Goal: Task Accomplishment & Management: Use online tool/utility

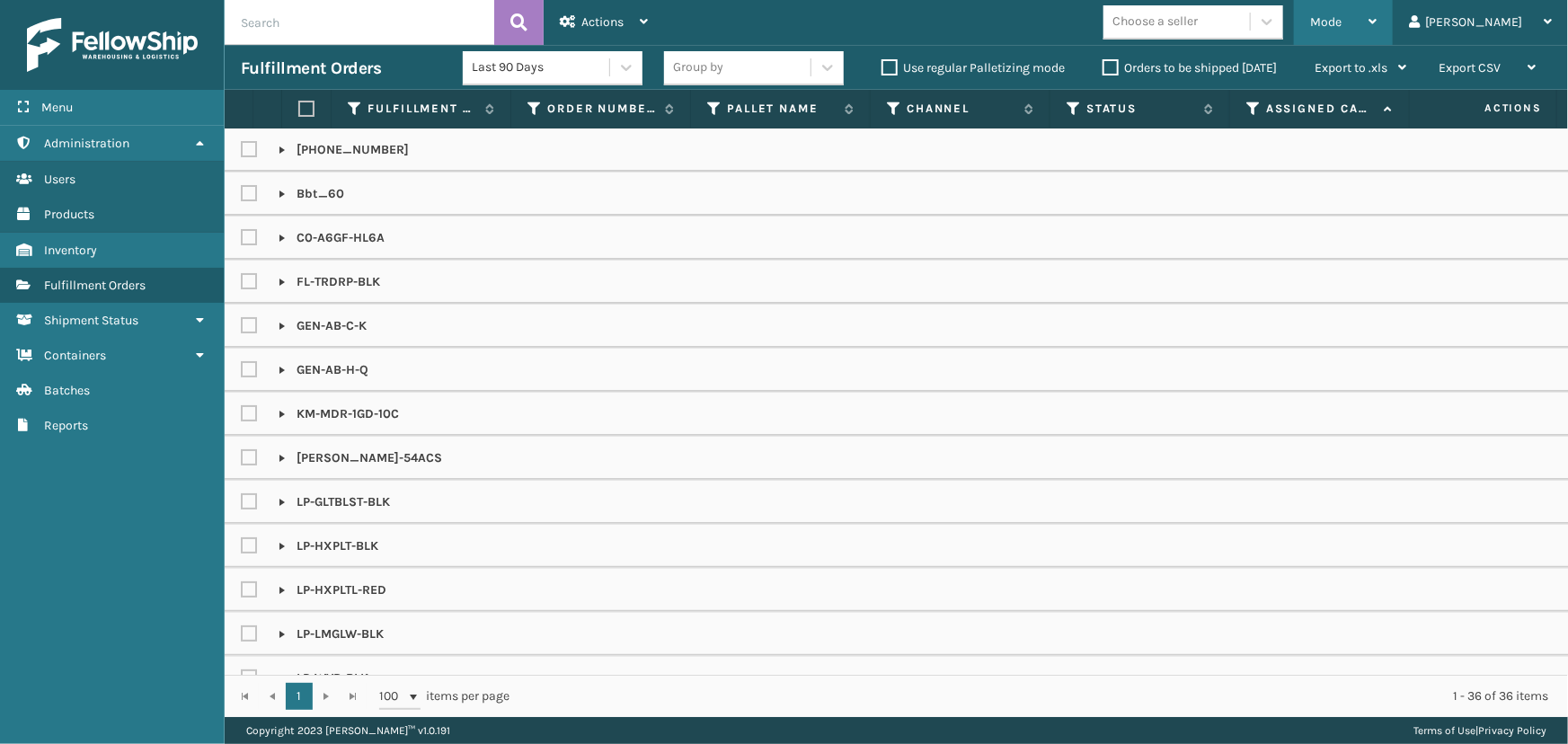
drag, startPoint x: 0, startPoint y: 0, endPoint x: 1383, endPoint y: 43, distance: 1383.7
click at [1376, 14] on div "Mode" at bounding box center [1343, 22] width 67 height 45
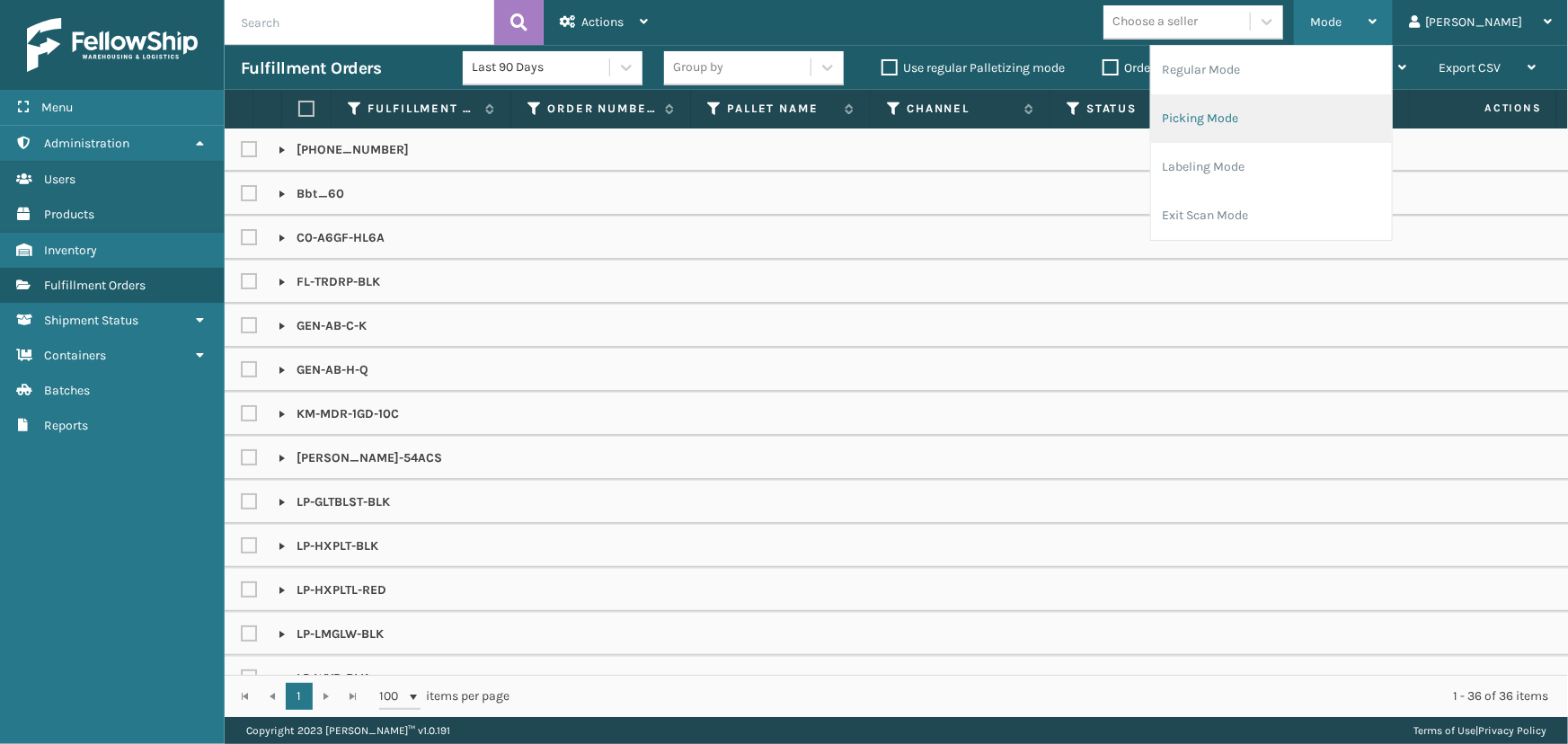
click at [1292, 117] on li "Picking Mode" at bounding box center [1271, 119] width 241 height 49
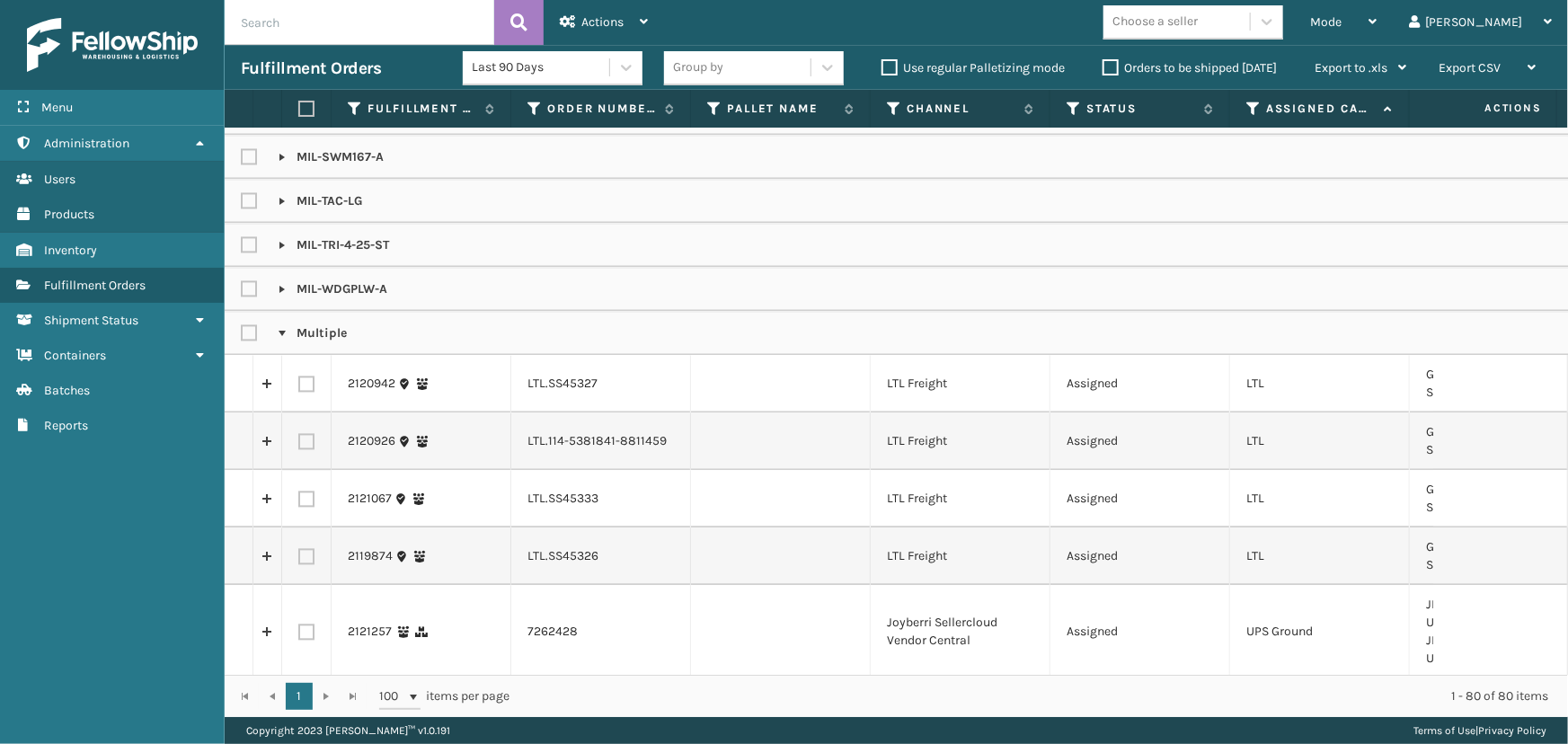
scroll to position [2353, 0]
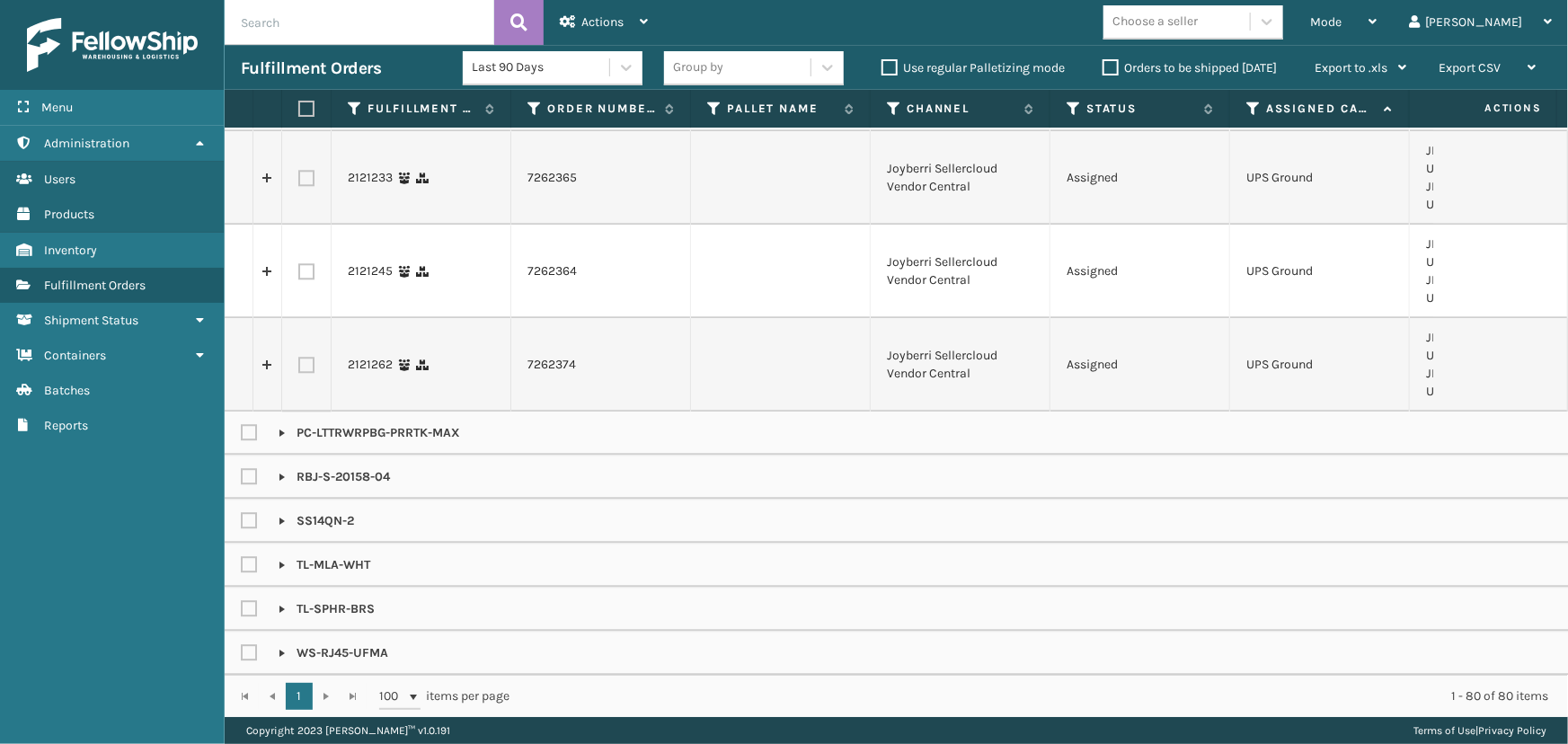
click at [1198, 23] on div "Choose a seller" at bounding box center [1154, 22] width 85 height 19
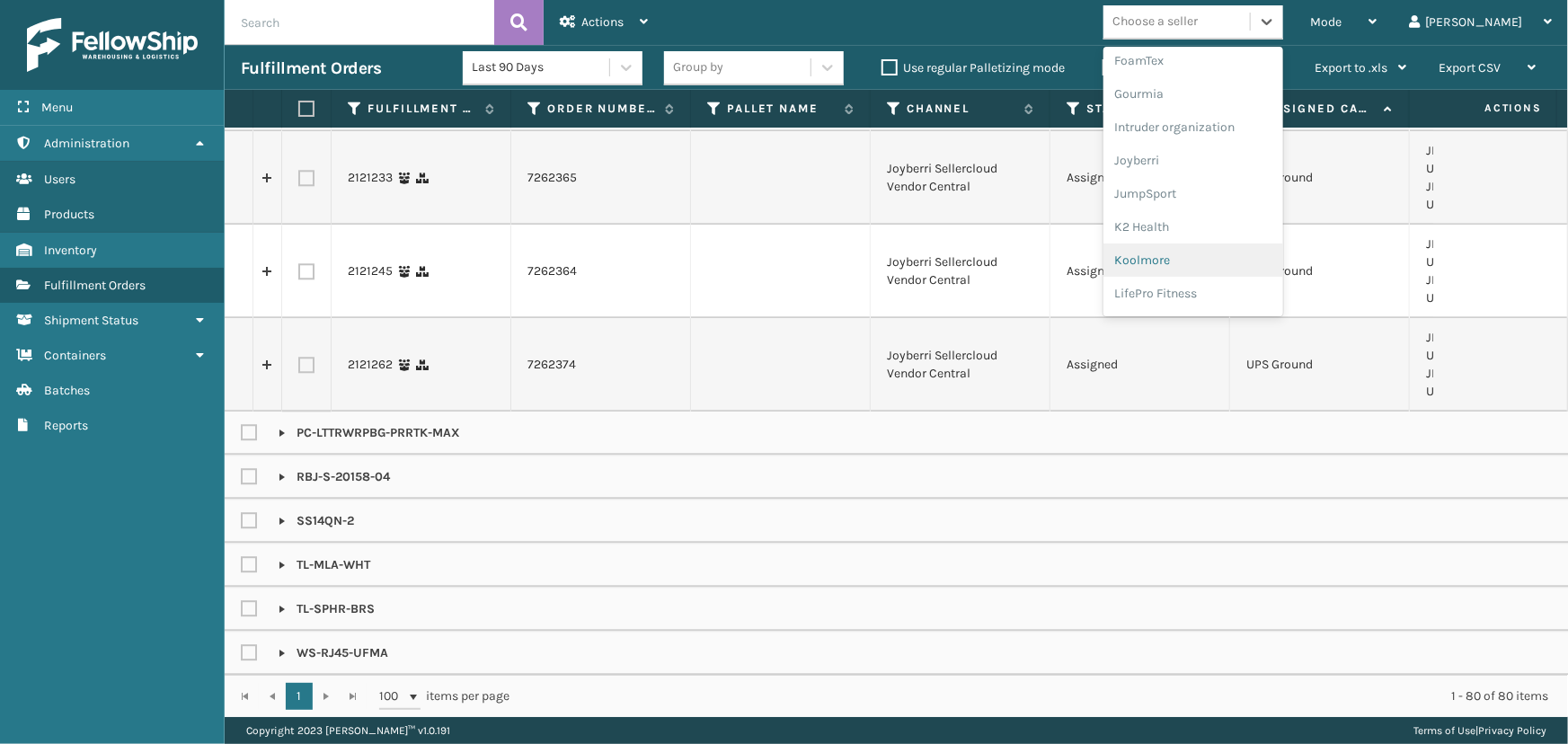
scroll to position [490, 0]
click at [1261, 243] on div "LifePro Fitness" at bounding box center [1193, 242] width 180 height 33
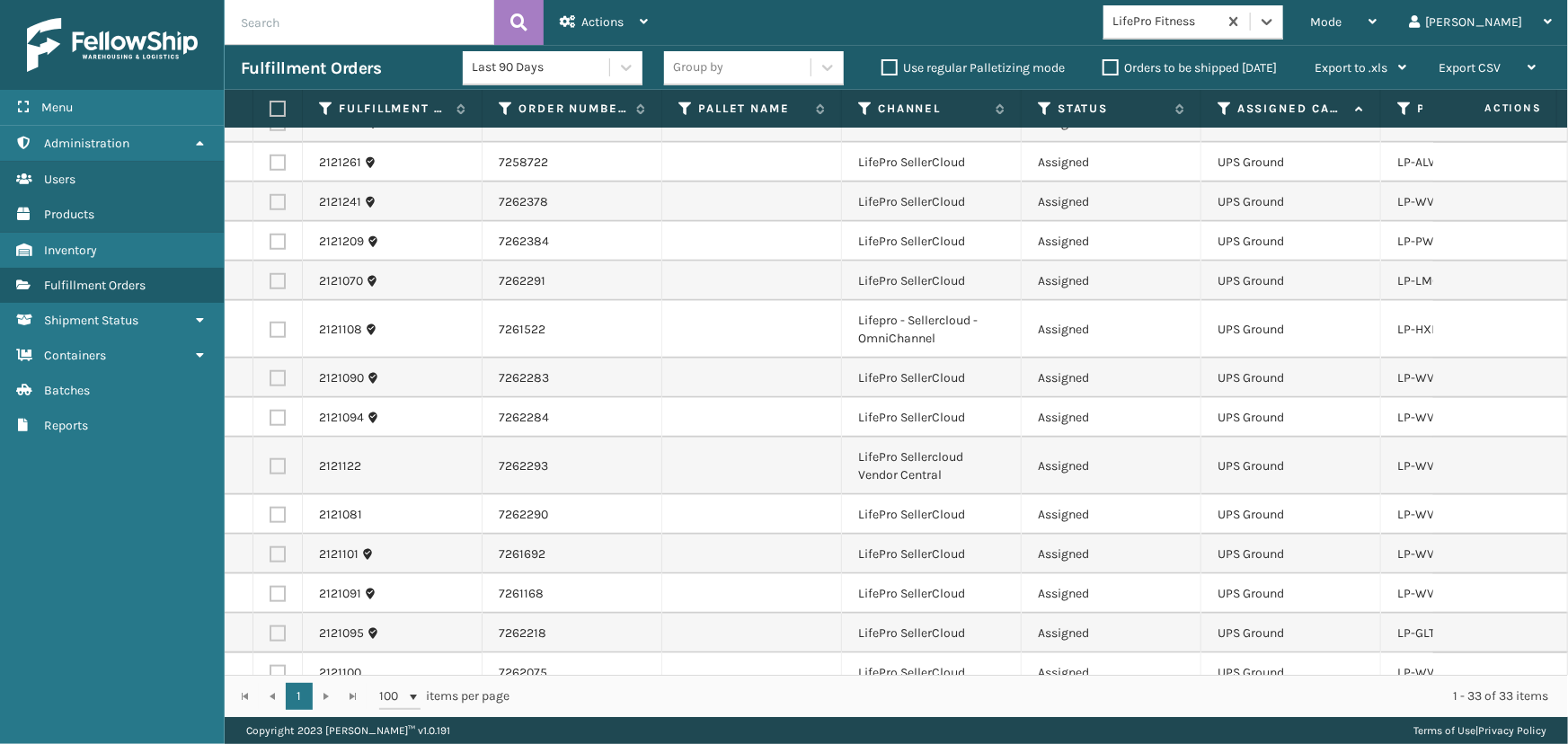
scroll to position [736, 0]
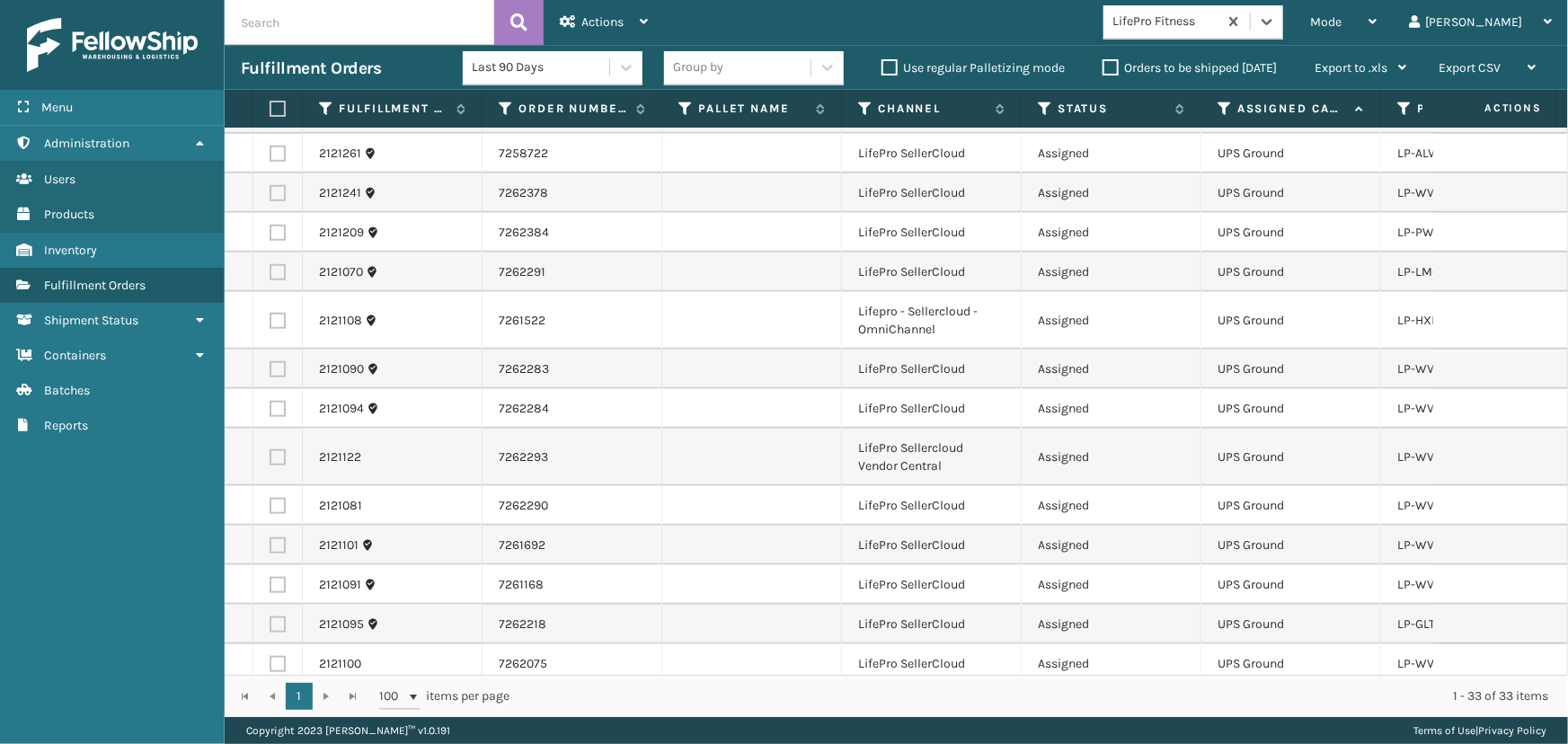
click at [282, 112] on th at bounding box center [277, 109] width 50 height 38
click at [278, 107] on label at bounding box center [275, 108] width 11 height 16
click at [271, 107] on input "checkbox" at bounding box center [270, 109] width 1 height 11
checkbox input "true"
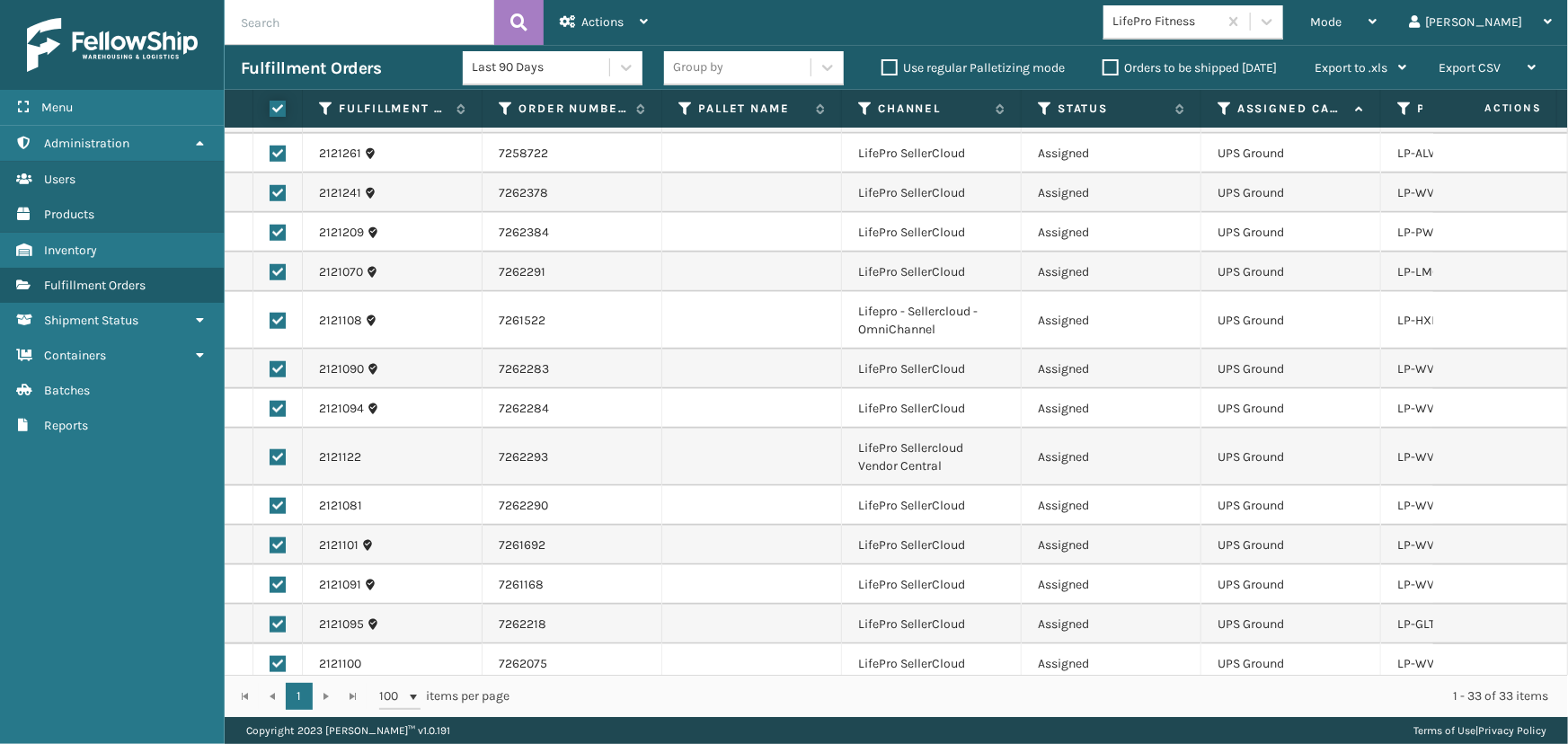
checkbox input "true"
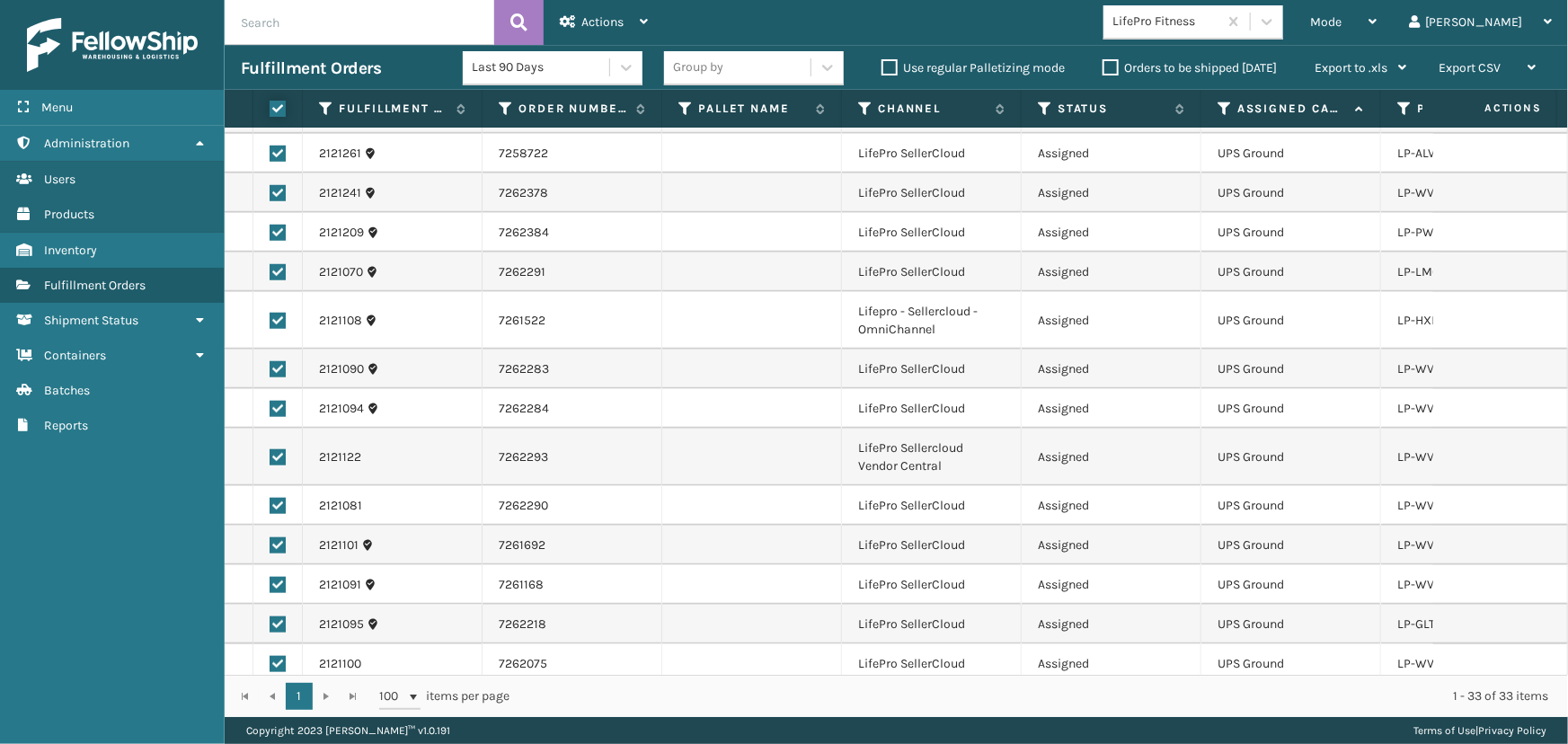
checkbox input "true"
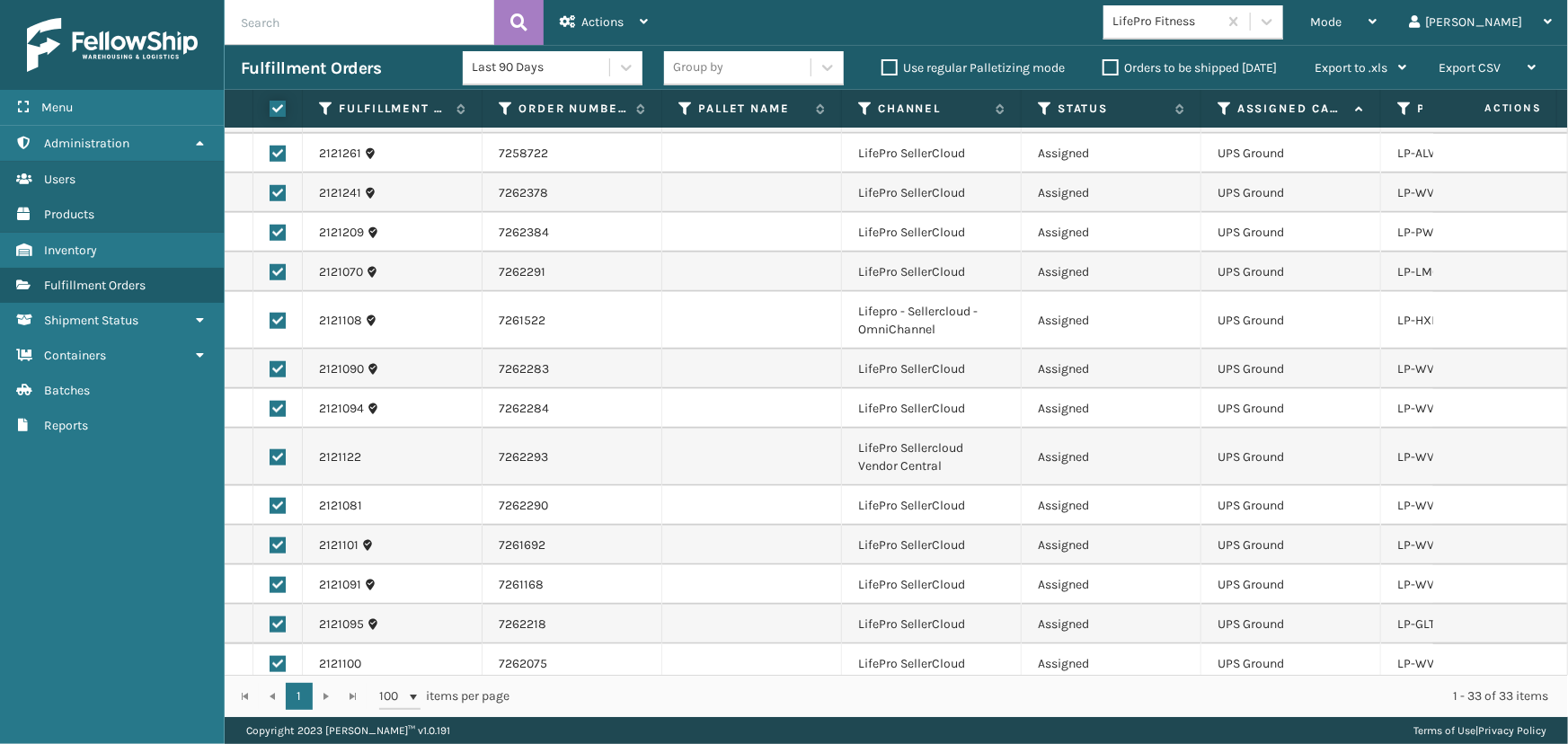
checkbox input "true"
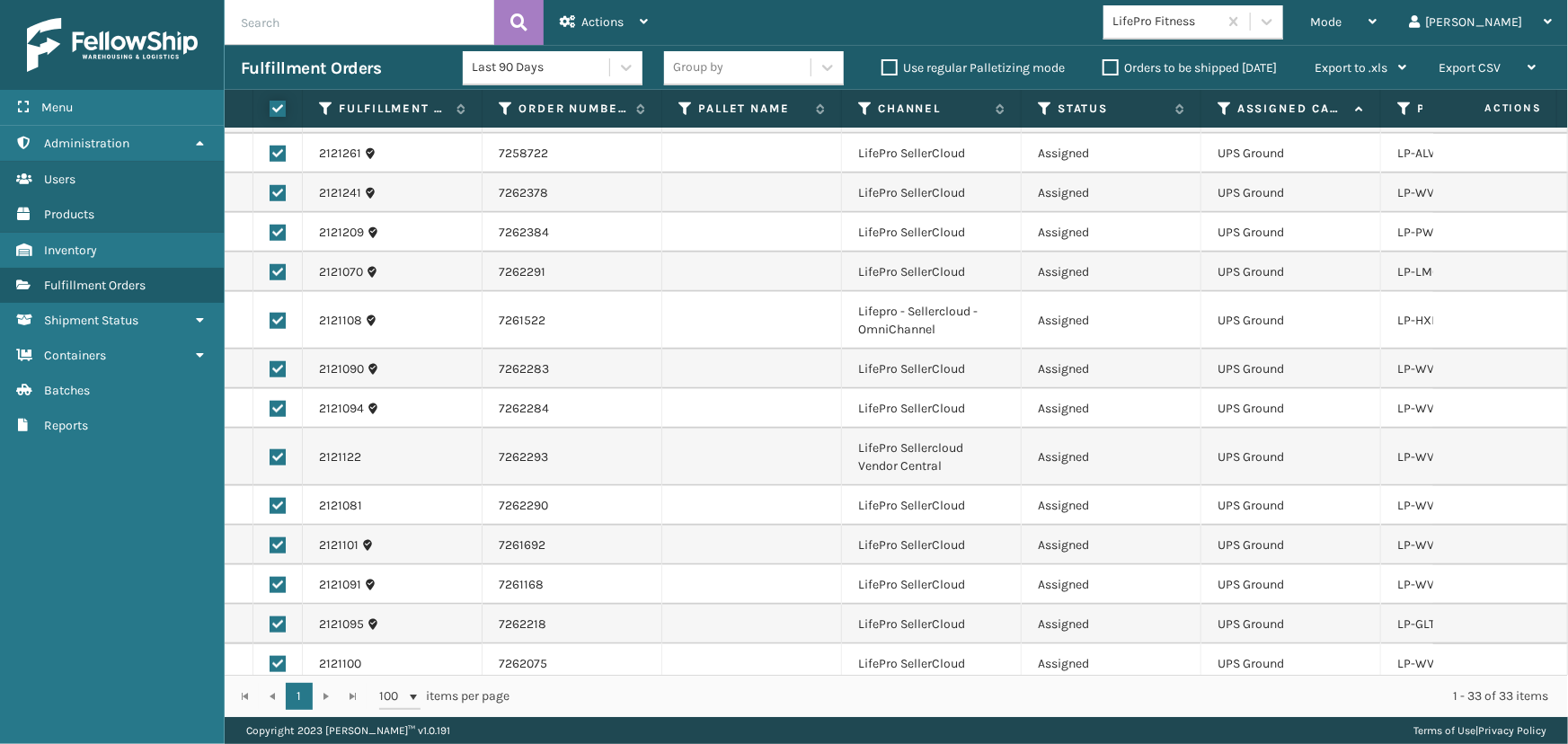
checkbox input "true"
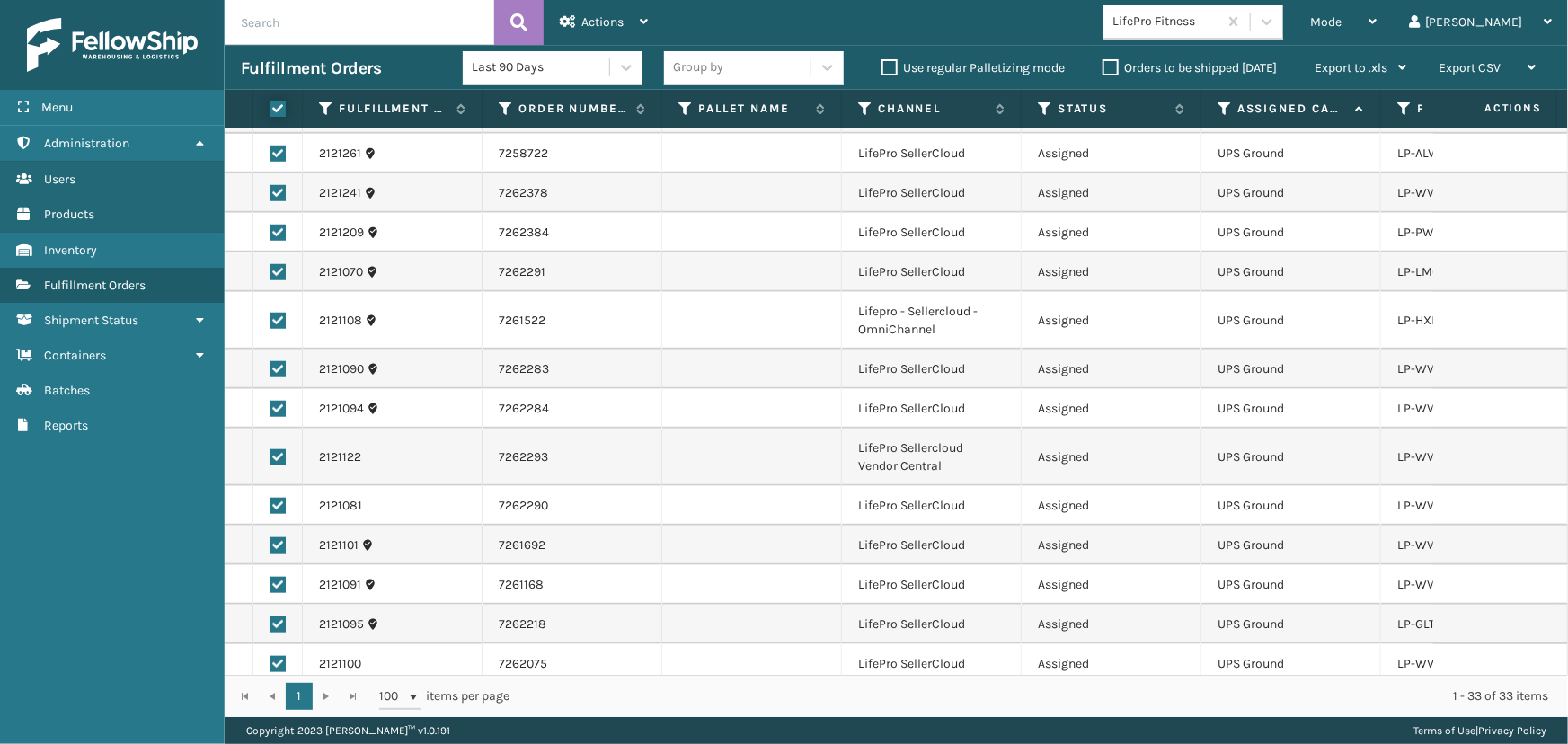
checkbox input "true"
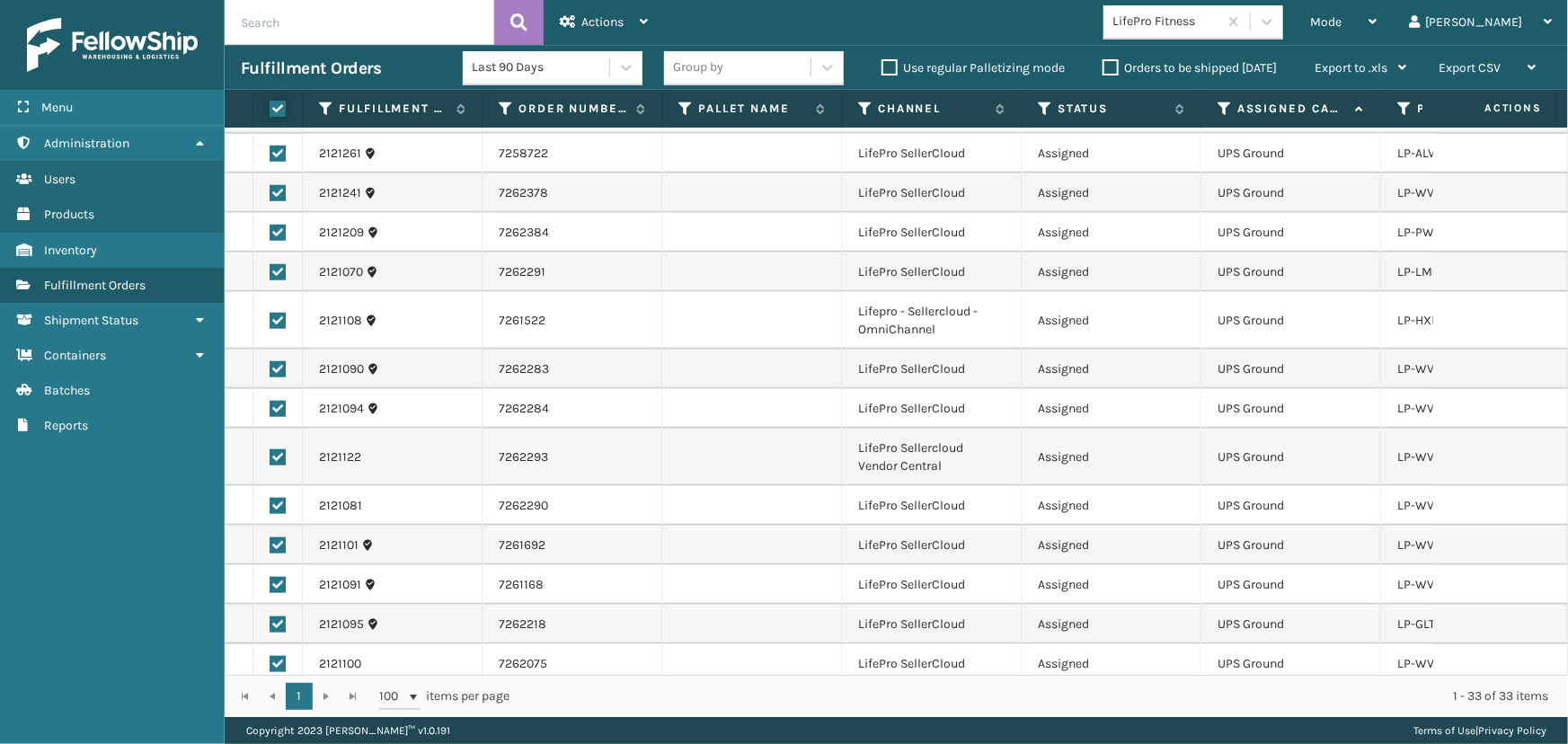
checkbox input "true"
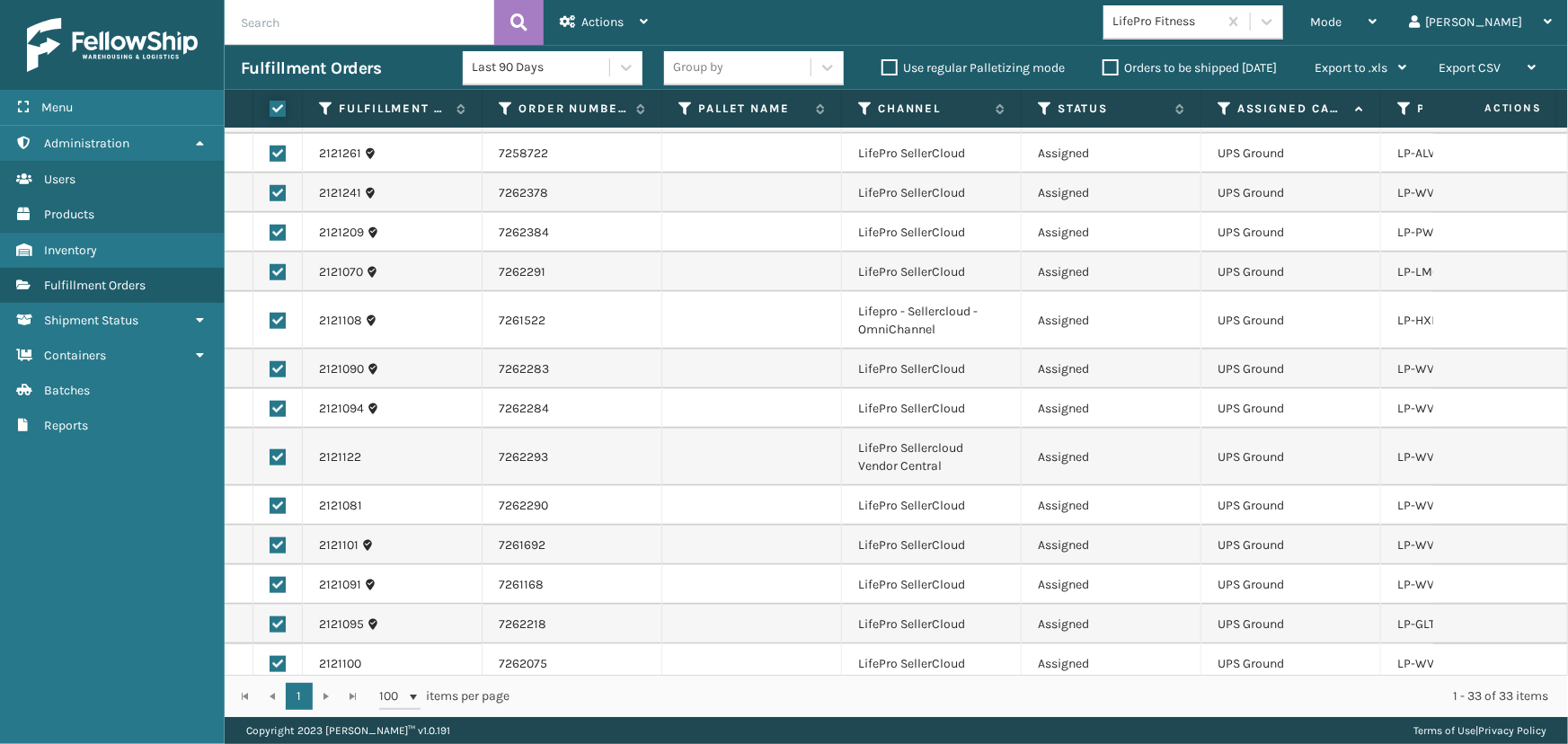
checkbox input "true"
click at [611, 11] on div "Actions" at bounding box center [604, 22] width 88 height 45
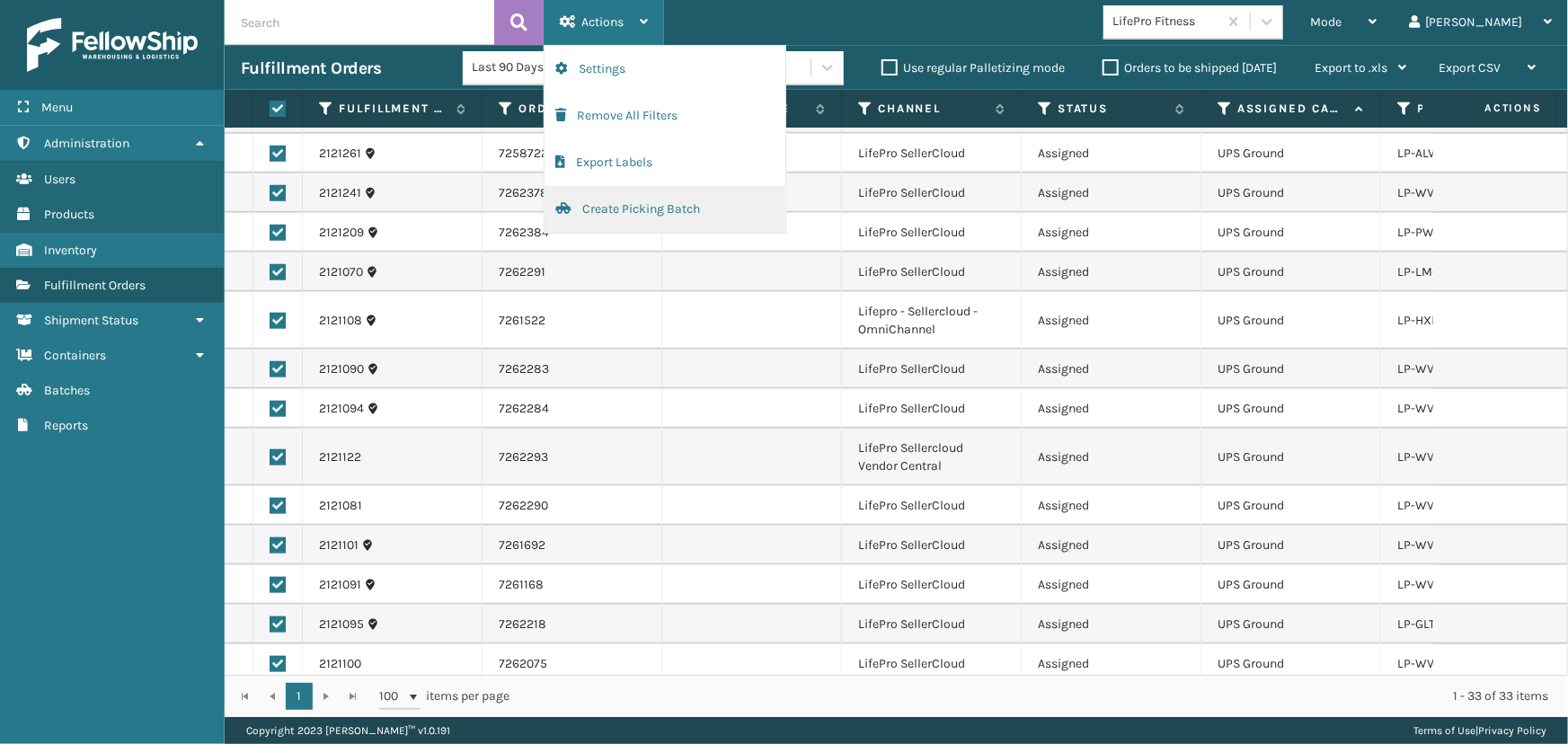
click at [665, 216] on button "Create Picking Batch" at bounding box center [664, 210] width 241 height 47
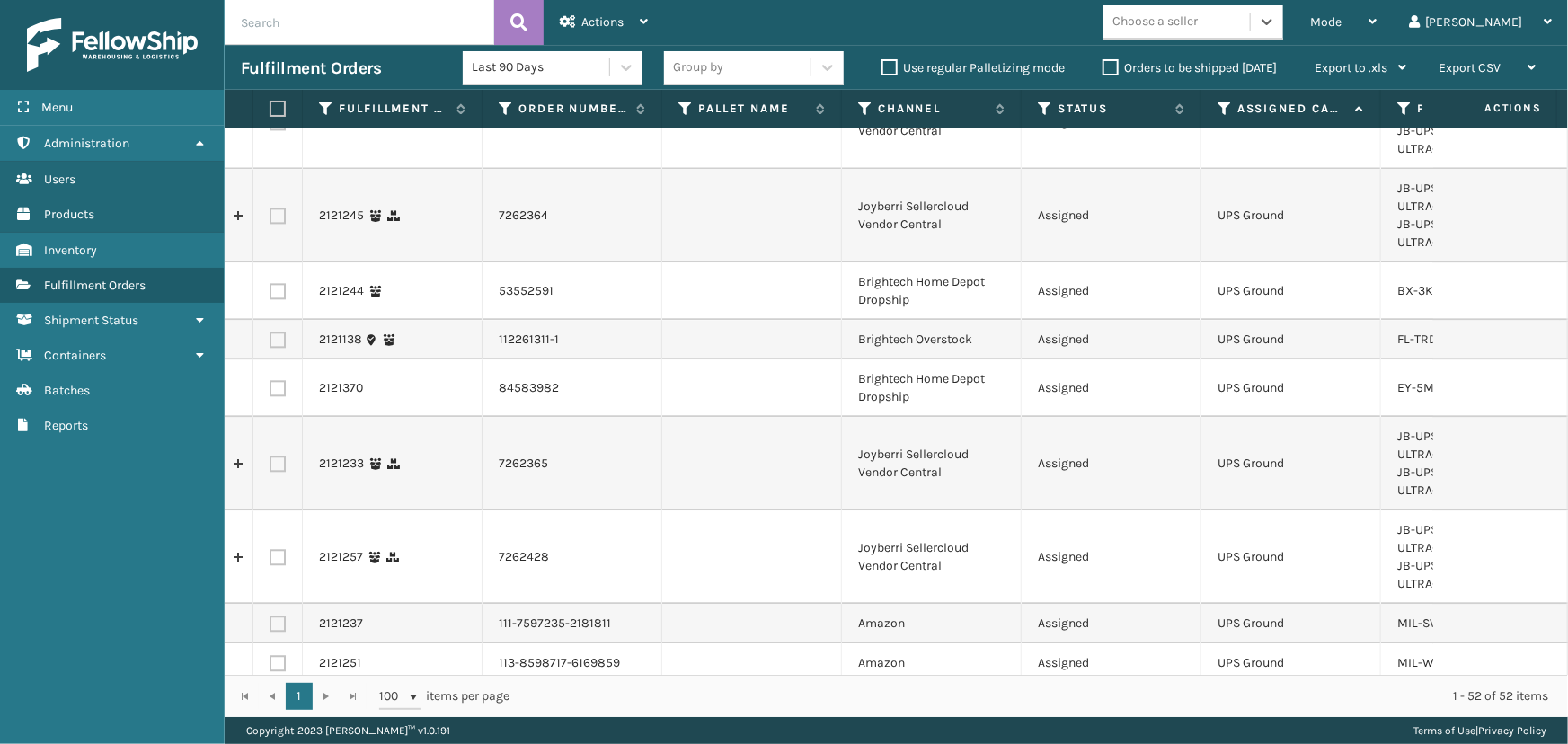
scroll to position [2168, 0]
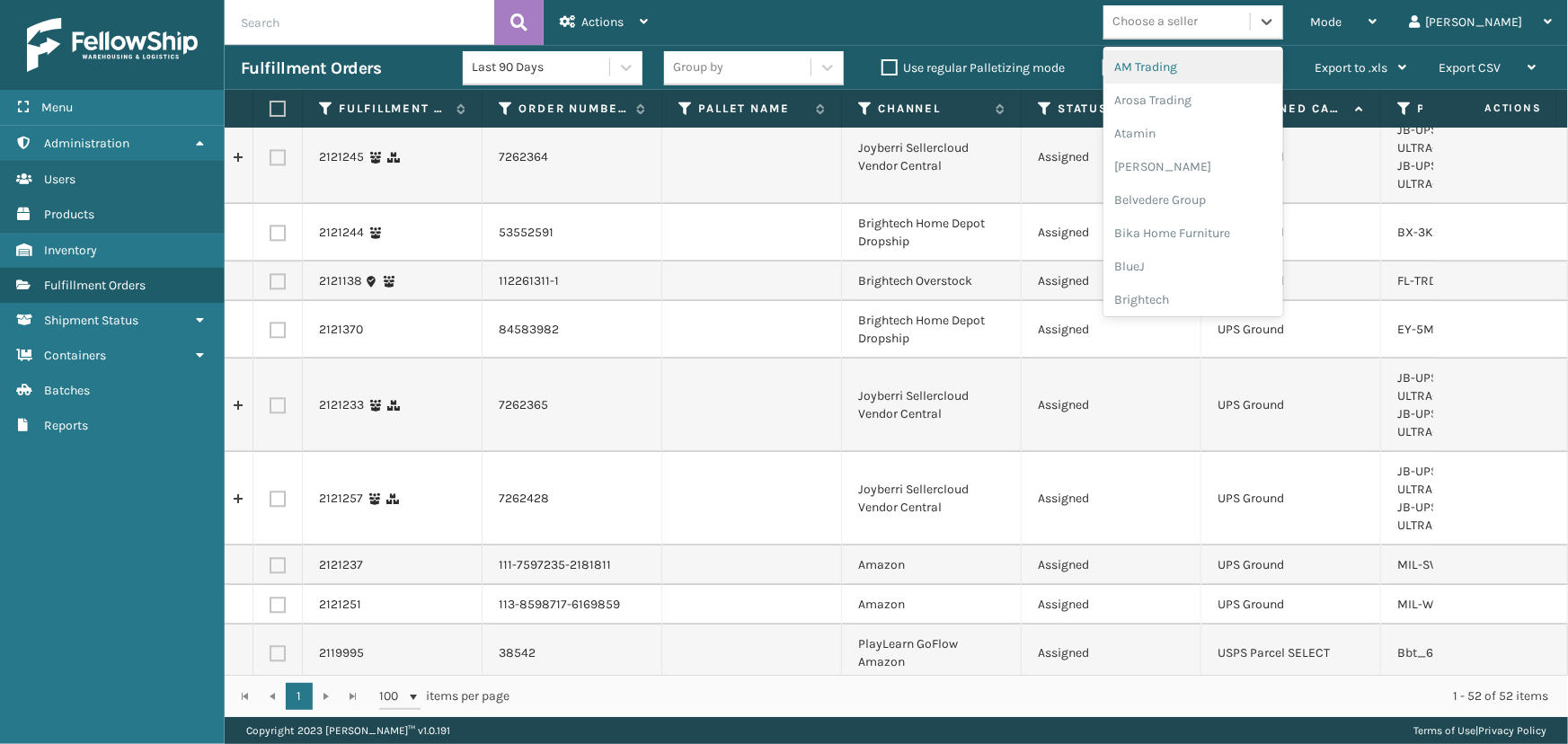
click at [1198, 15] on div "Choose a seller" at bounding box center [1154, 22] width 85 height 19
click at [1233, 269] on div "SleepGeekz" at bounding box center [1193, 263] width 180 height 33
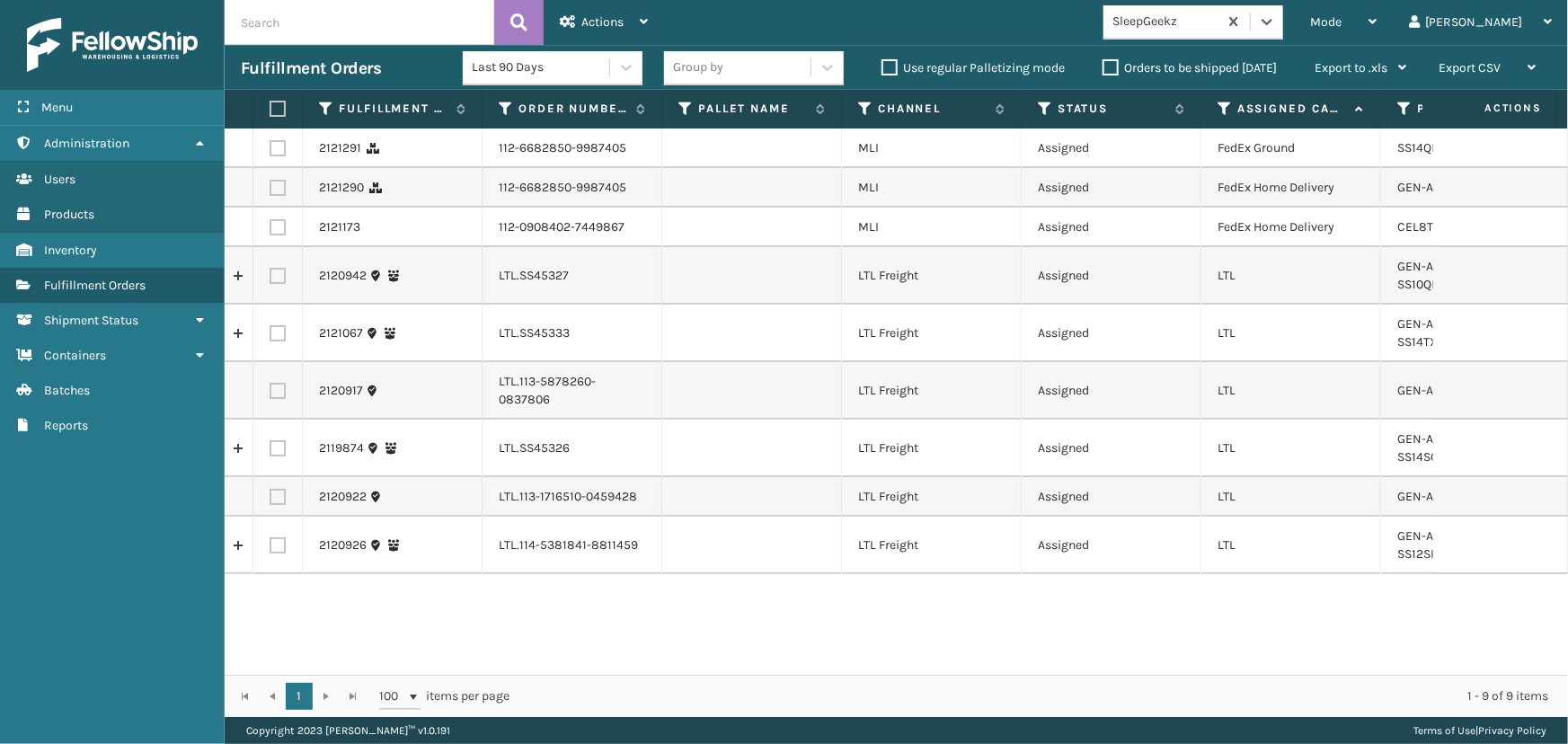
click at [1220, 25] on div "SleepGeekz" at bounding box center [1165, 22] width 107 height 19
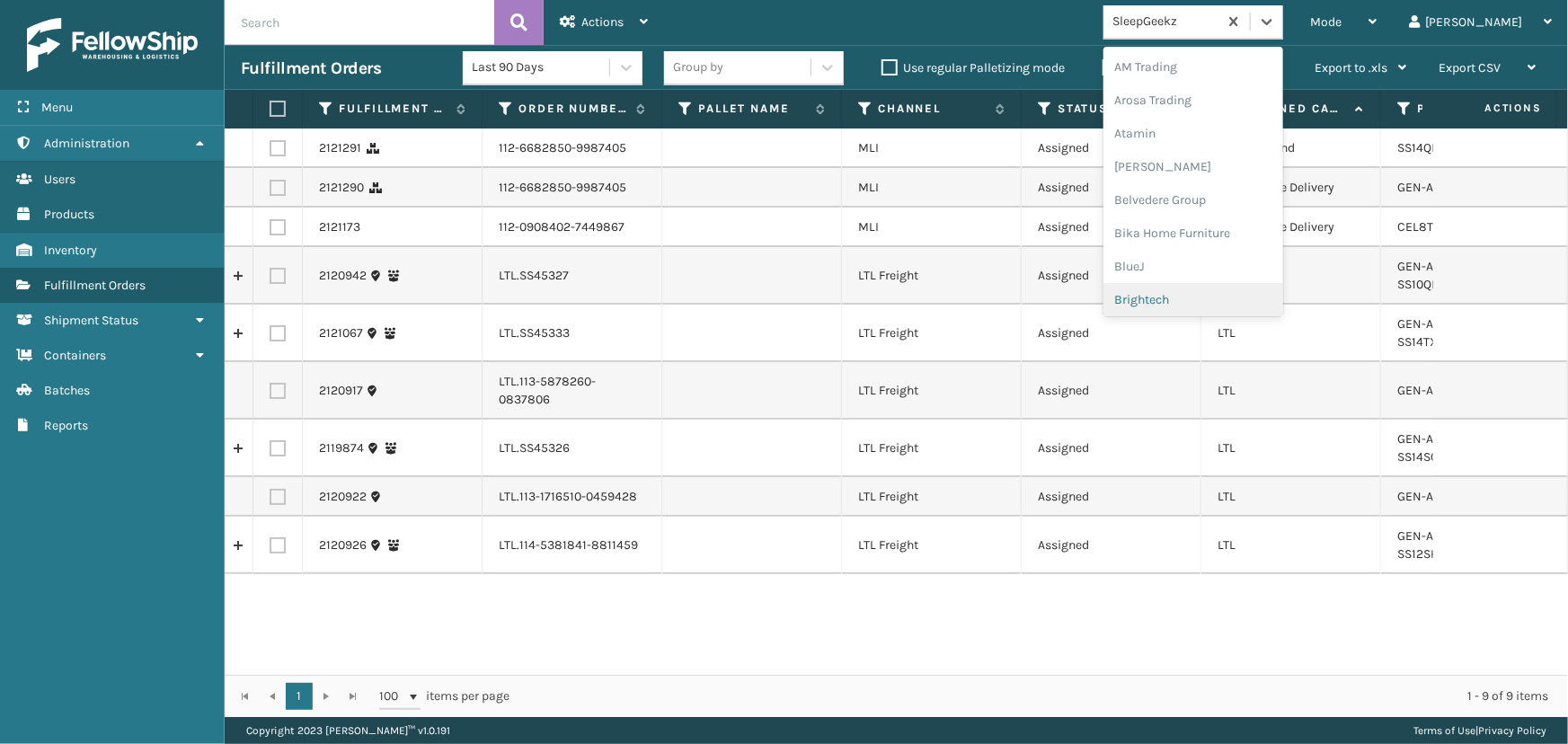
click at [1252, 289] on div "Brightech" at bounding box center [1193, 299] width 180 height 33
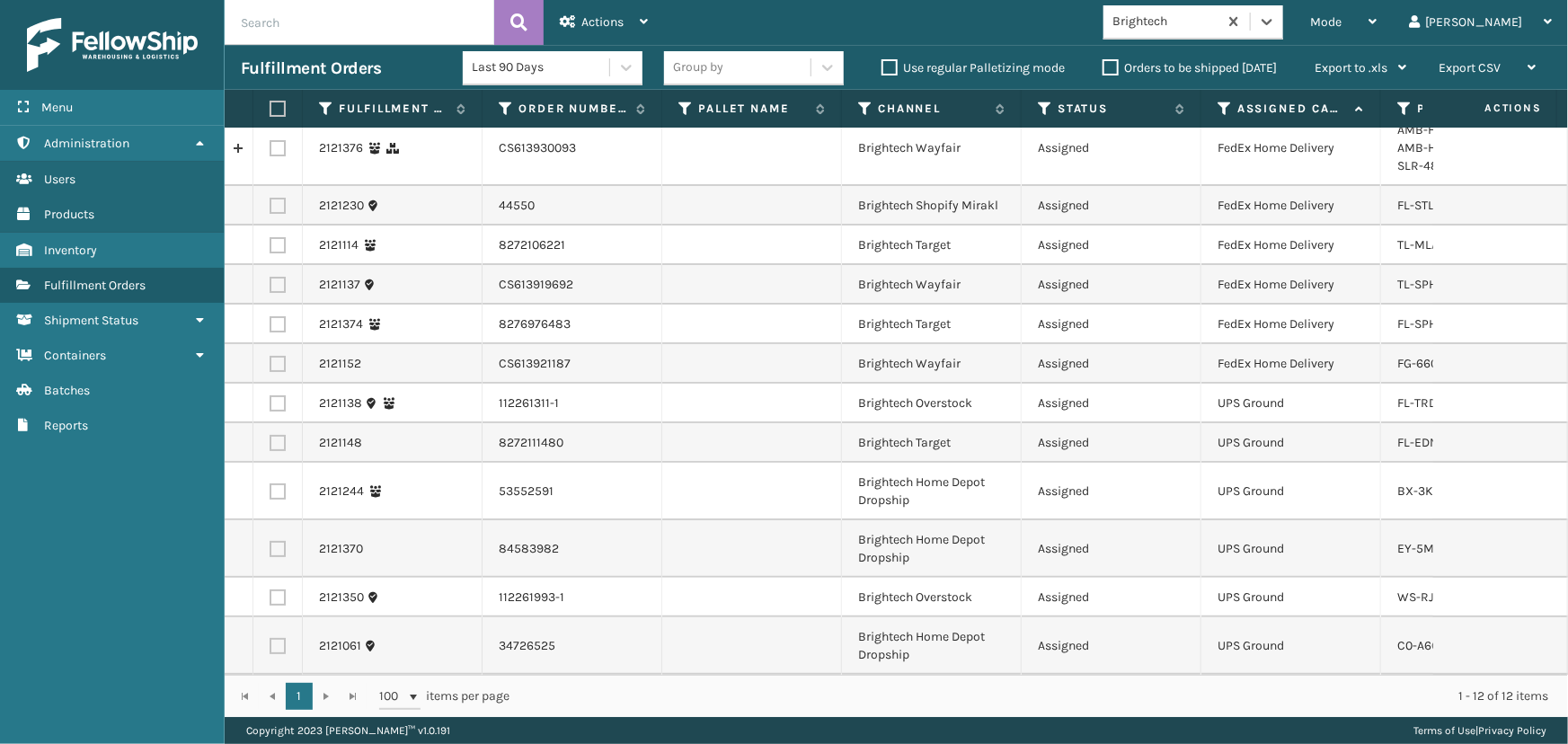
scroll to position [0, 0]
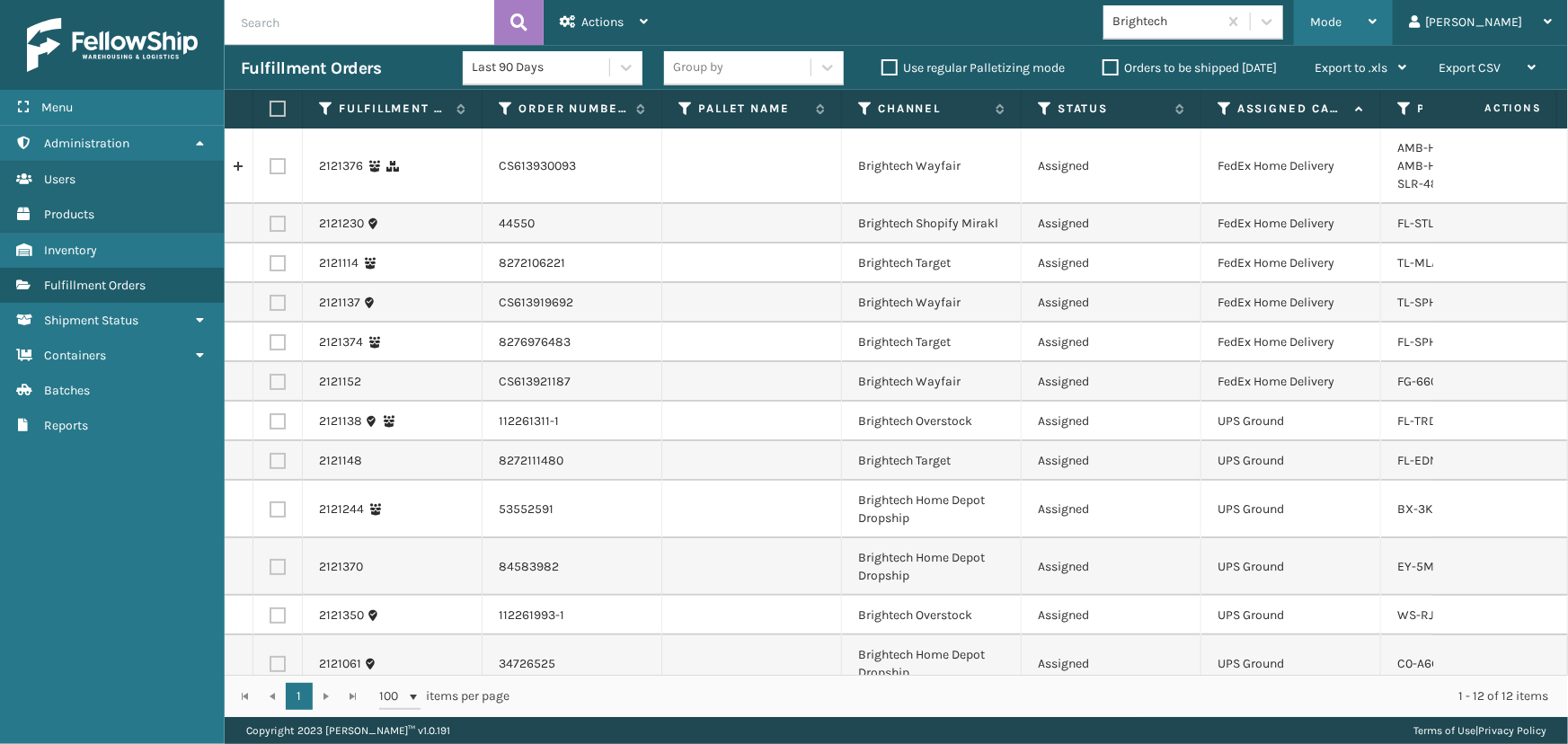
click at [1341, 23] on span "Mode" at bounding box center [1326, 22] width 32 height 15
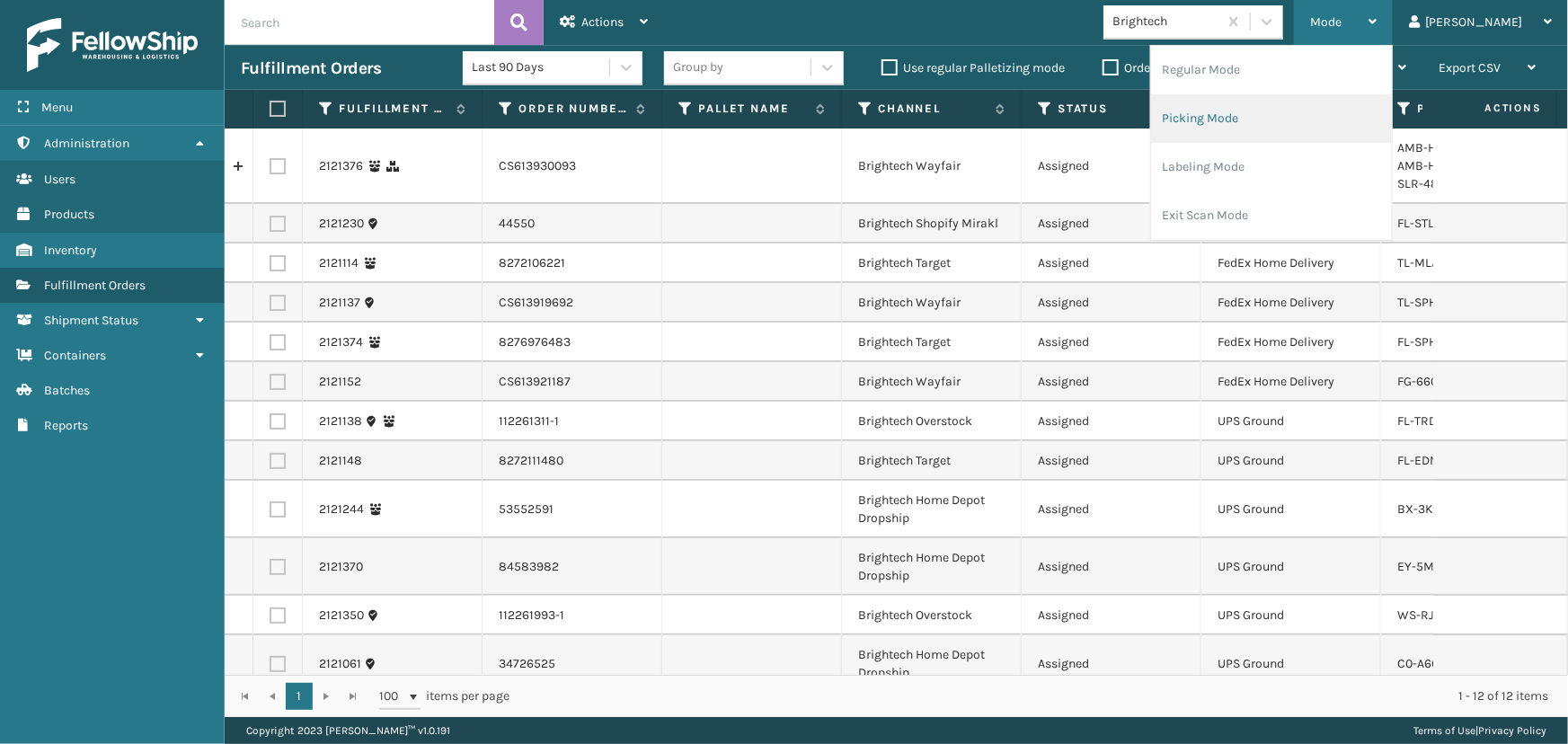
click at [1265, 126] on li "Picking Mode" at bounding box center [1271, 119] width 241 height 49
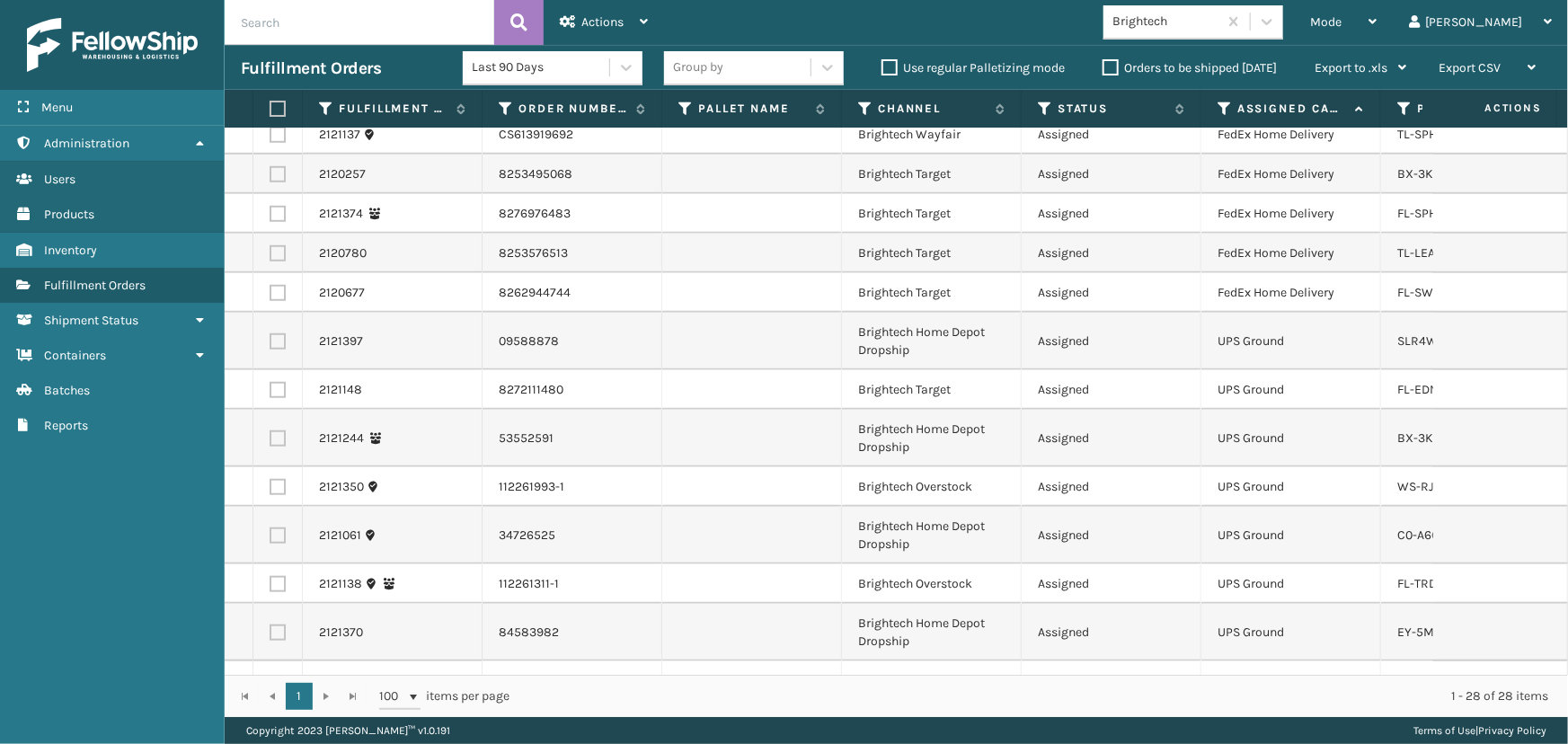
scroll to position [752, 0]
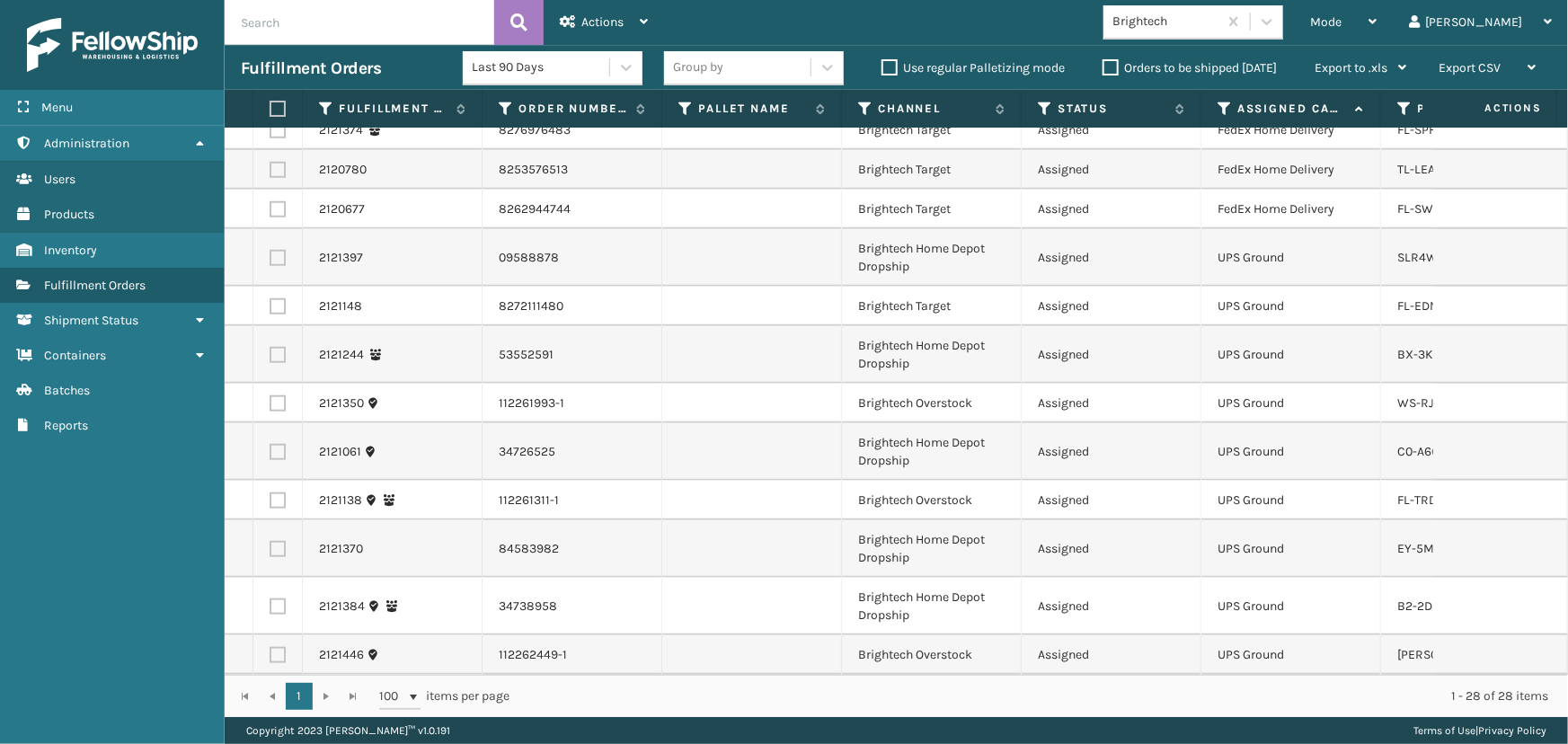
click at [1214, 18] on div "Brightech" at bounding box center [1165, 22] width 107 height 19
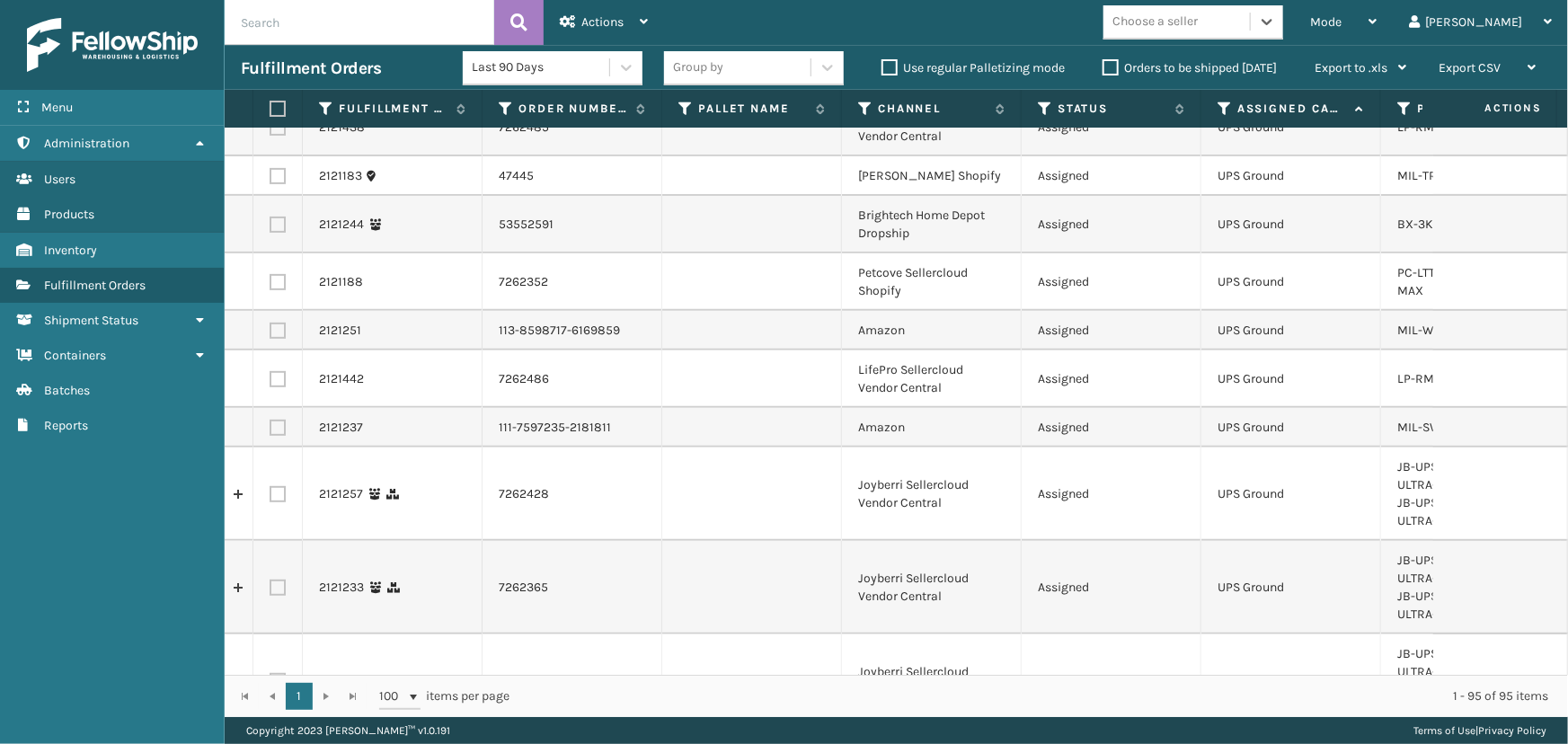
scroll to position [4263, 0]
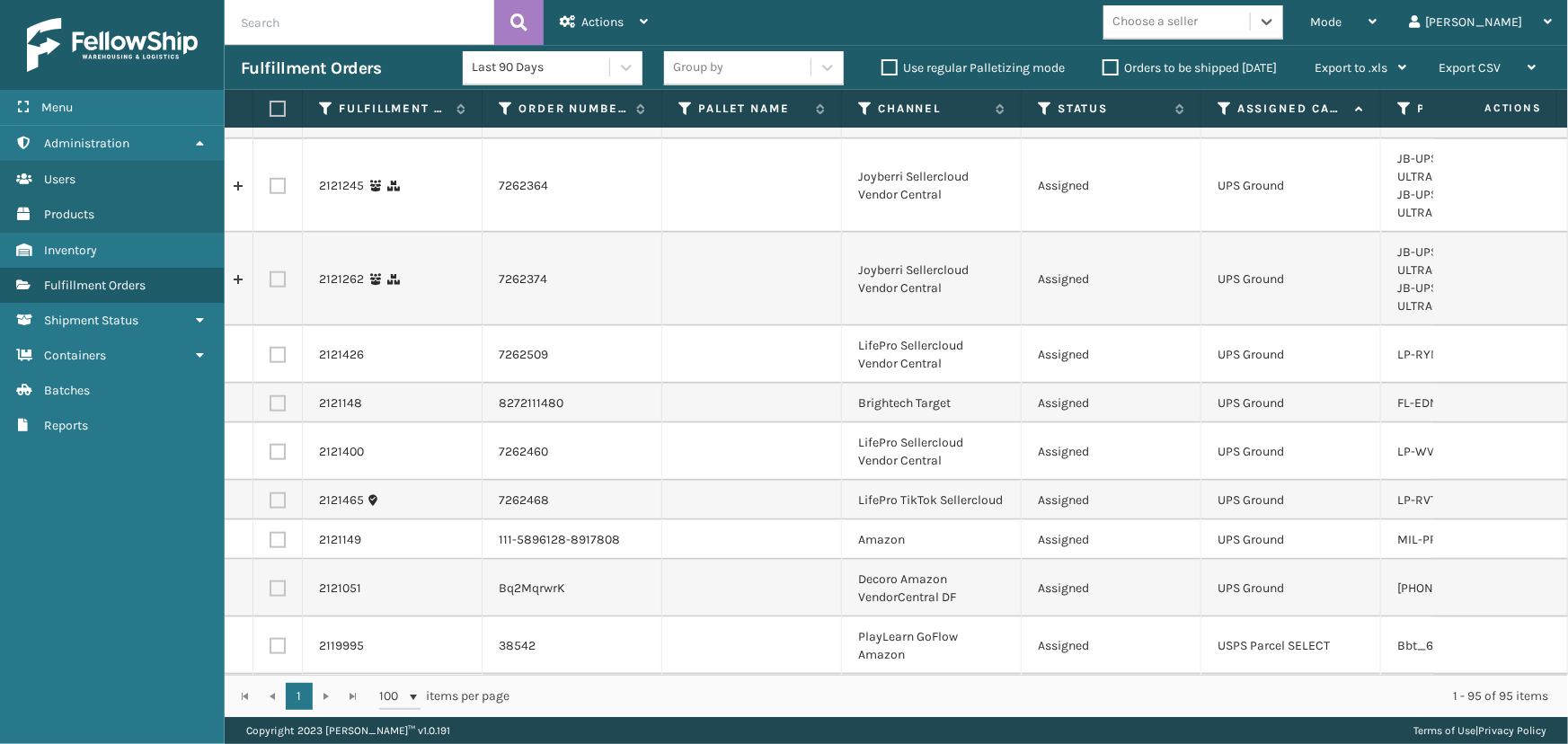
click at [1198, 26] on div "Choose a seller" at bounding box center [1154, 22] width 85 height 19
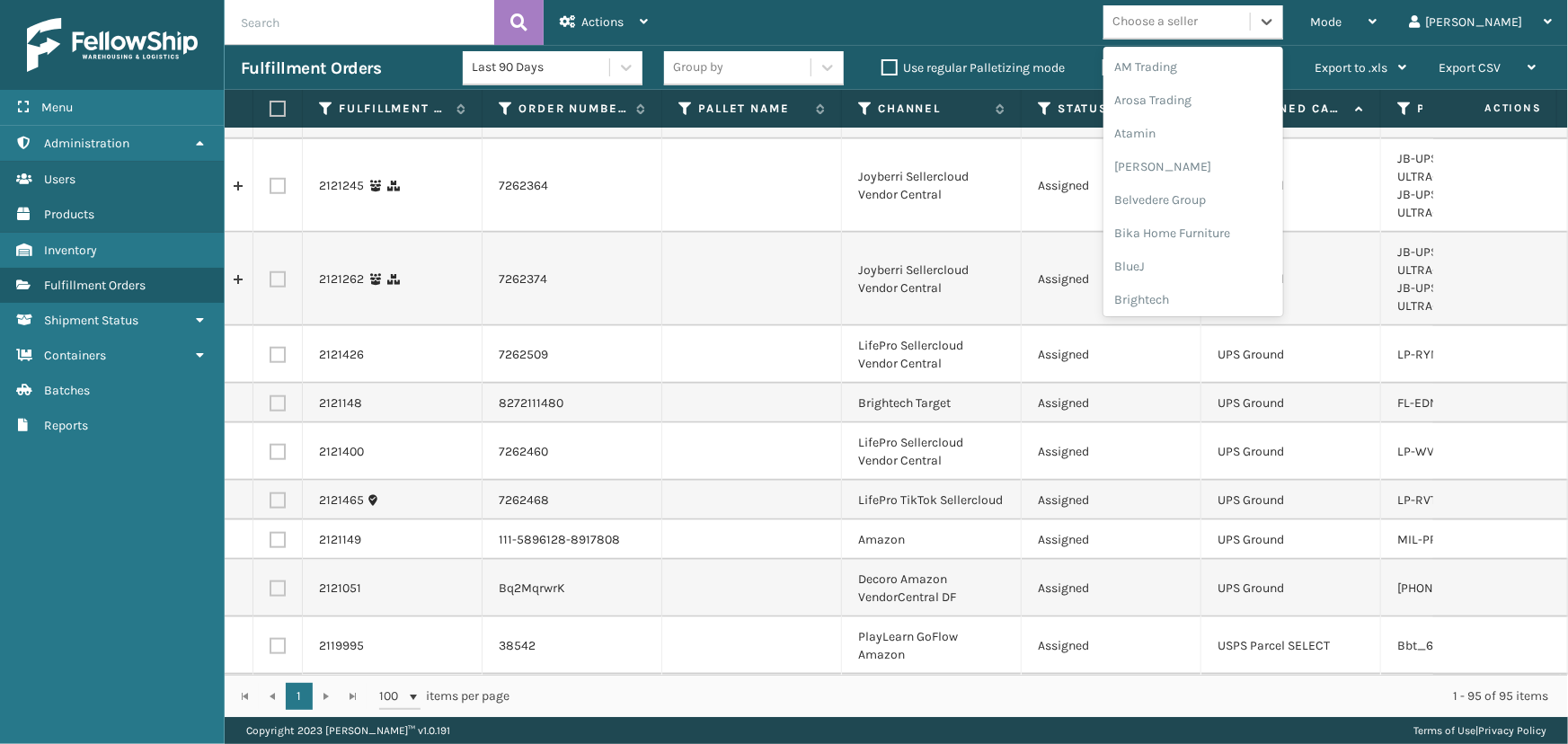
scroll to position [568, 0]
click at [1225, 169] on div "LifePro Fitness" at bounding box center [1193, 163] width 180 height 33
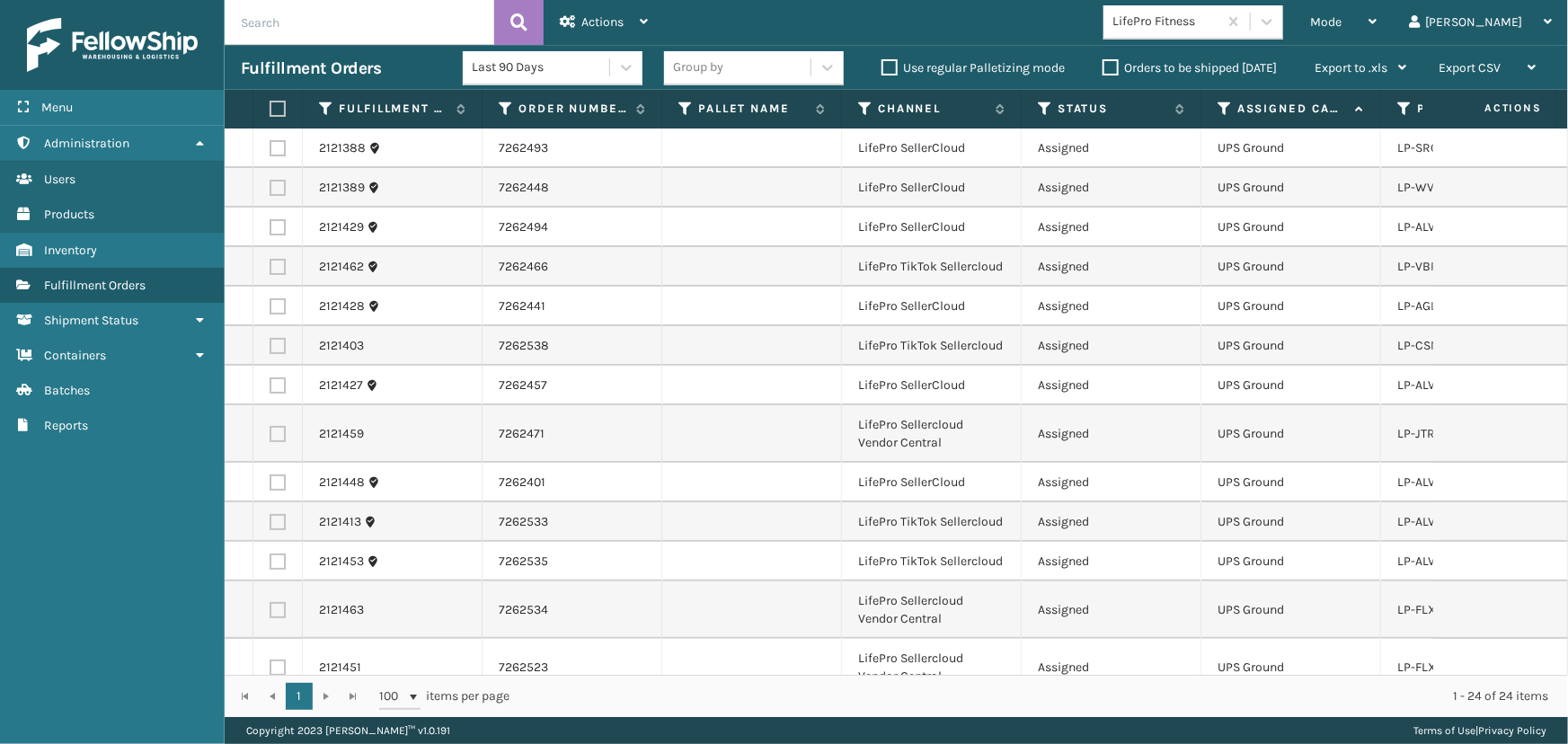
click at [269, 113] on th at bounding box center [277, 109] width 50 height 38
click at [278, 108] on label at bounding box center [275, 108] width 11 height 16
click at [271, 108] on input "checkbox" at bounding box center [270, 109] width 1 height 11
checkbox input "true"
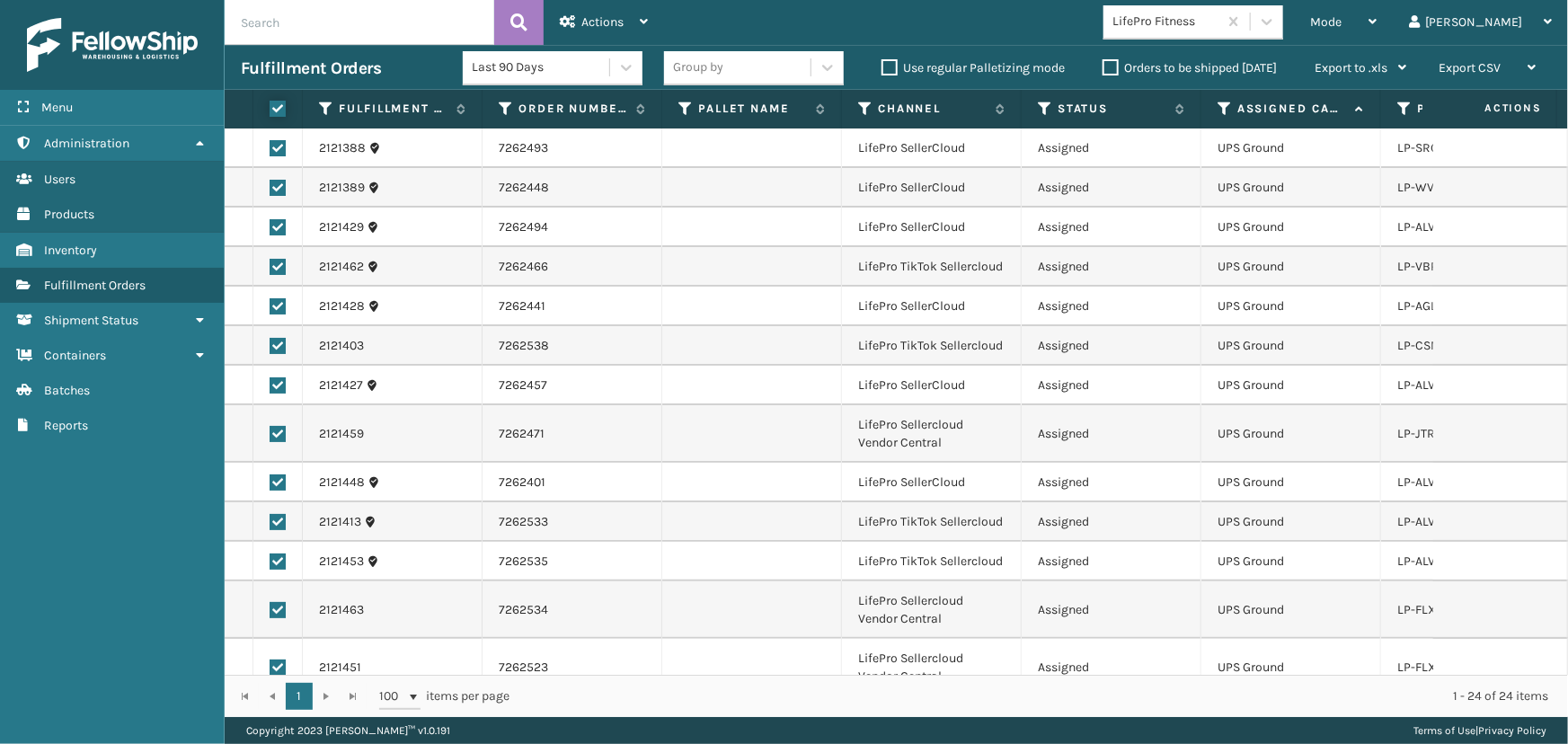
checkbox input "true"
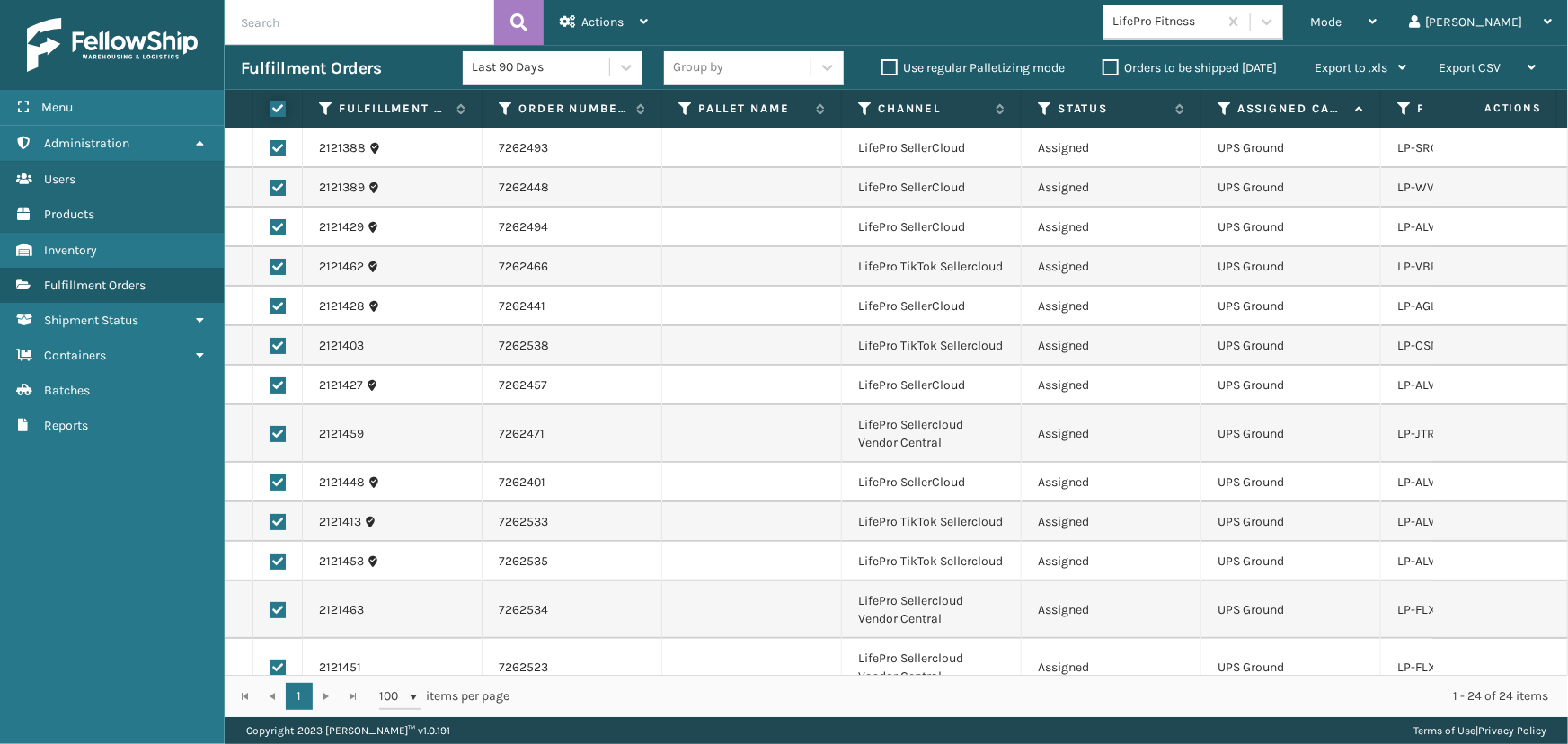
checkbox input "true"
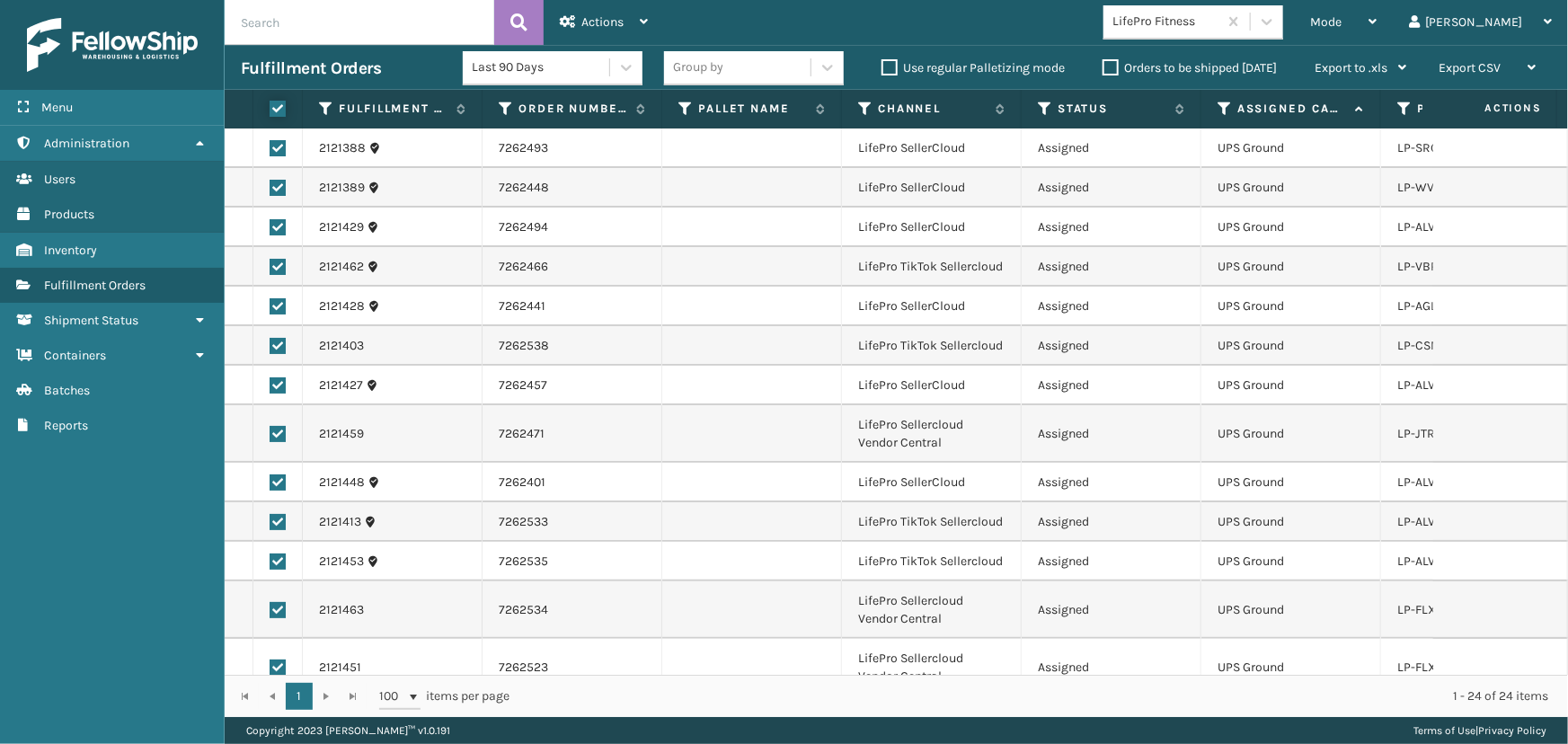
checkbox input "true"
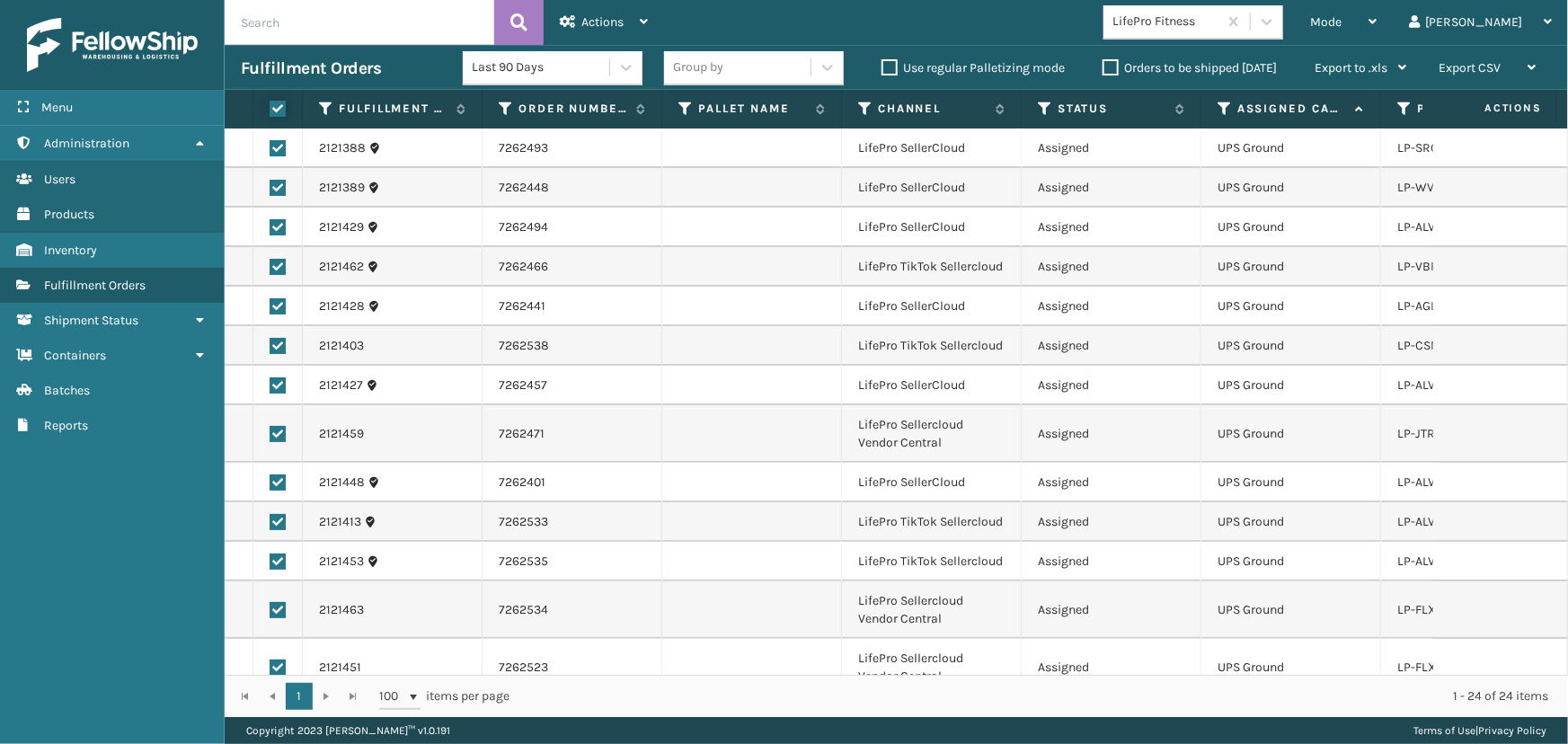
checkbox input "true"
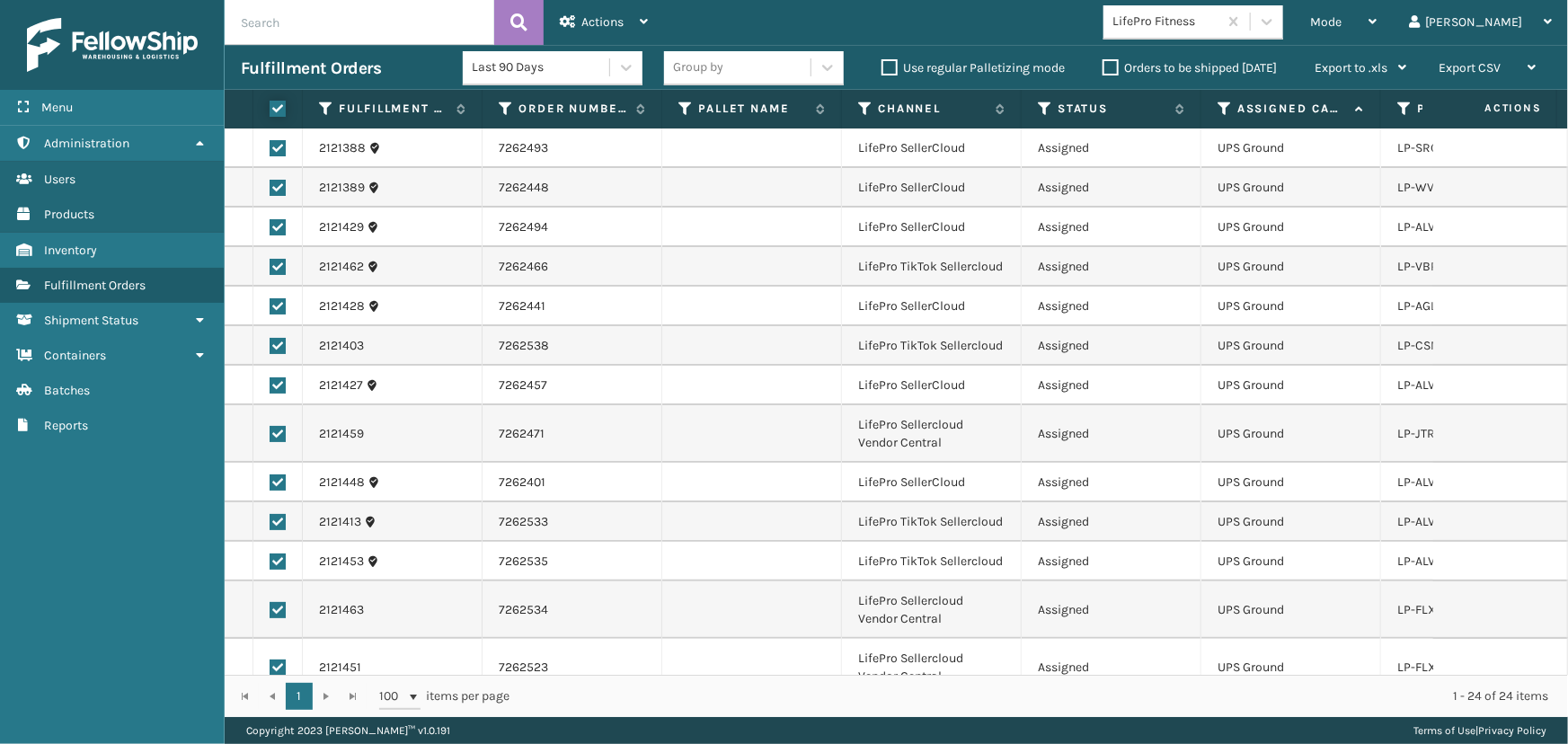
checkbox input "true"
click at [614, 11] on div "Actions" at bounding box center [604, 22] width 88 height 45
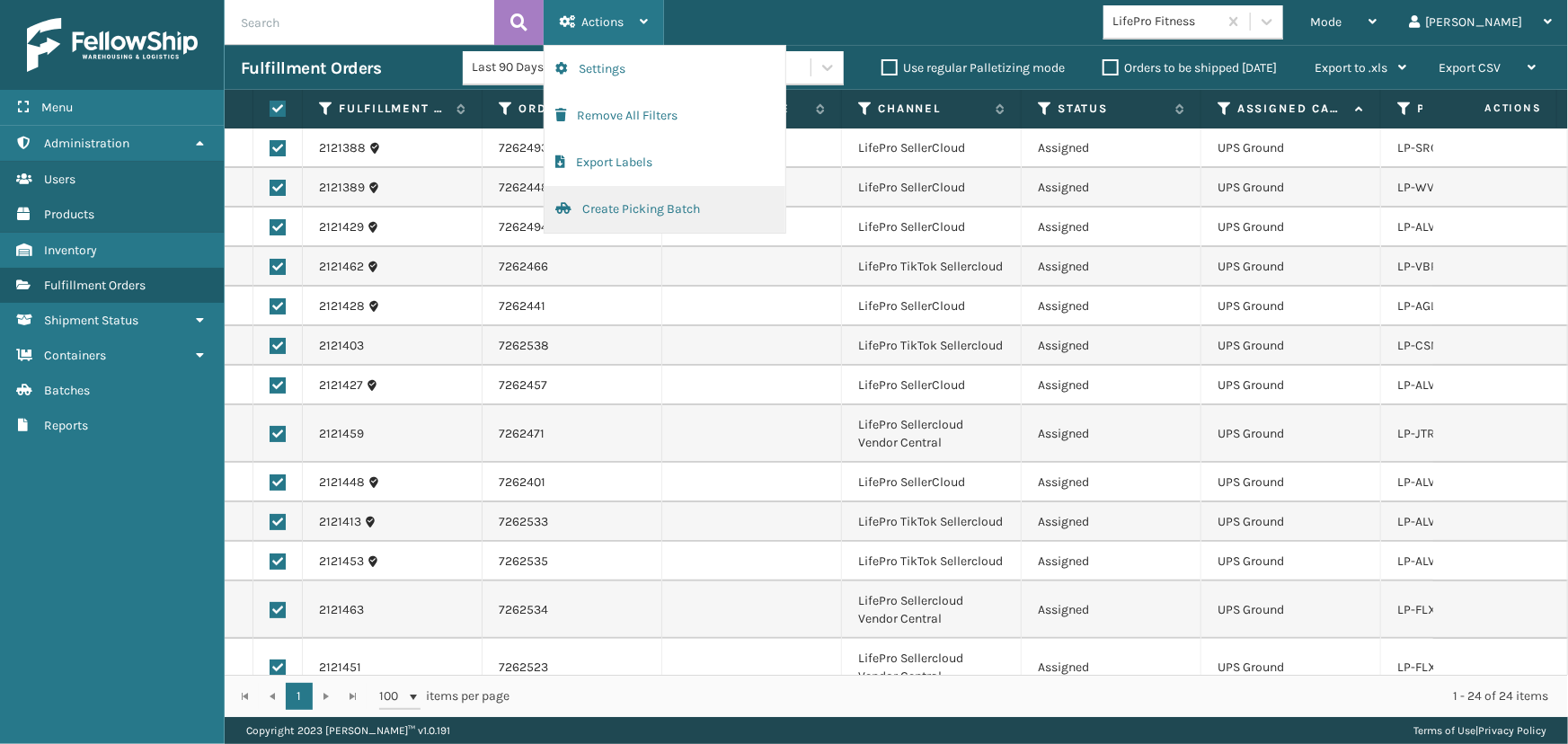
click at [626, 216] on button "Create Picking Batch" at bounding box center [664, 210] width 241 height 47
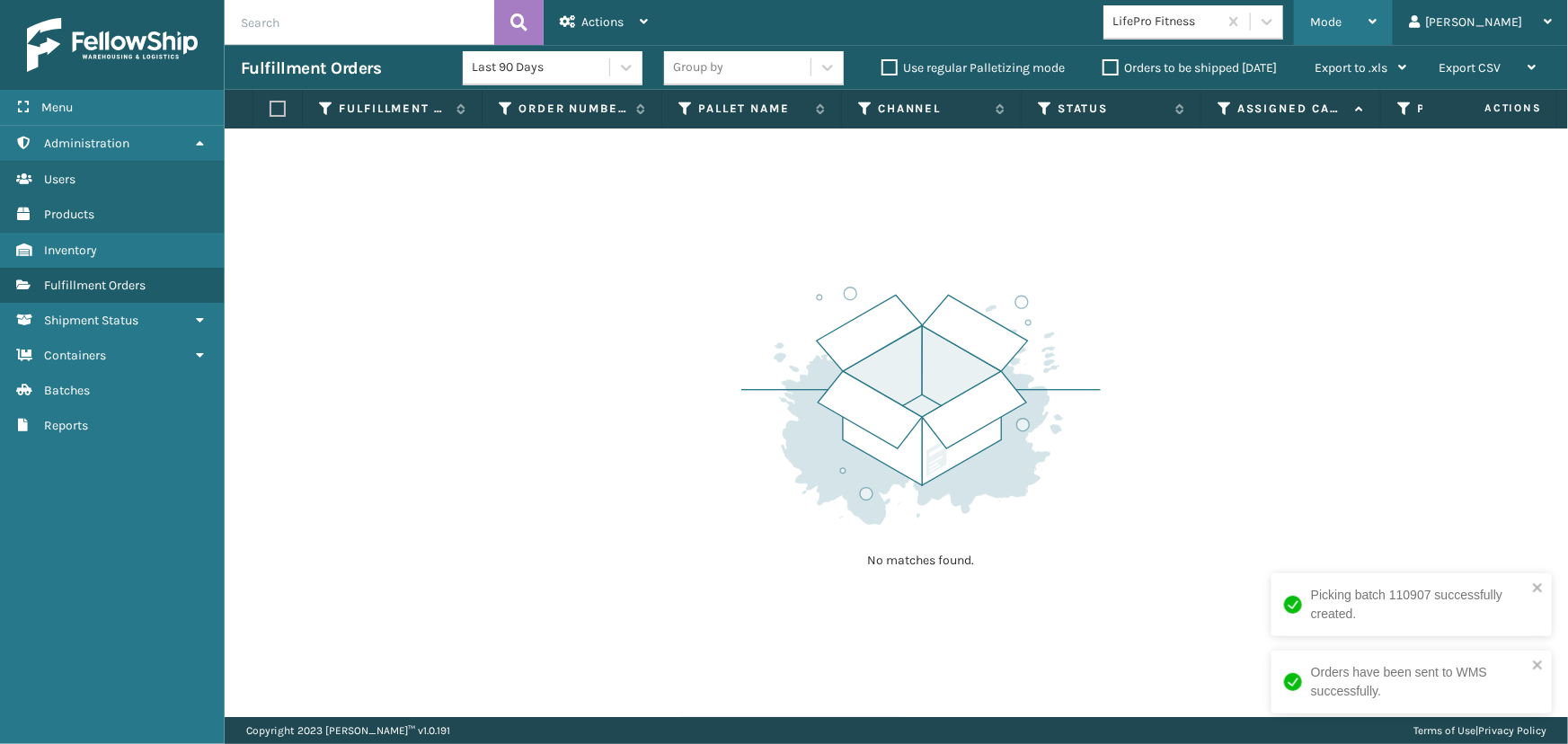
click at [1376, 19] on div "Mode" at bounding box center [1343, 22] width 67 height 45
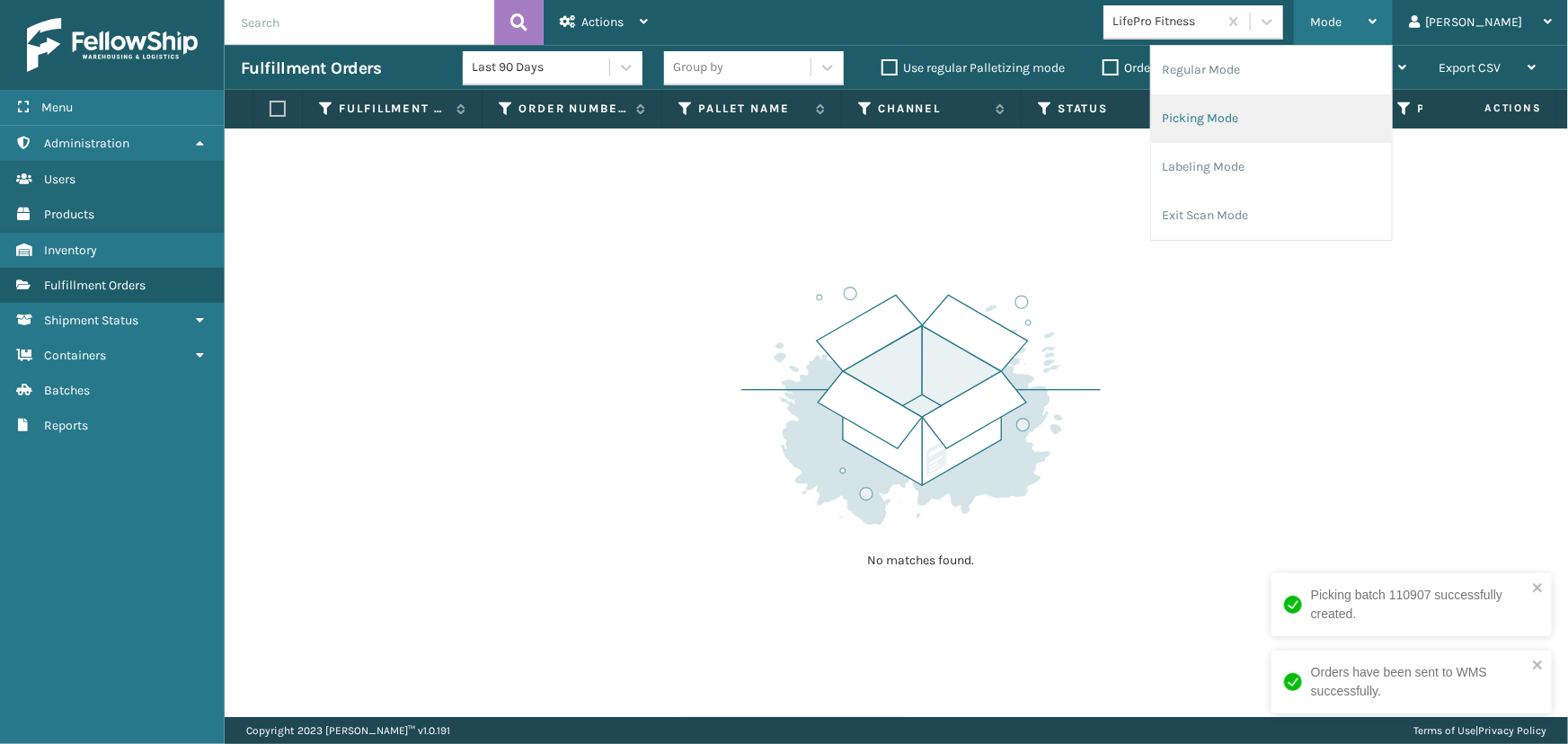
click at [1292, 129] on li "Picking Mode" at bounding box center [1271, 119] width 241 height 49
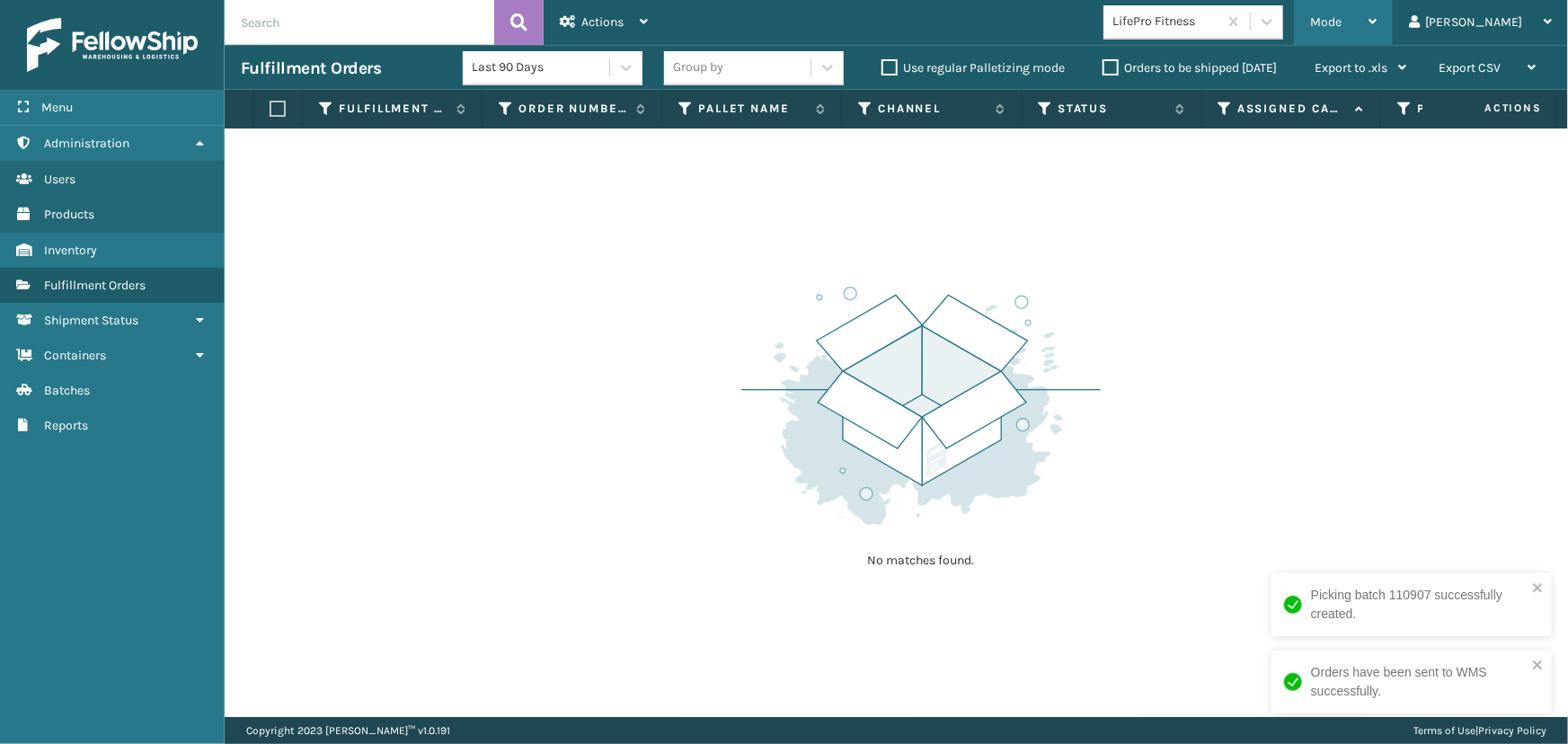
drag, startPoint x: 1383, startPoint y: 19, endPoint x: 1373, endPoint y: 28, distance: 13.5
click at [1341, 19] on span "Mode" at bounding box center [1326, 22] width 32 height 15
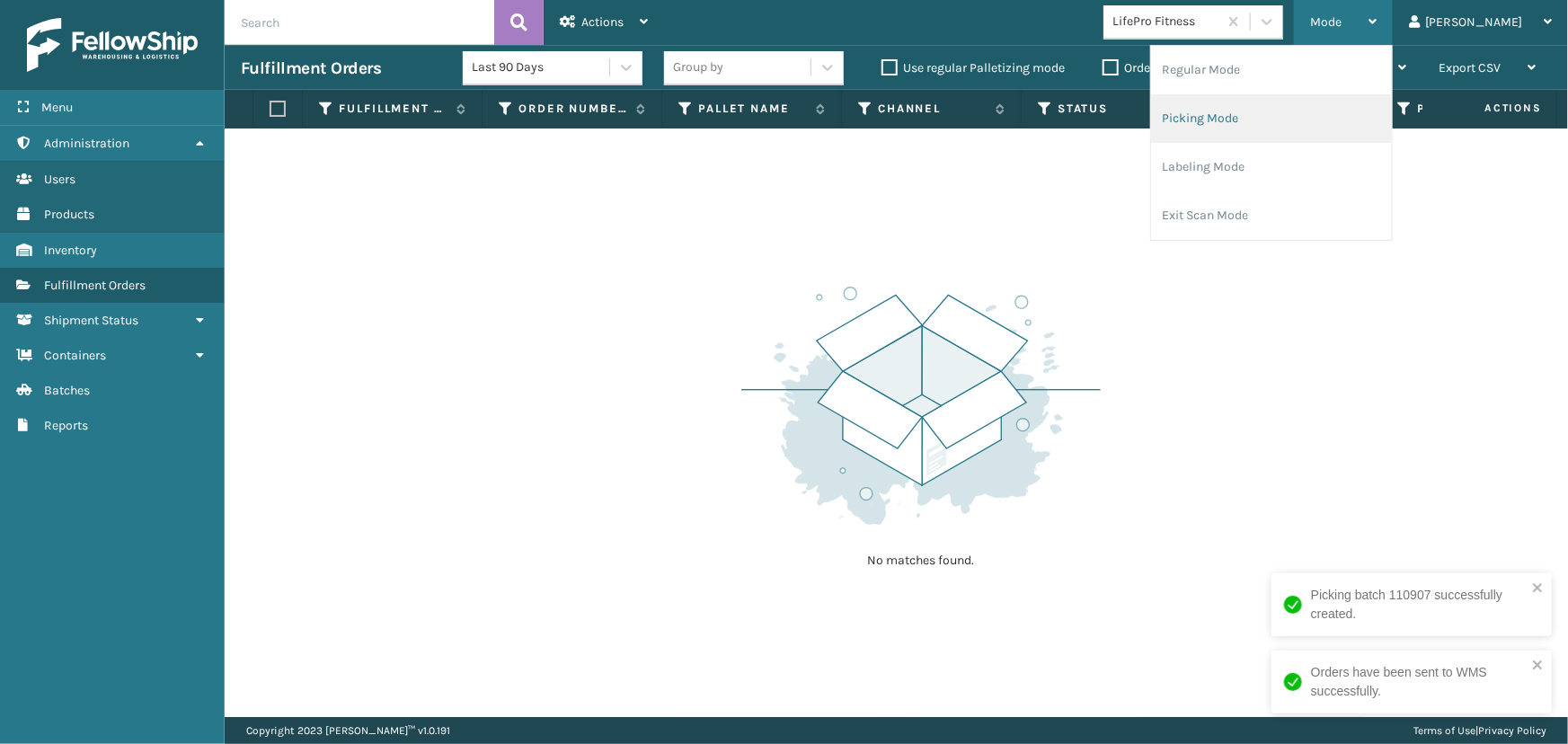
click at [1249, 113] on li "Picking Mode" at bounding box center [1271, 119] width 241 height 49
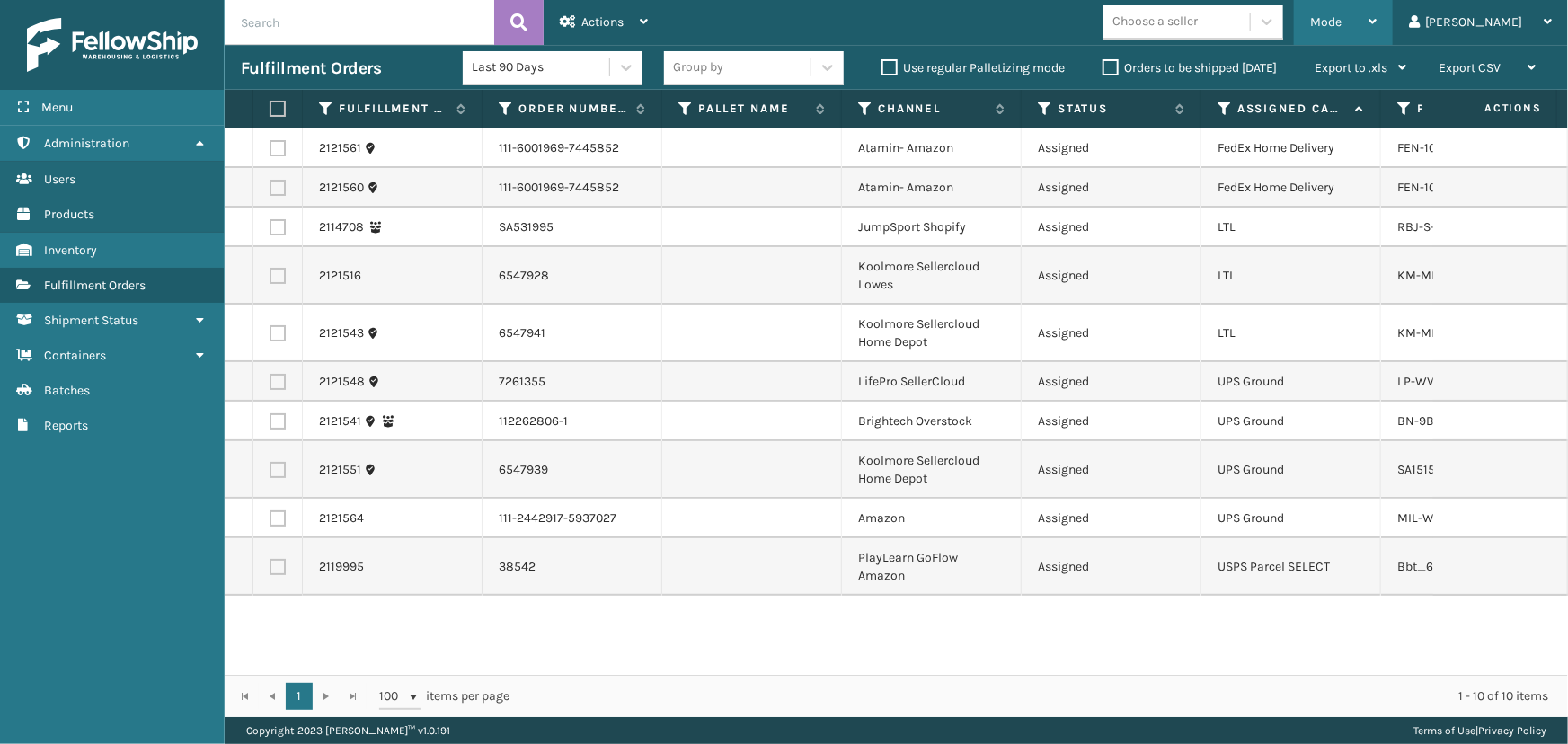
click at [1376, 13] on div "Mode" at bounding box center [1343, 22] width 67 height 45
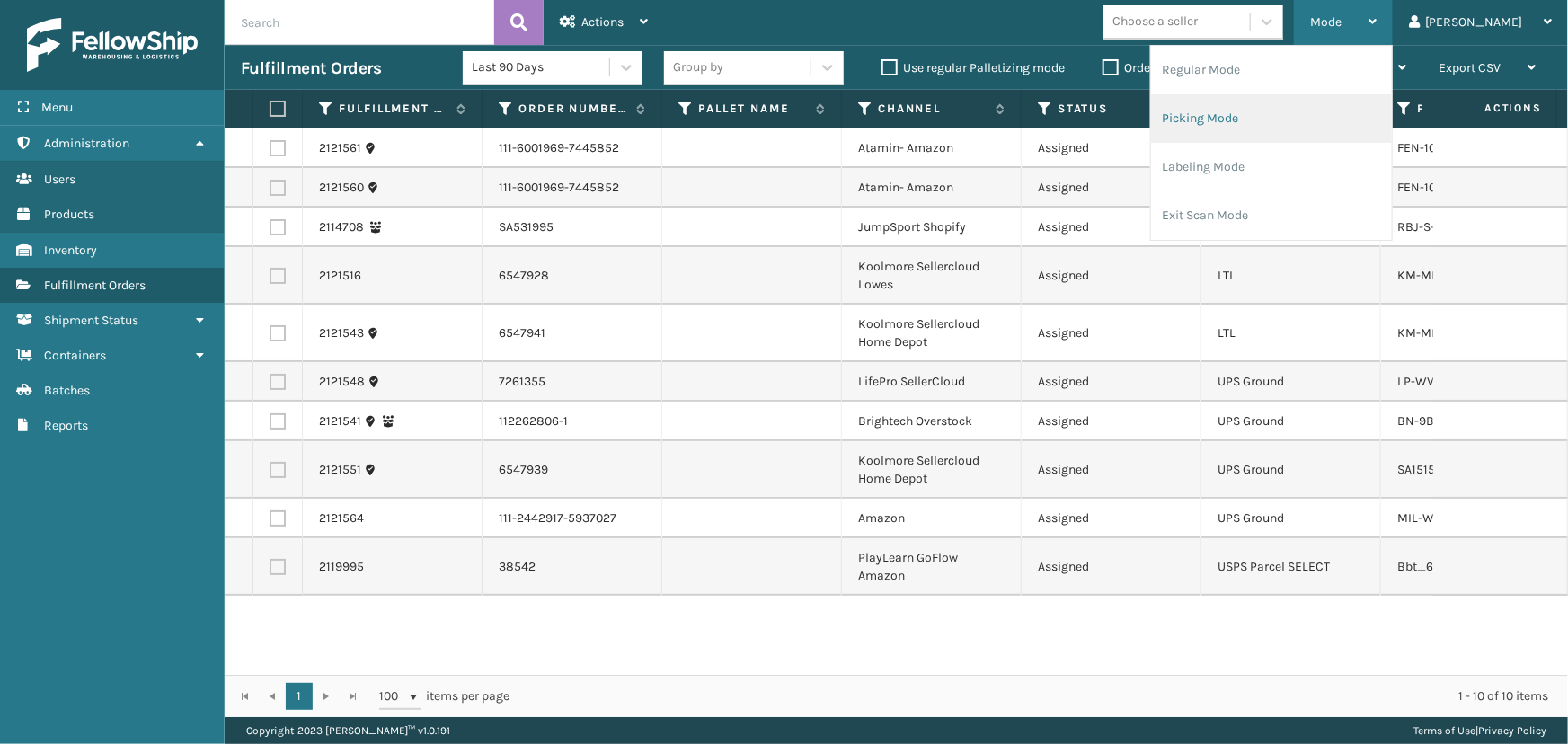
click at [1322, 122] on li "Picking Mode" at bounding box center [1271, 119] width 241 height 49
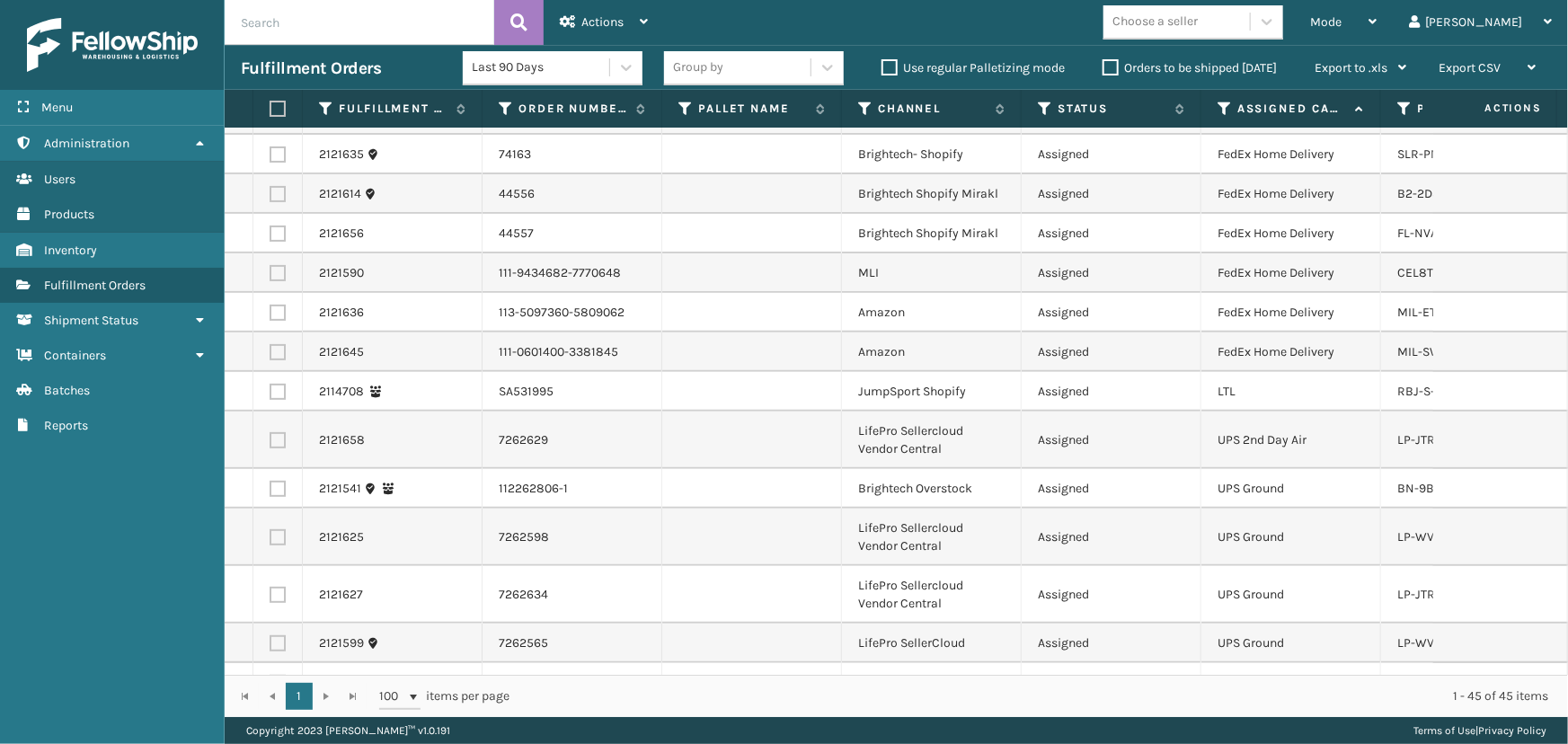
scroll to position [0, 0]
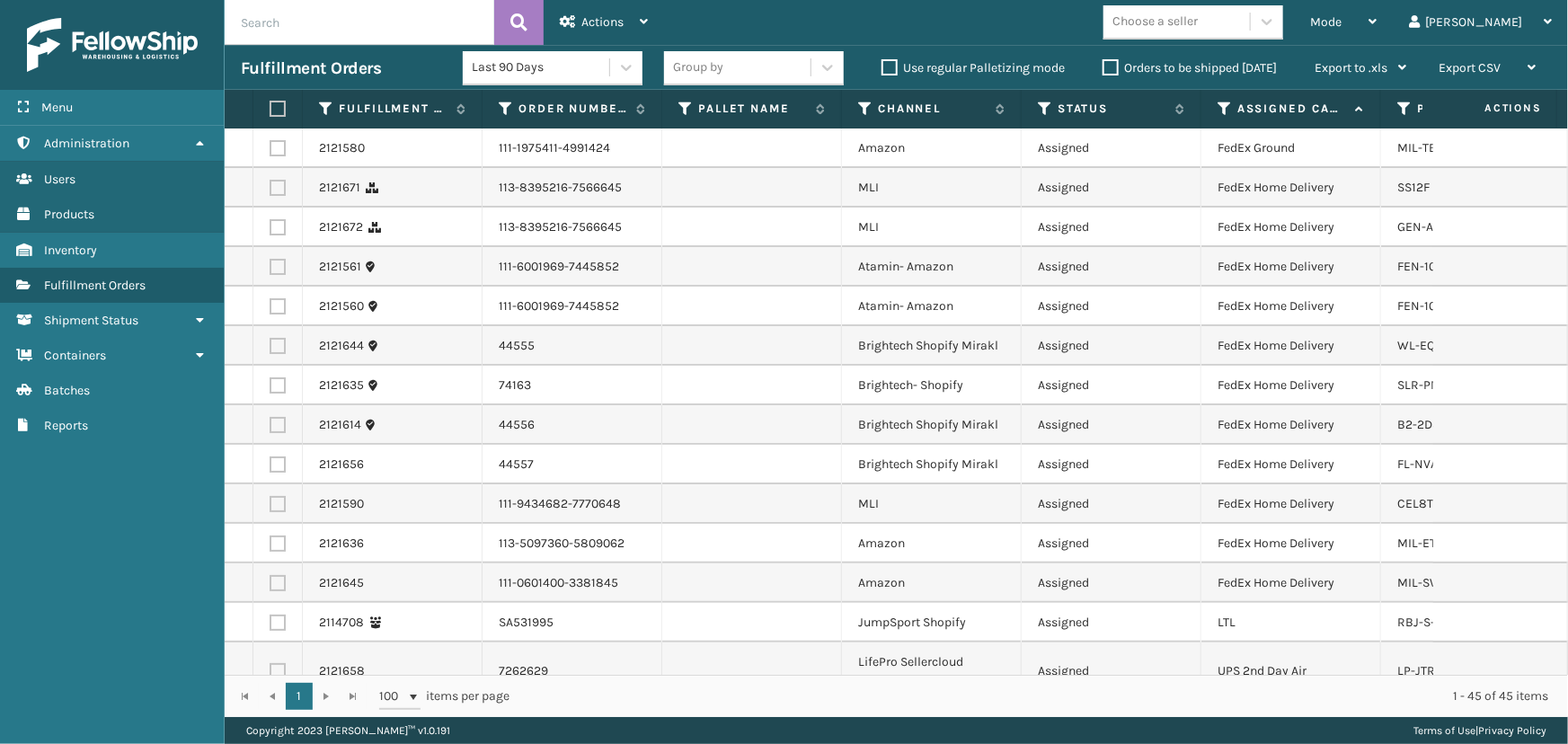
click at [1250, 25] on div "Choose a seller" at bounding box center [1176, 22] width 146 height 30
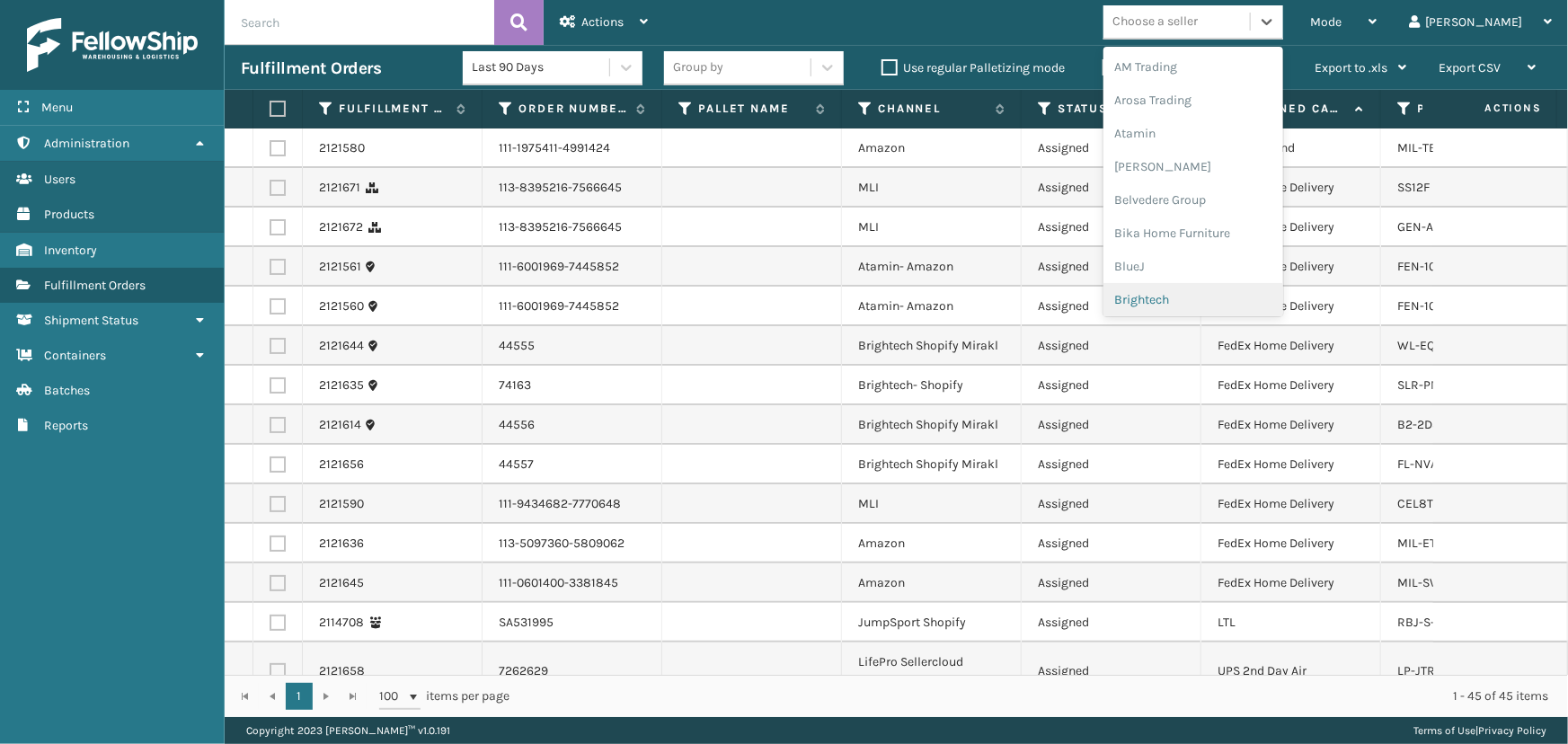
click at [1244, 293] on div "Brightech" at bounding box center [1193, 299] width 180 height 33
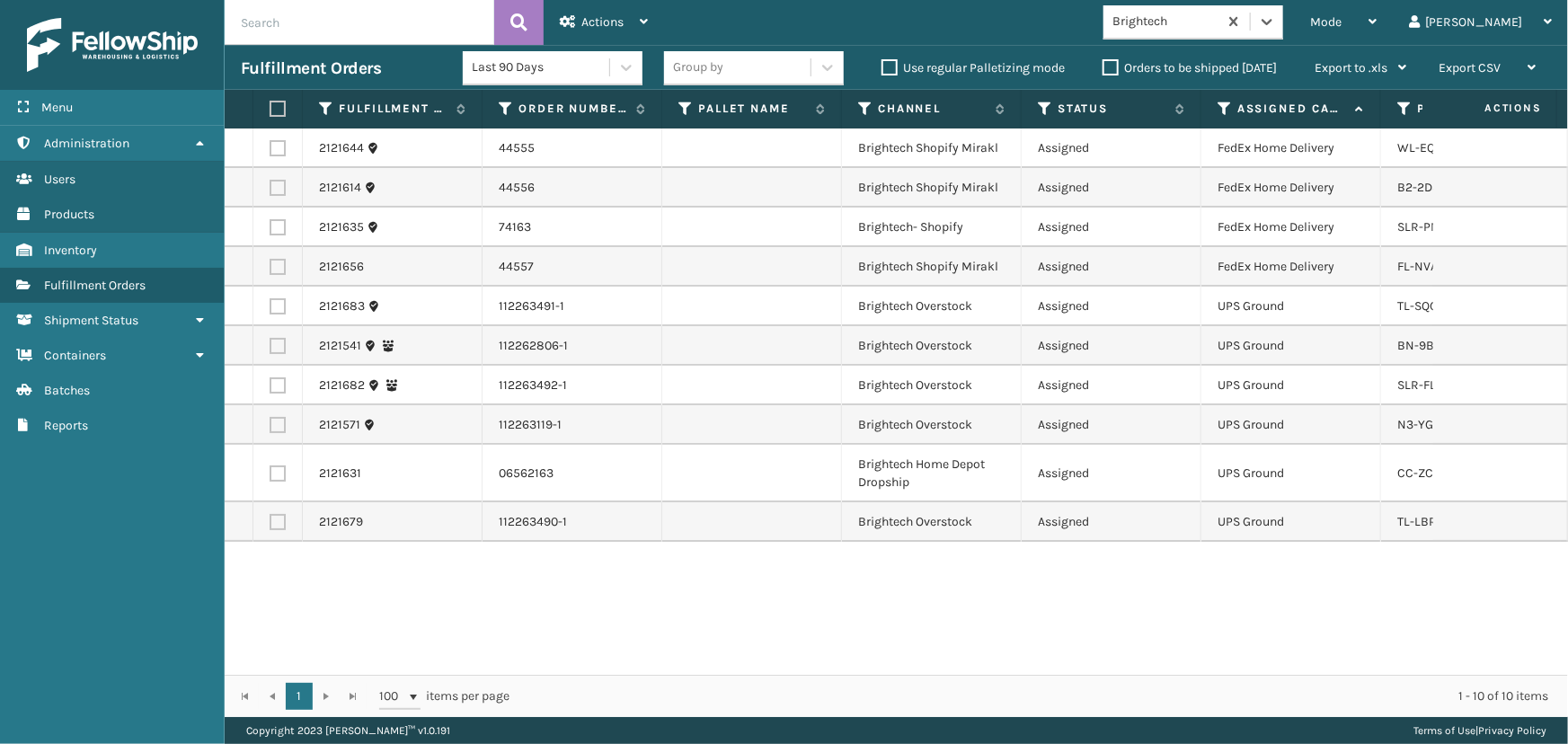
click at [1220, 15] on div "Brightech" at bounding box center [1165, 22] width 107 height 19
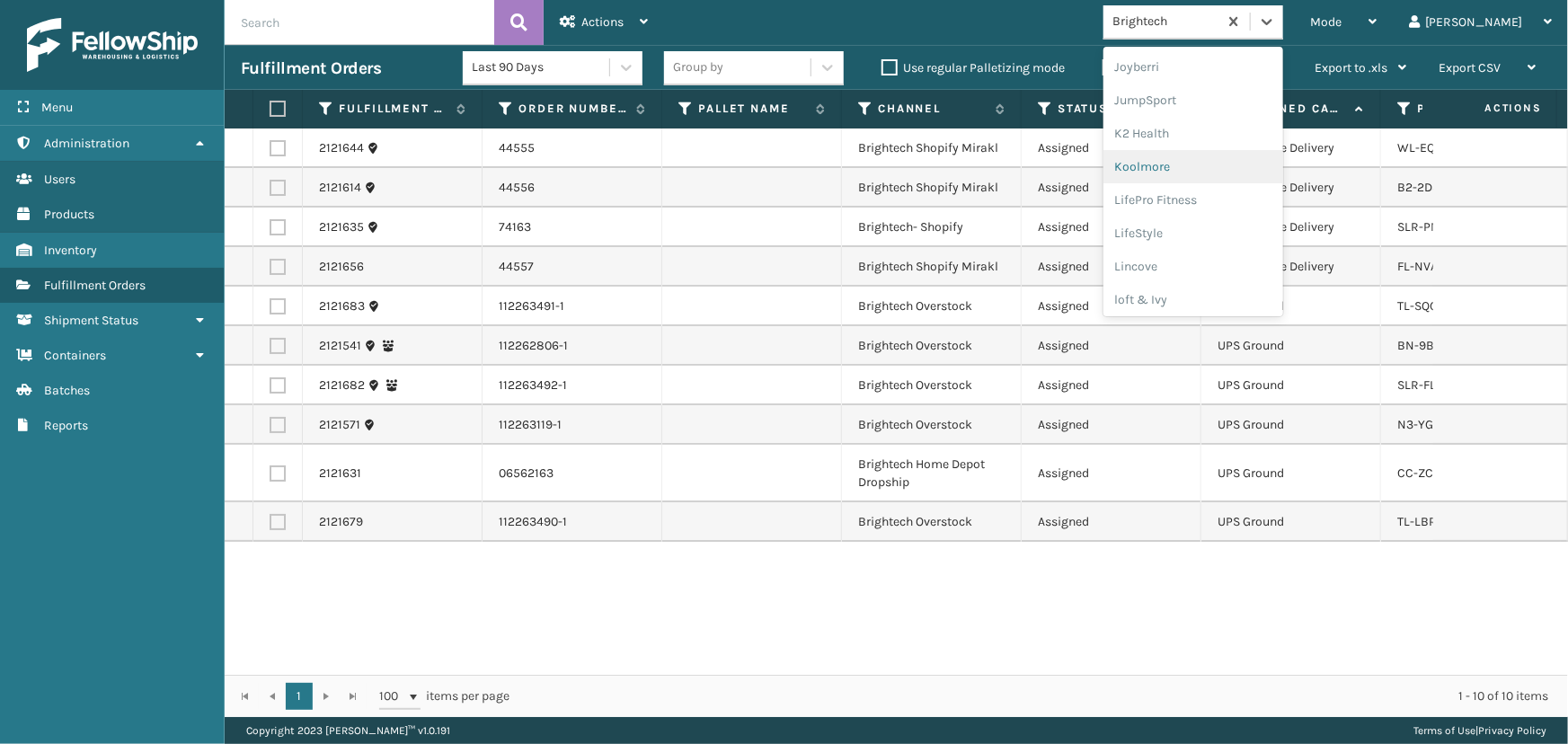
scroll to position [568, 0]
click at [1213, 166] on div "LifePro Fitness" at bounding box center [1193, 163] width 180 height 33
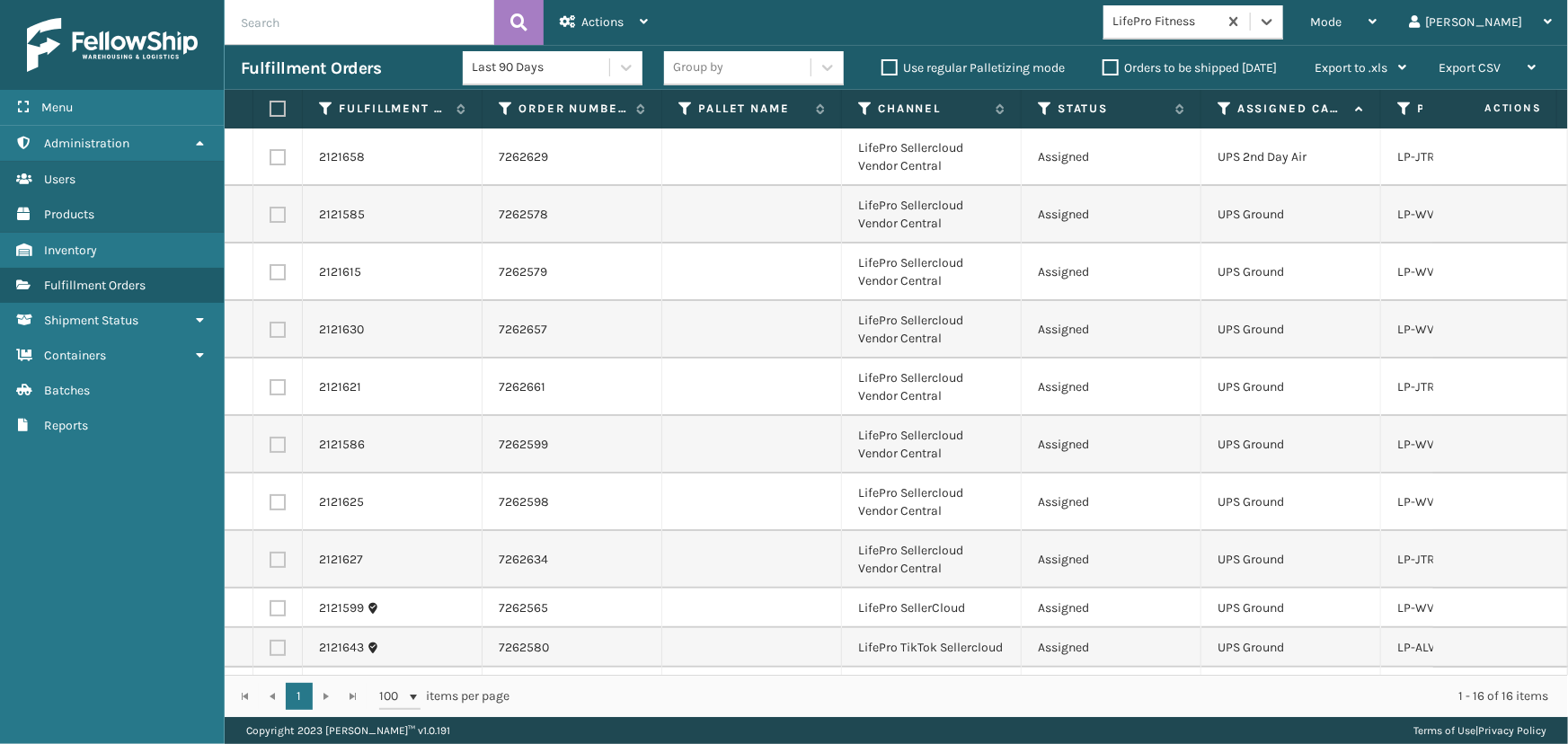
click at [279, 106] on label at bounding box center [275, 108] width 11 height 16
click at [271, 106] on input "checkbox" at bounding box center [270, 109] width 1 height 11
checkbox input "true"
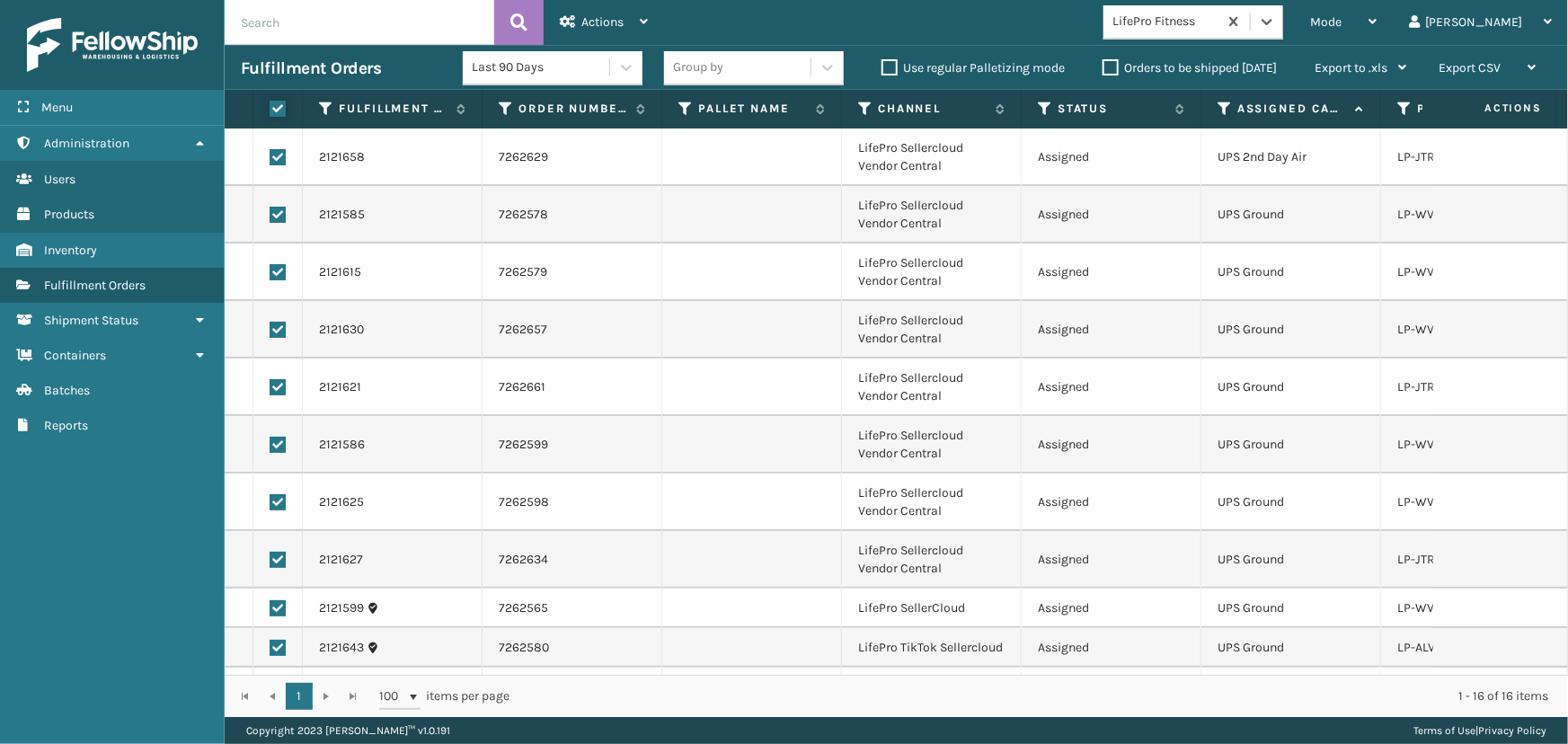
checkbox input "true"
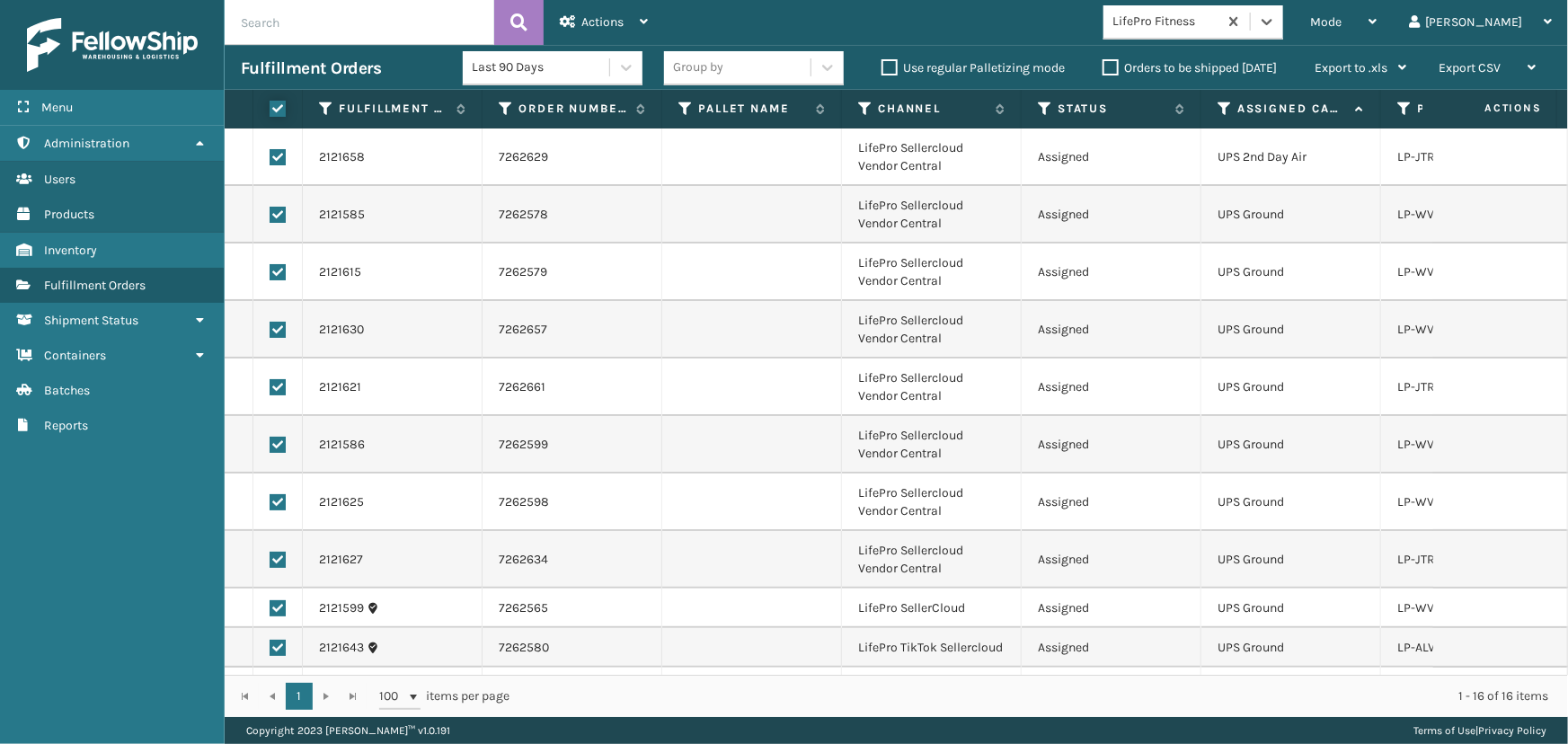
checkbox input "true"
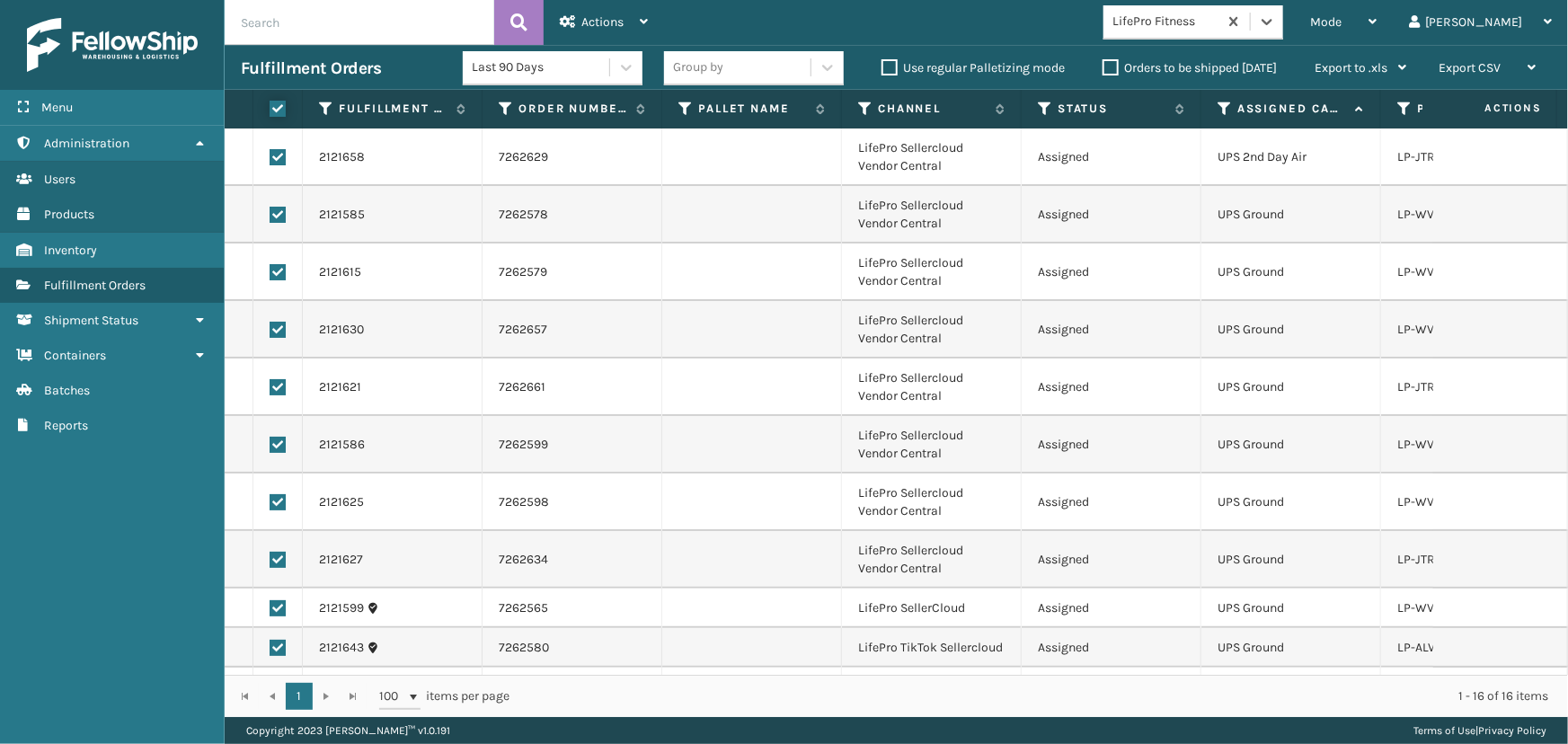
checkbox input "true"
click at [573, 33] on div "Actions" at bounding box center [604, 22] width 88 height 45
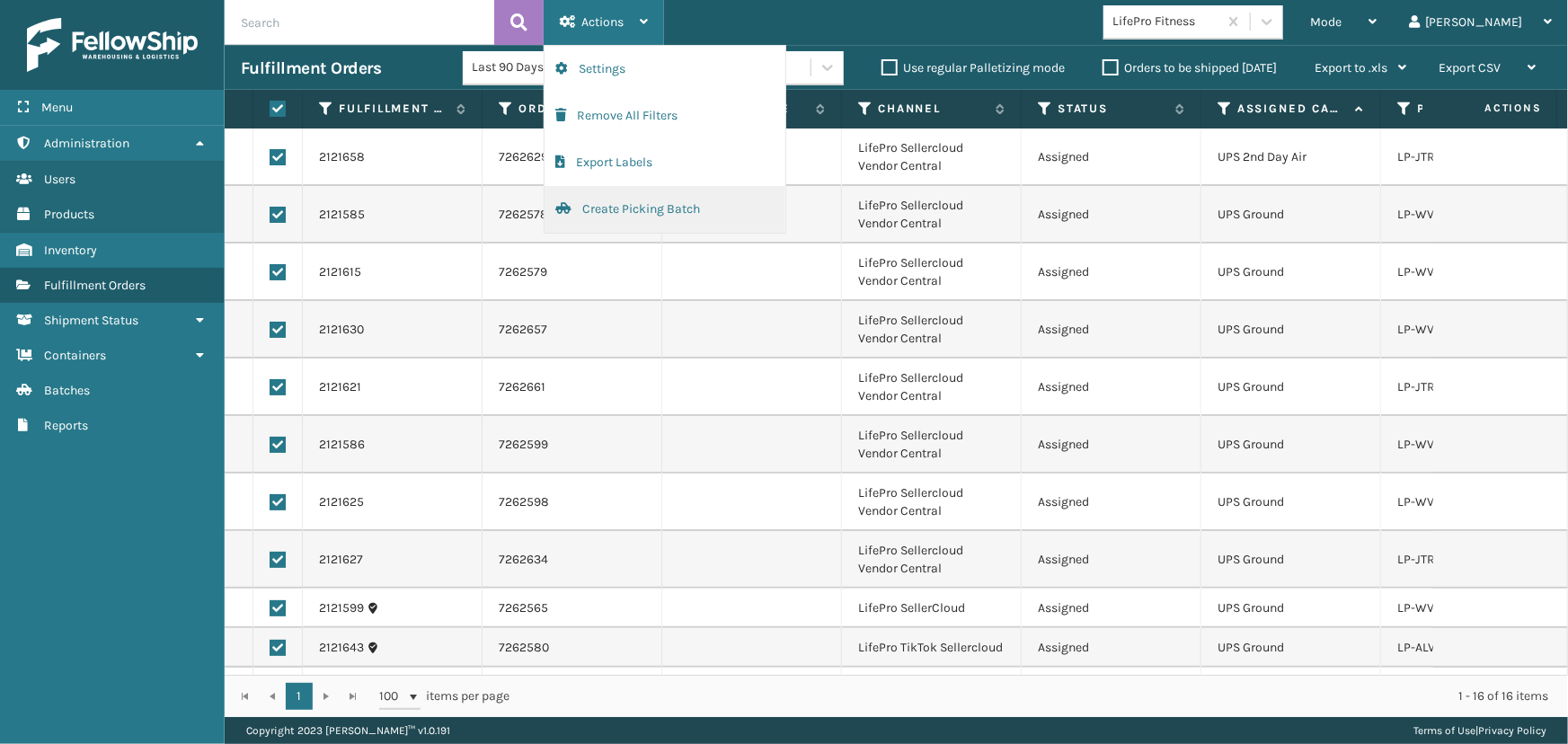
click at [672, 215] on button "Create Picking Batch" at bounding box center [664, 210] width 241 height 47
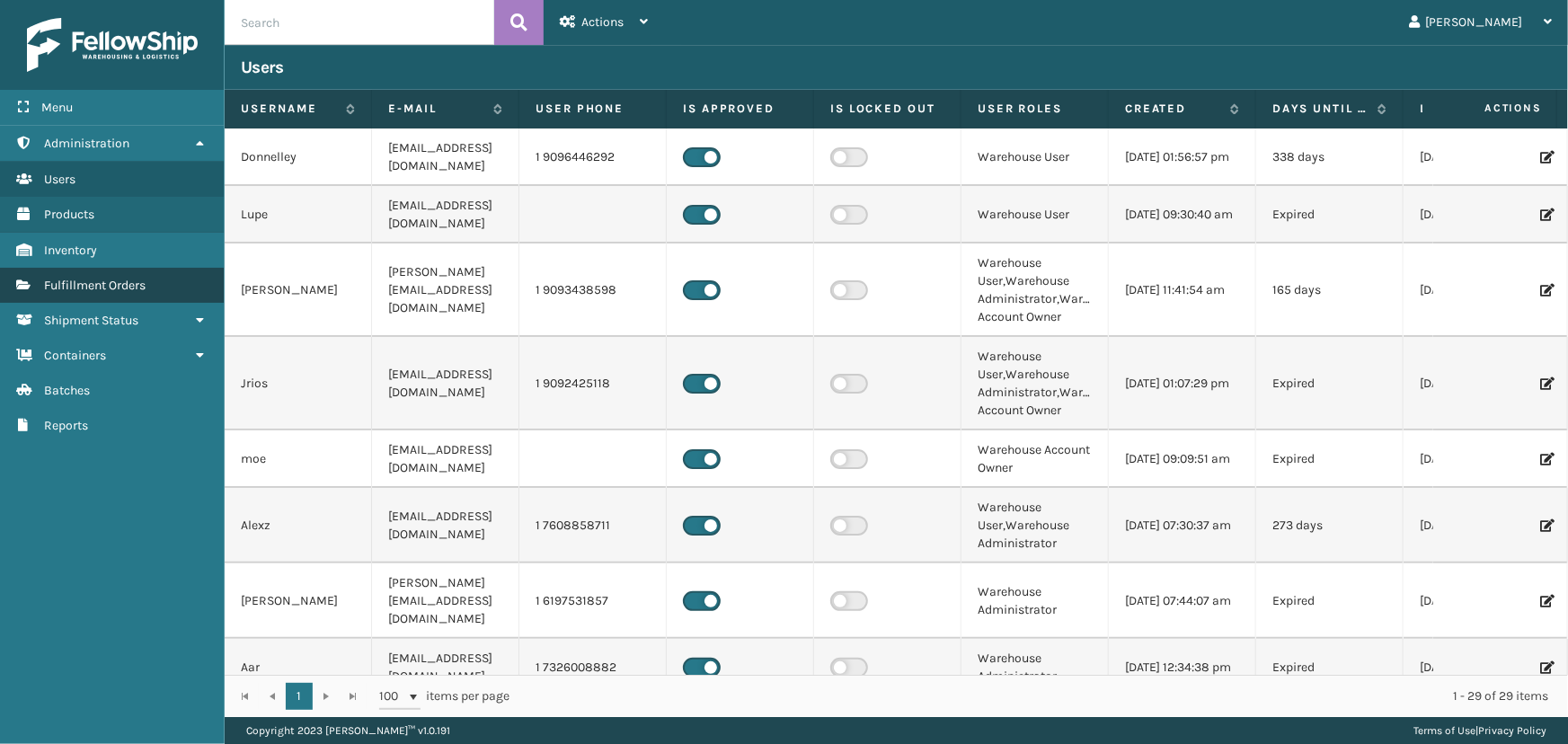
click at [97, 288] on span "Fulfillment Orders" at bounding box center [95, 285] width 101 height 15
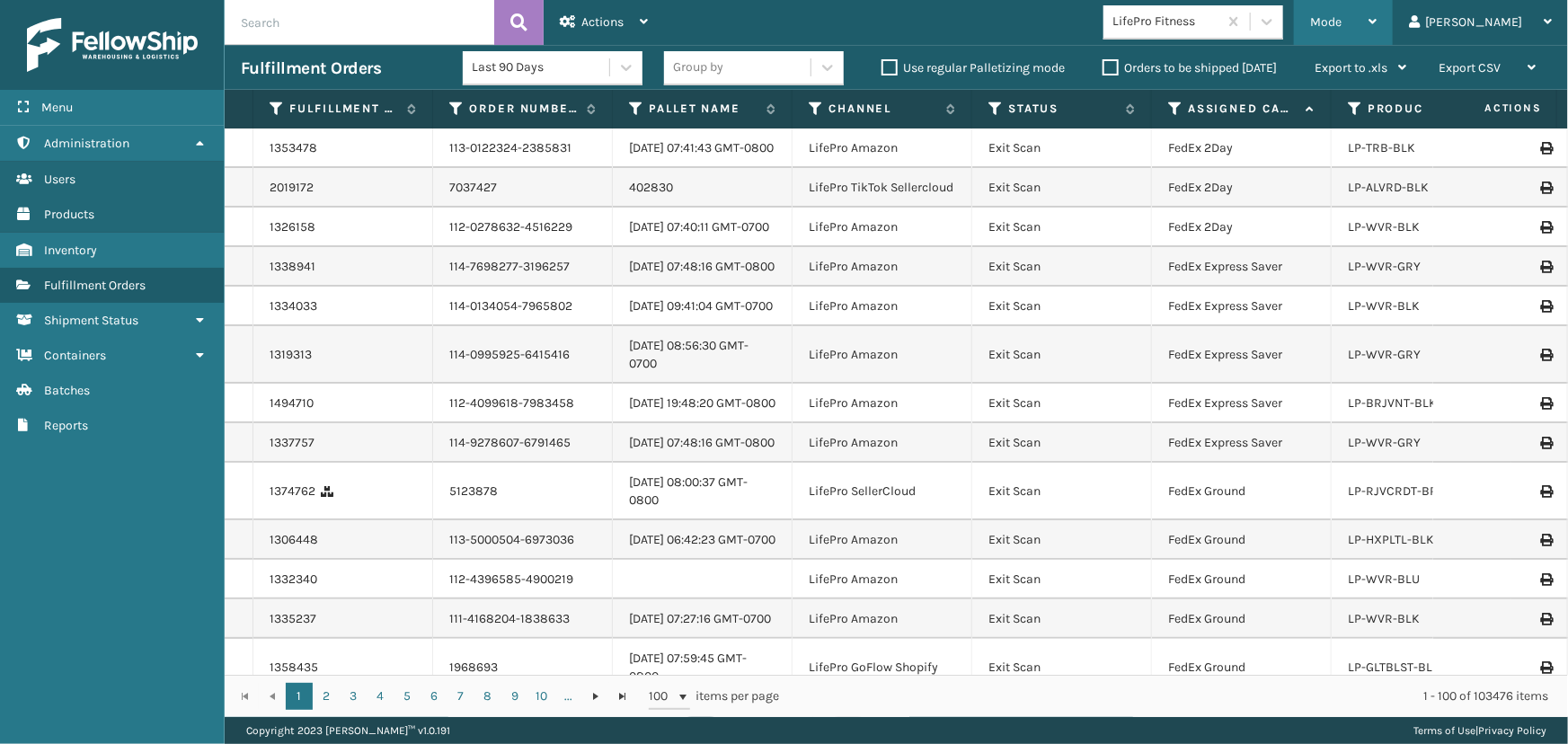
click at [1341, 18] on span "Mode" at bounding box center [1326, 22] width 32 height 15
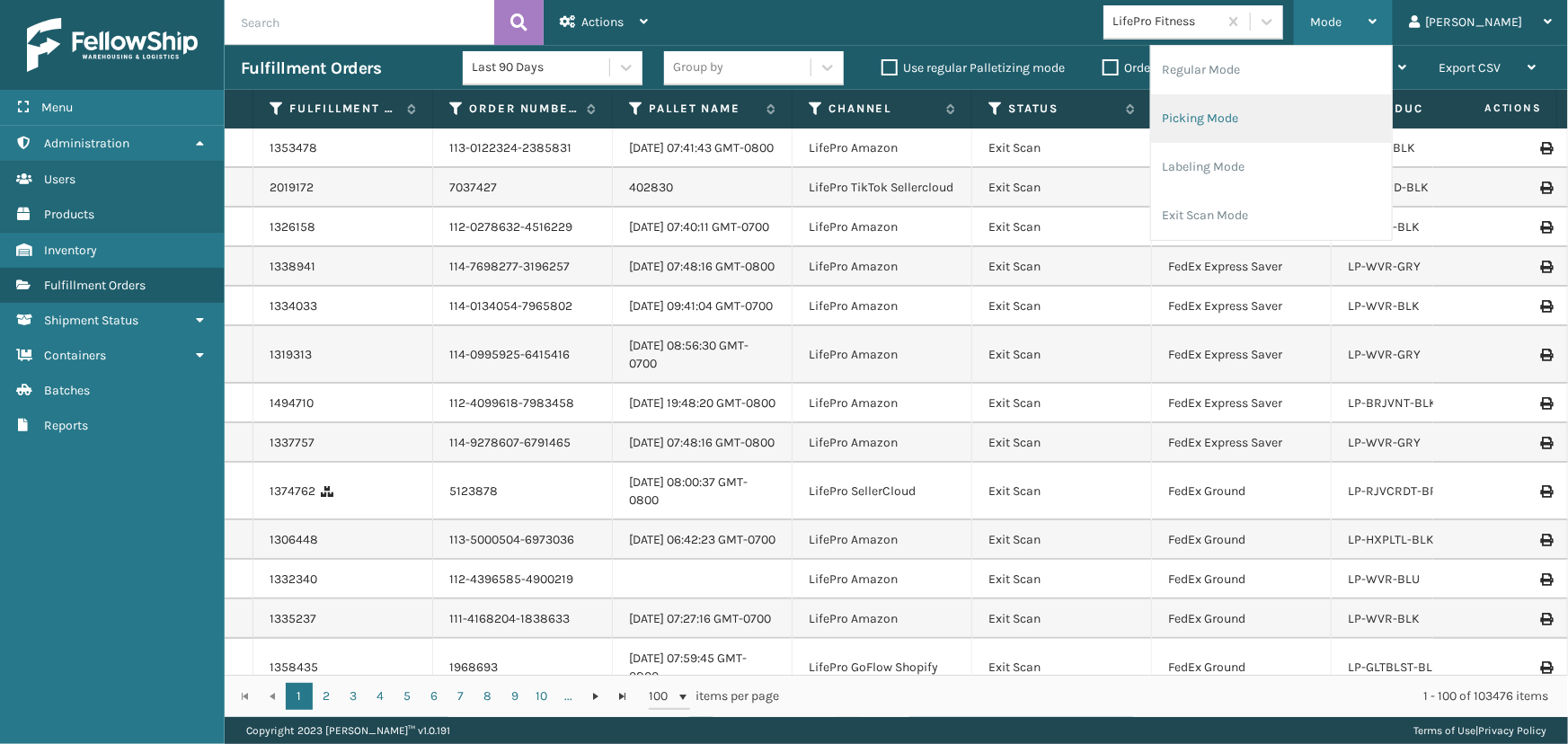
click at [1255, 124] on li "Picking Mode" at bounding box center [1271, 119] width 241 height 49
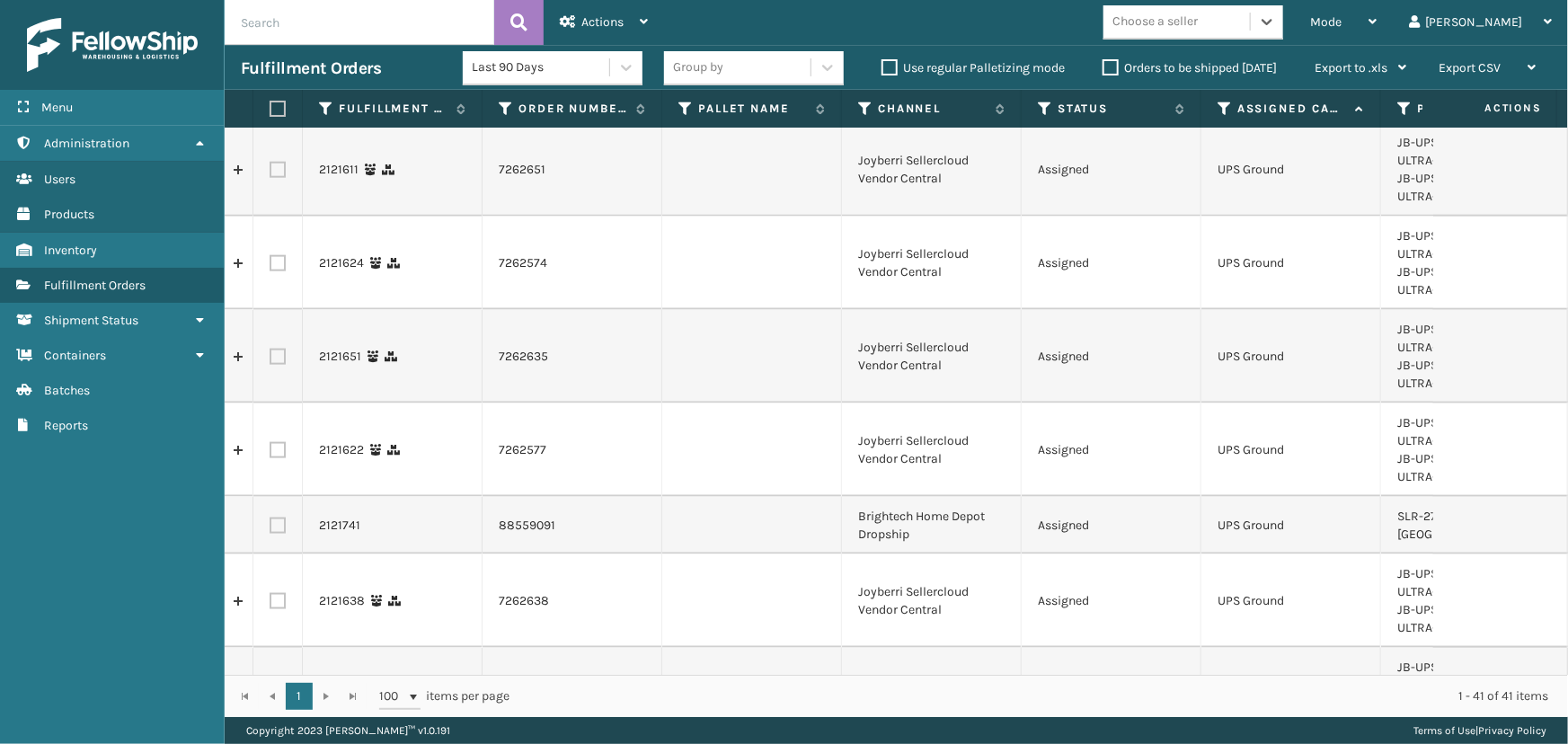
scroll to position [818, 0]
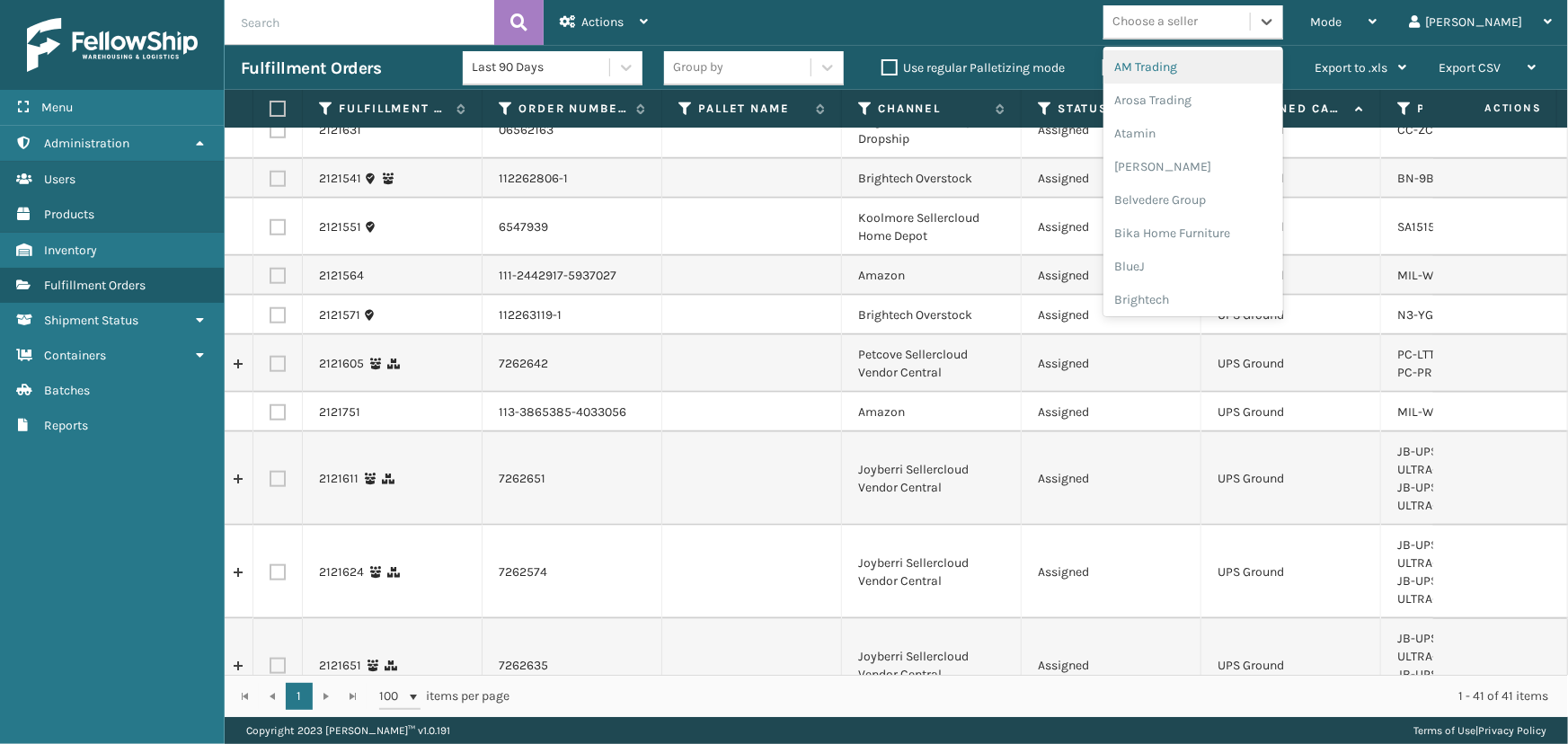
click at [1198, 23] on div "Choose a seller" at bounding box center [1154, 22] width 85 height 19
click at [1217, 297] on div "Brightech" at bounding box center [1193, 299] width 180 height 33
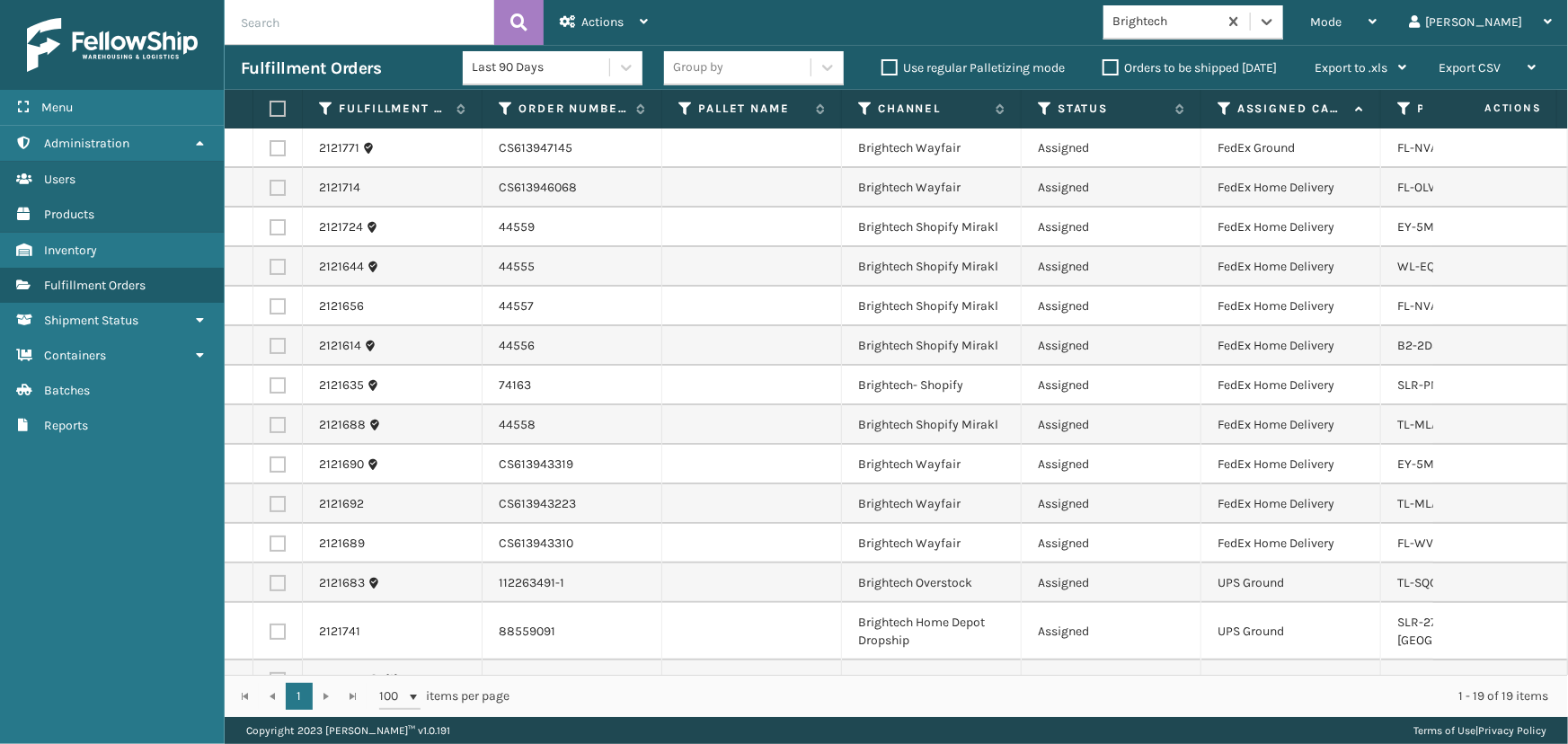
click at [280, 108] on label at bounding box center [275, 108] width 11 height 16
click at [271, 108] on input "checkbox" at bounding box center [270, 109] width 1 height 11
checkbox input "true"
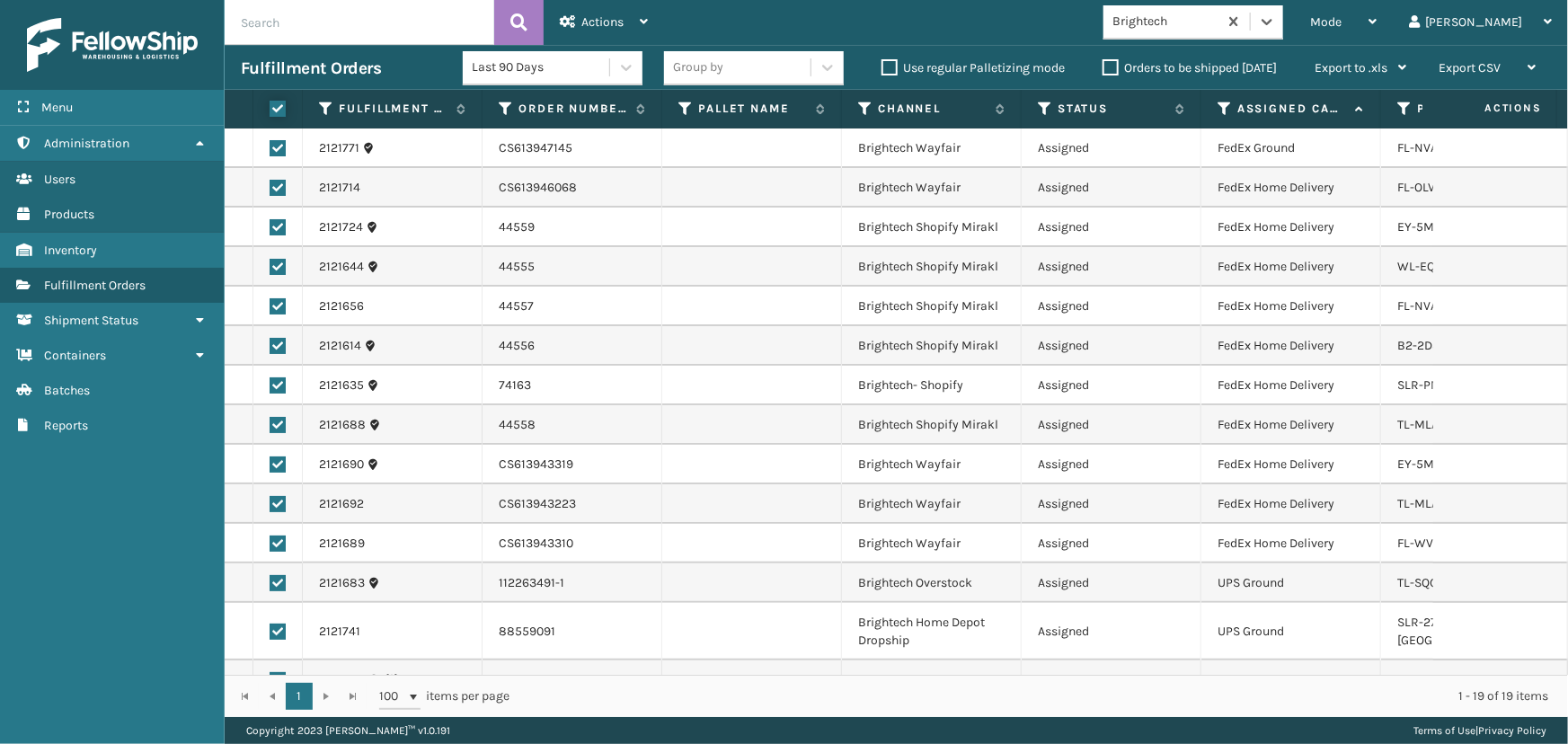
checkbox input "true"
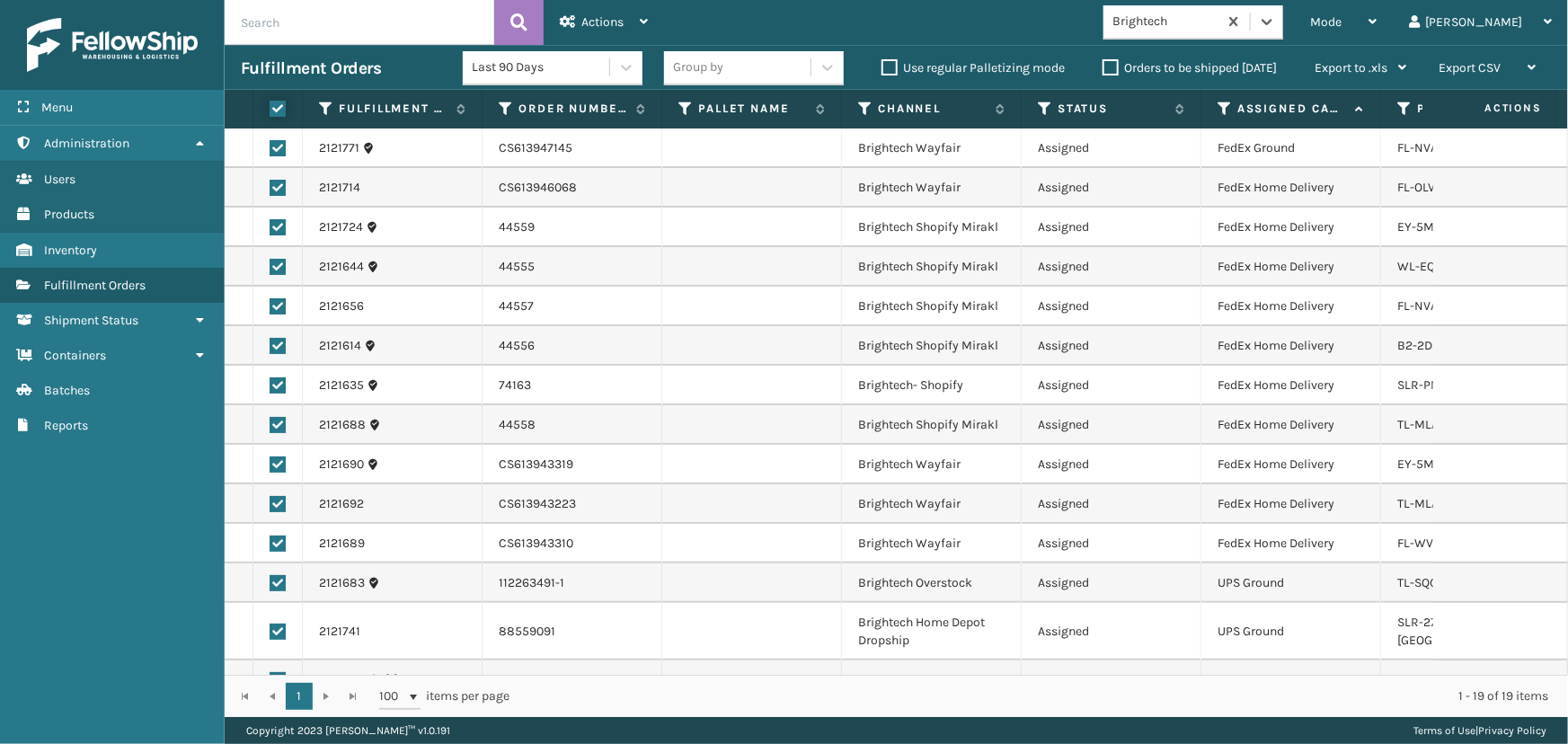
checkbox input "true"
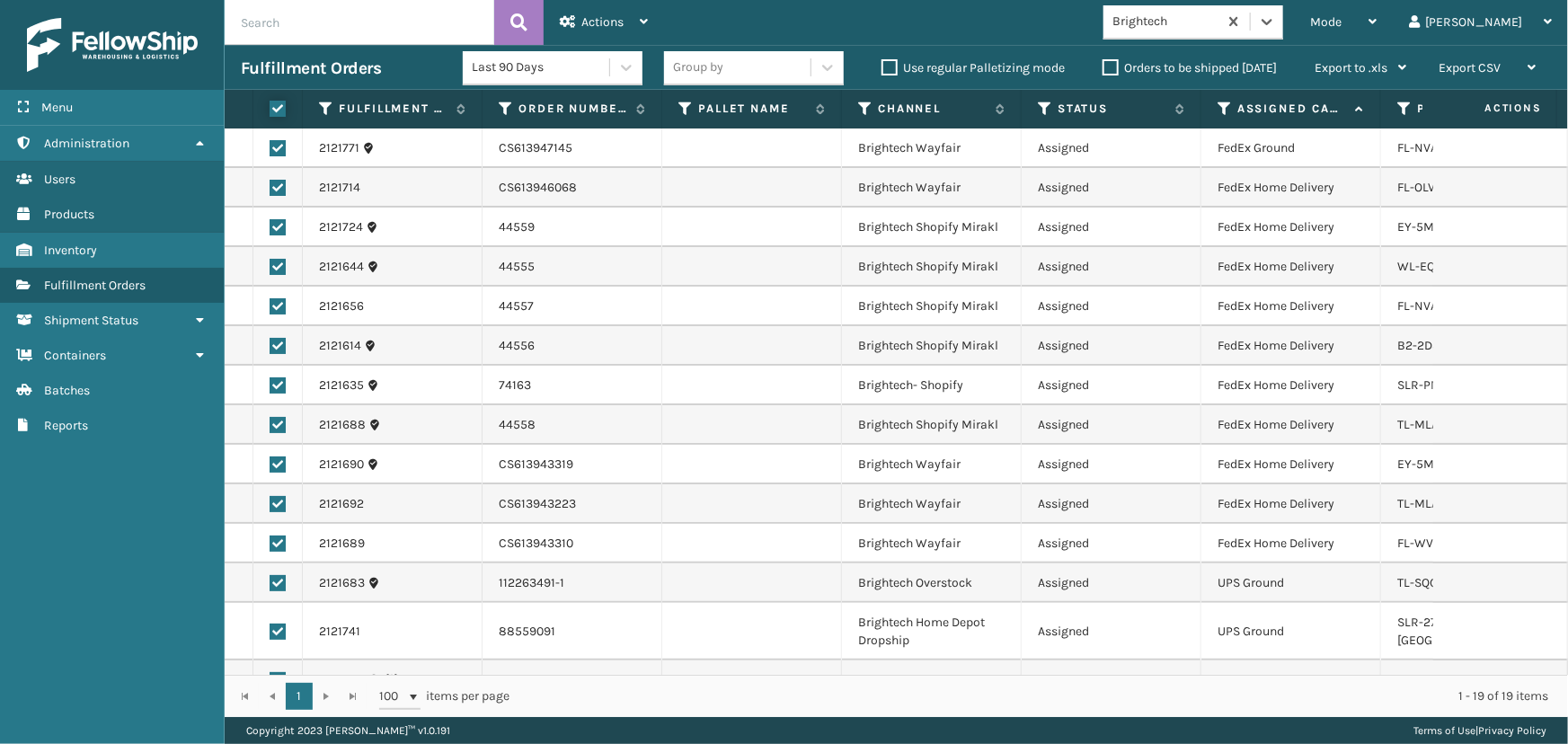
checkbox input "true"
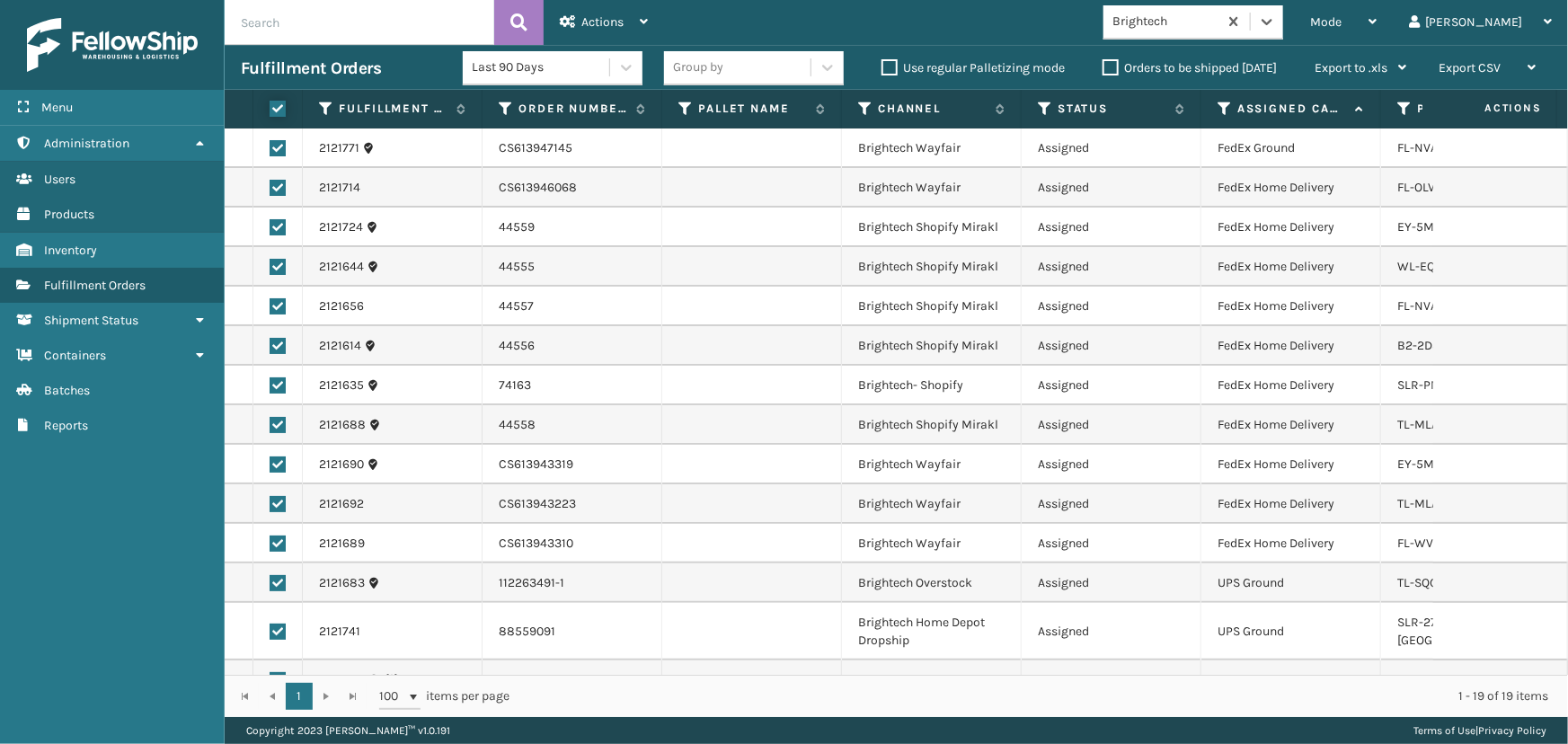
checkbox input "true"
click at [633, 9] on div "Actions" at bounding box center [604, 22] width 88 height 45
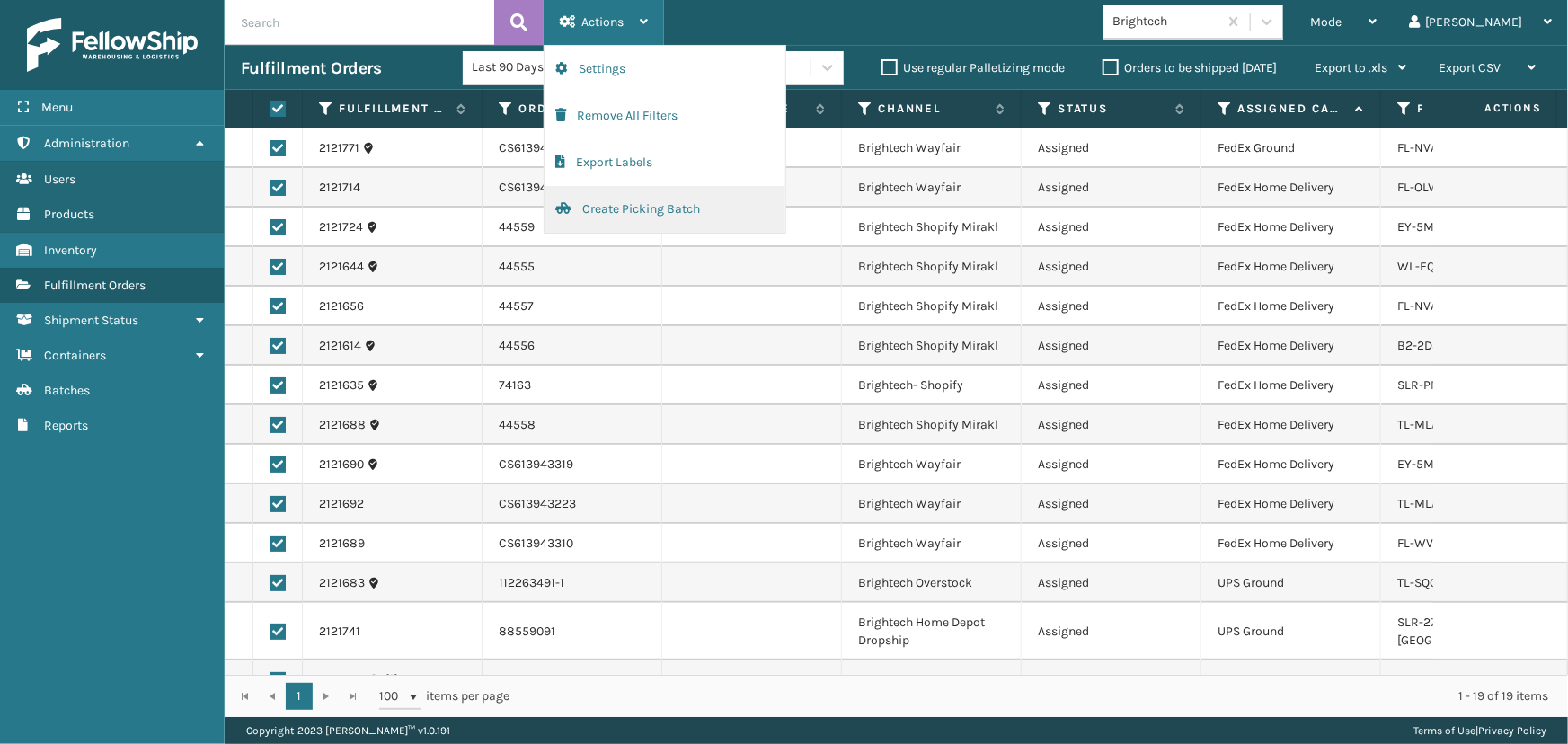
click at [629, 215] on button "Create Picking Batch" at bounding box center [664, 210] width 241 height 47
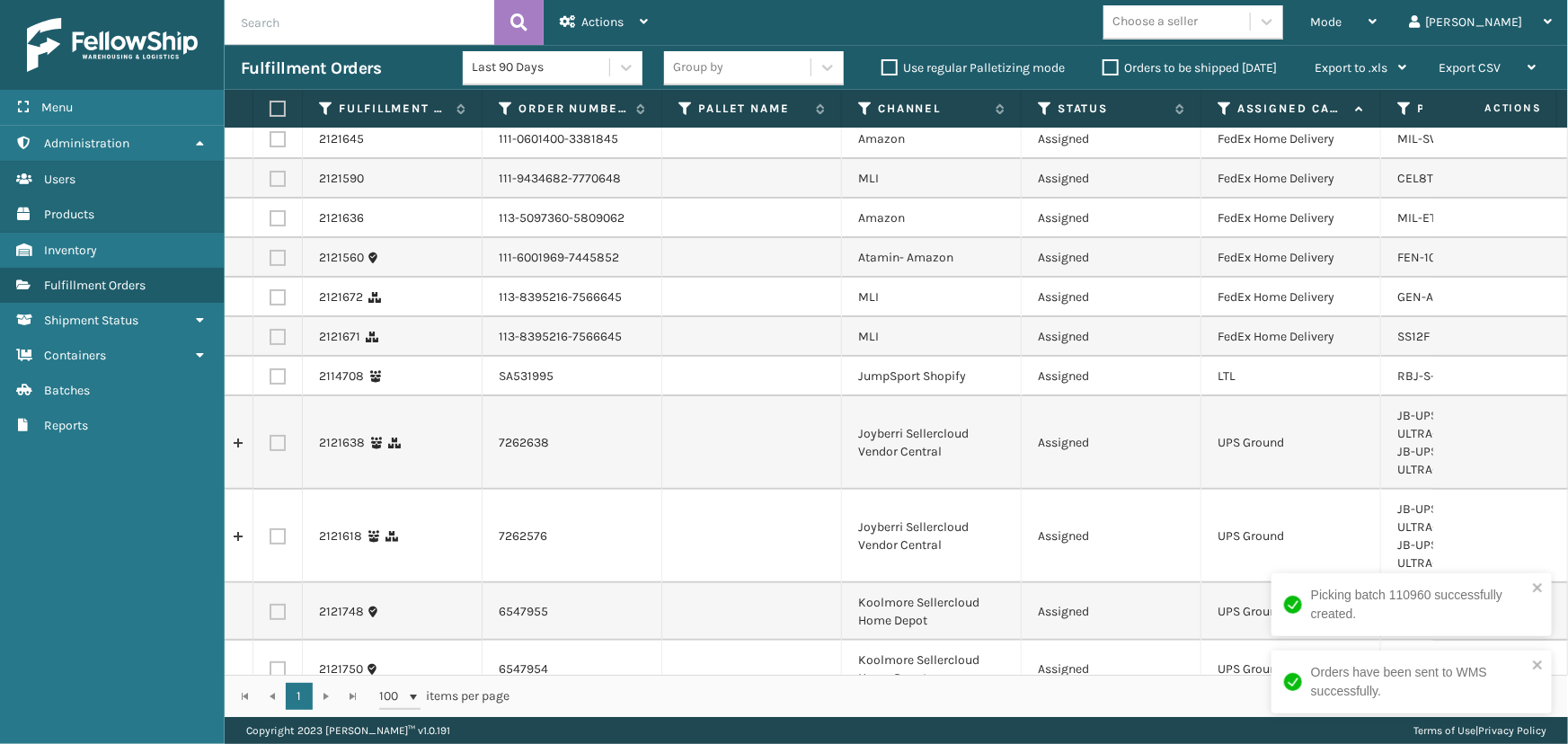
scroll to position [0, 0]
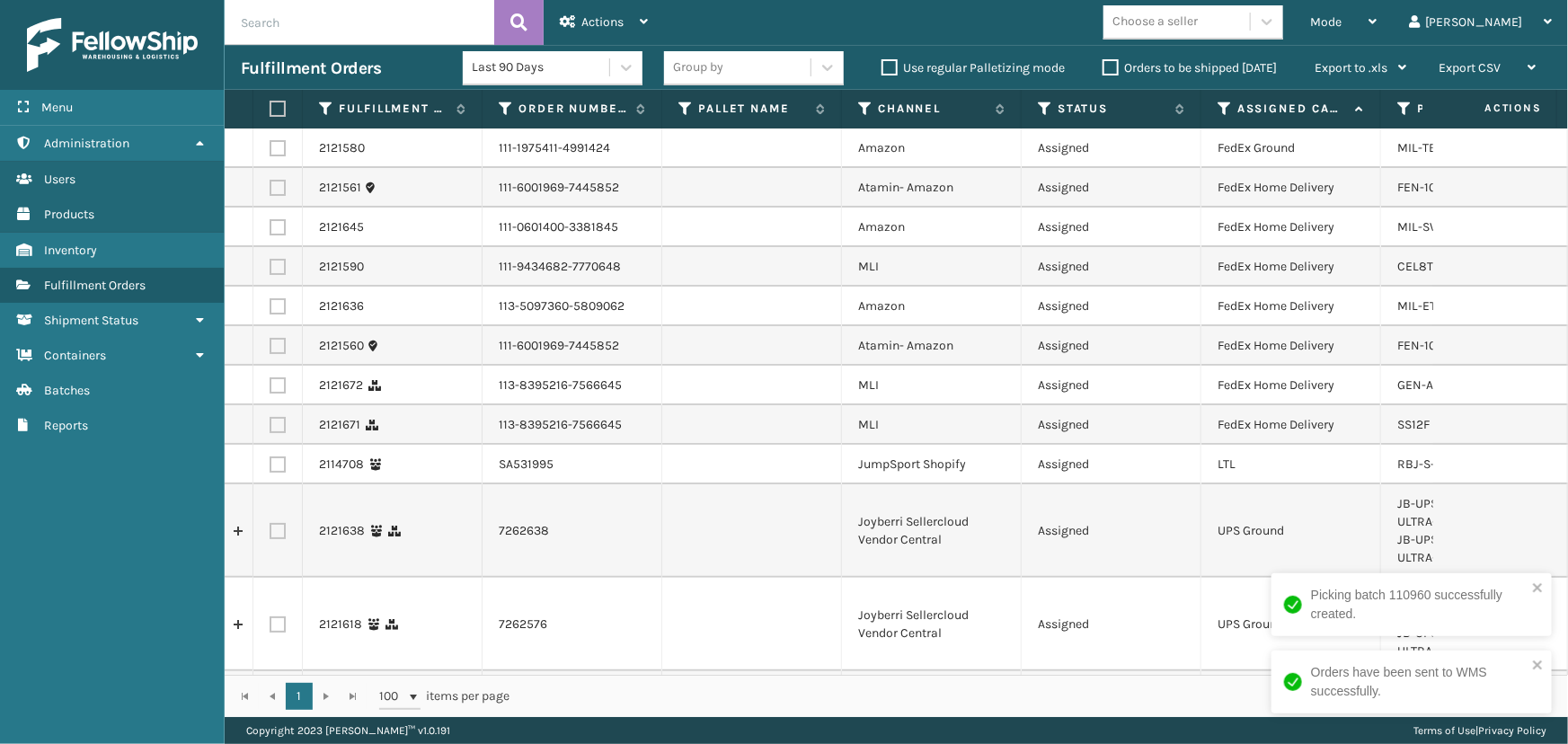
click at [278, 146] on label at bounding box center [277, 148] width 16 height 16
click at [271, 146] on input "checkbox" at bounding box center [270, 146] width 1 height 11
checkbox input "true"
click at [275, 184] on label at bounding box center [277, 187] width 16 height 16
click at [271, 184] on input "checkbox" at bounding box center [270, 186] width 1 height 11
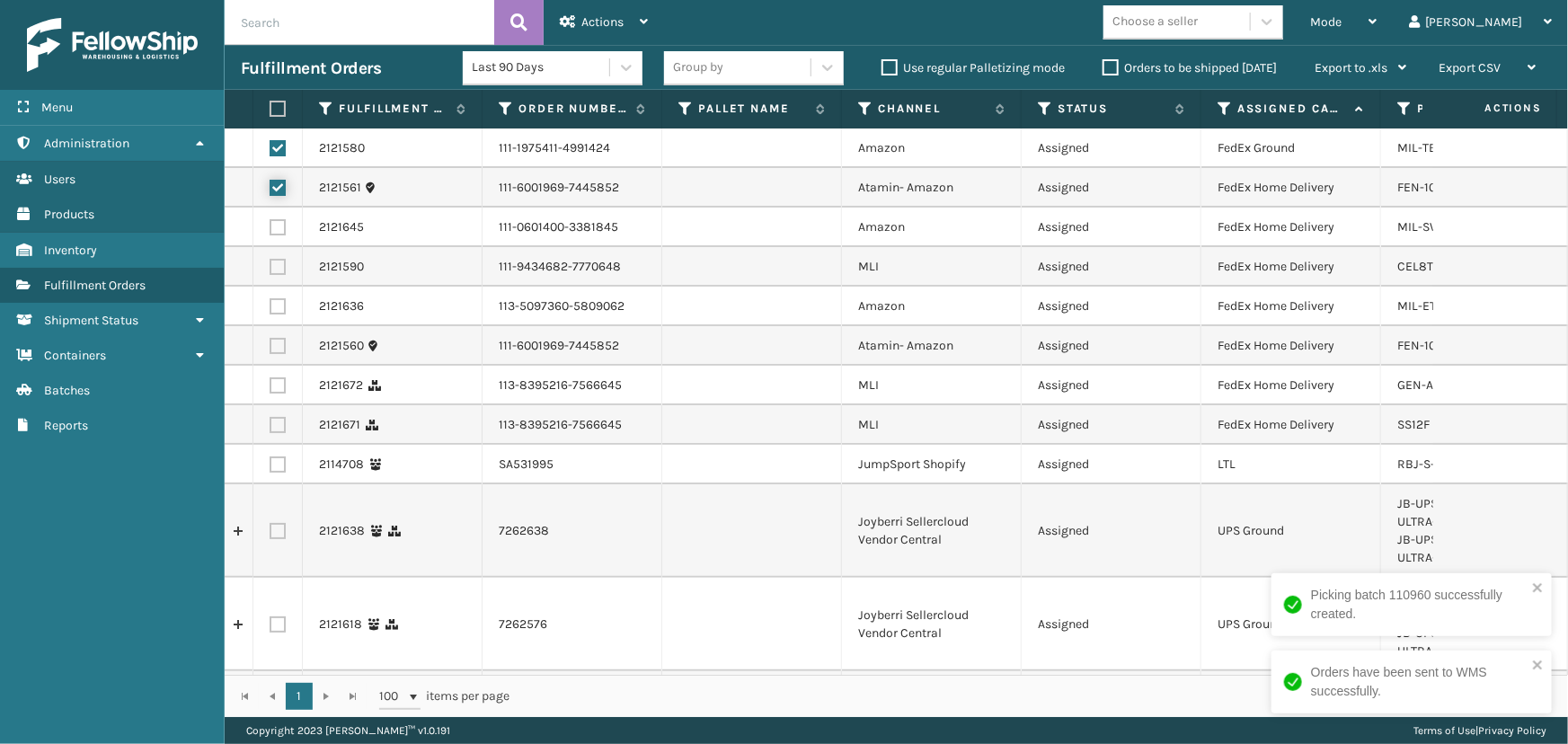
checkbox input "true"
click at [275, 230] on label at bounding box center [277, 227] width 16 height 16
click at [271, 230] on input "checkbox" at bounding box center [270, 225] width 1 height 11
checkbox input "true"
click at [278, 266] on label at bounding box center [277, 266] width 16 height 16
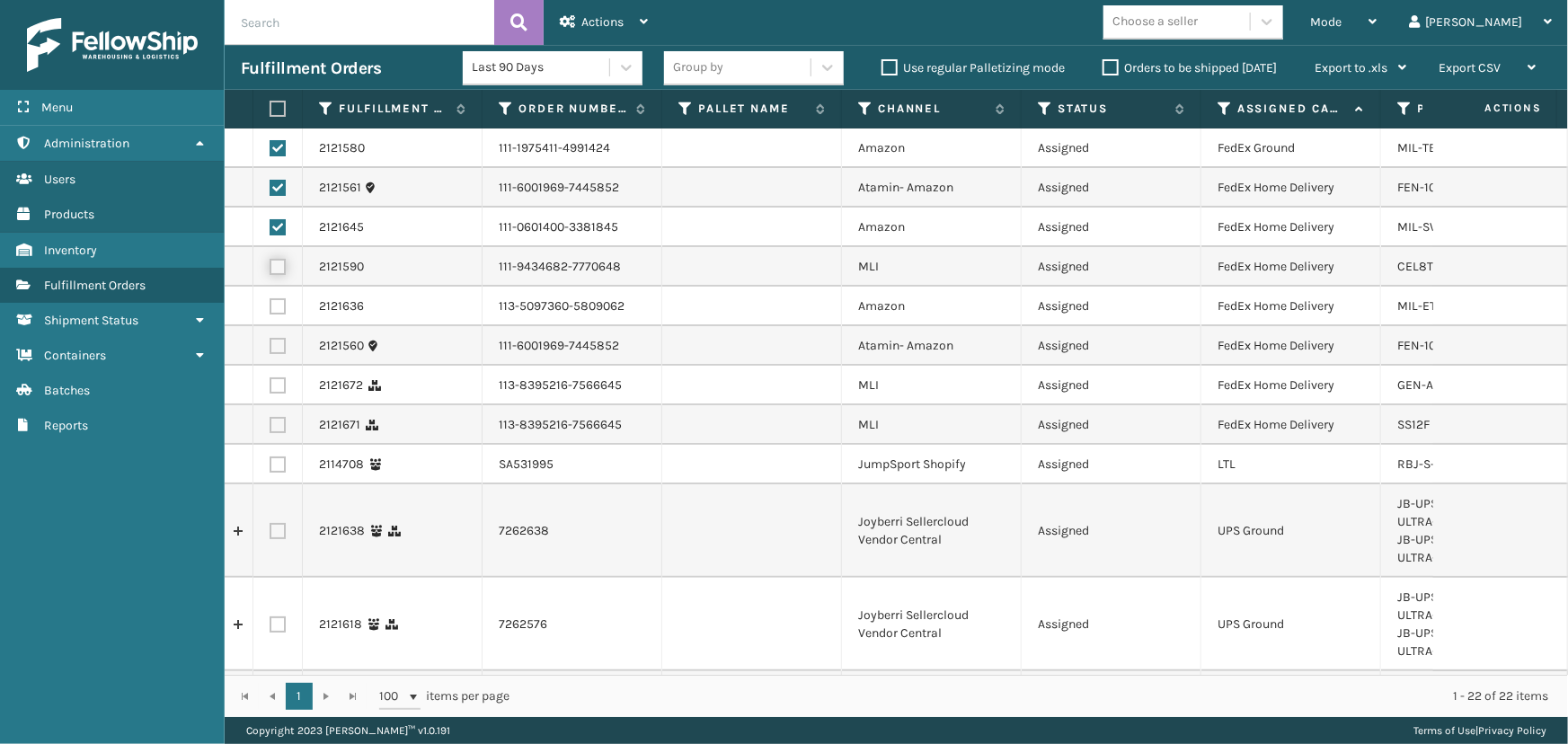
click at [271, 266] on input "checkbox" at bounding box center [270, 264] width 1 height 11
checkbox input "true"
click at [278, 302] on label at bounding box center [277, 305] width 16 height 16
click at [271, 302] on input "checkbox" at bounding box center [270, 304] width 1 height 11
checkbox input "true"
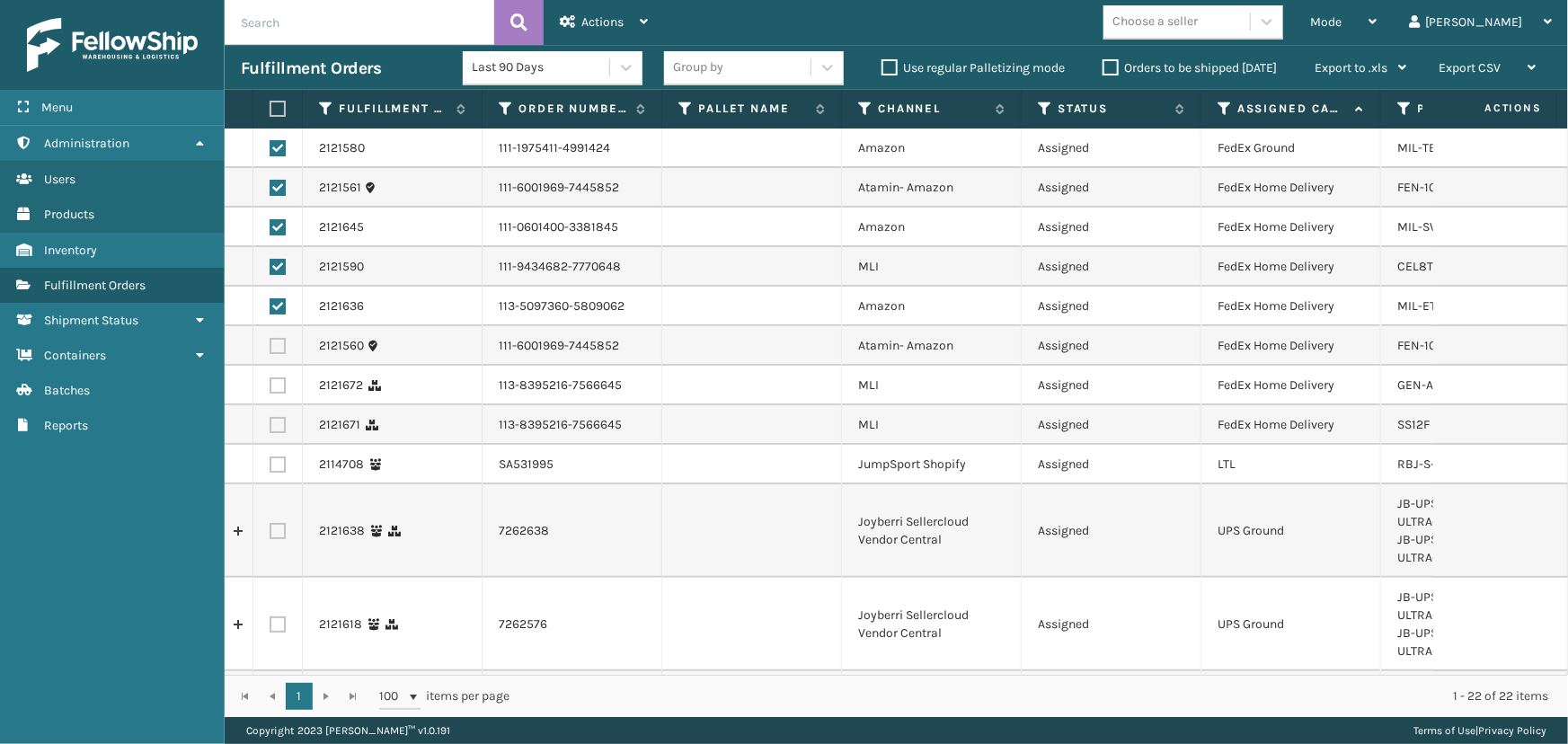
click at [277, 341] on label at bounding box center [277, 346] width 16 height 16
click at [271, 341] on input "checkbox" at bounding box center [270, 344] width 1 height 11
checkbox input "true"
click at [278, 385] on label at bounding box center [277, 385] width 16 height 16
click at [271, 385] on input "checkbox" at bounding box center [270, 383] width 1 height 11
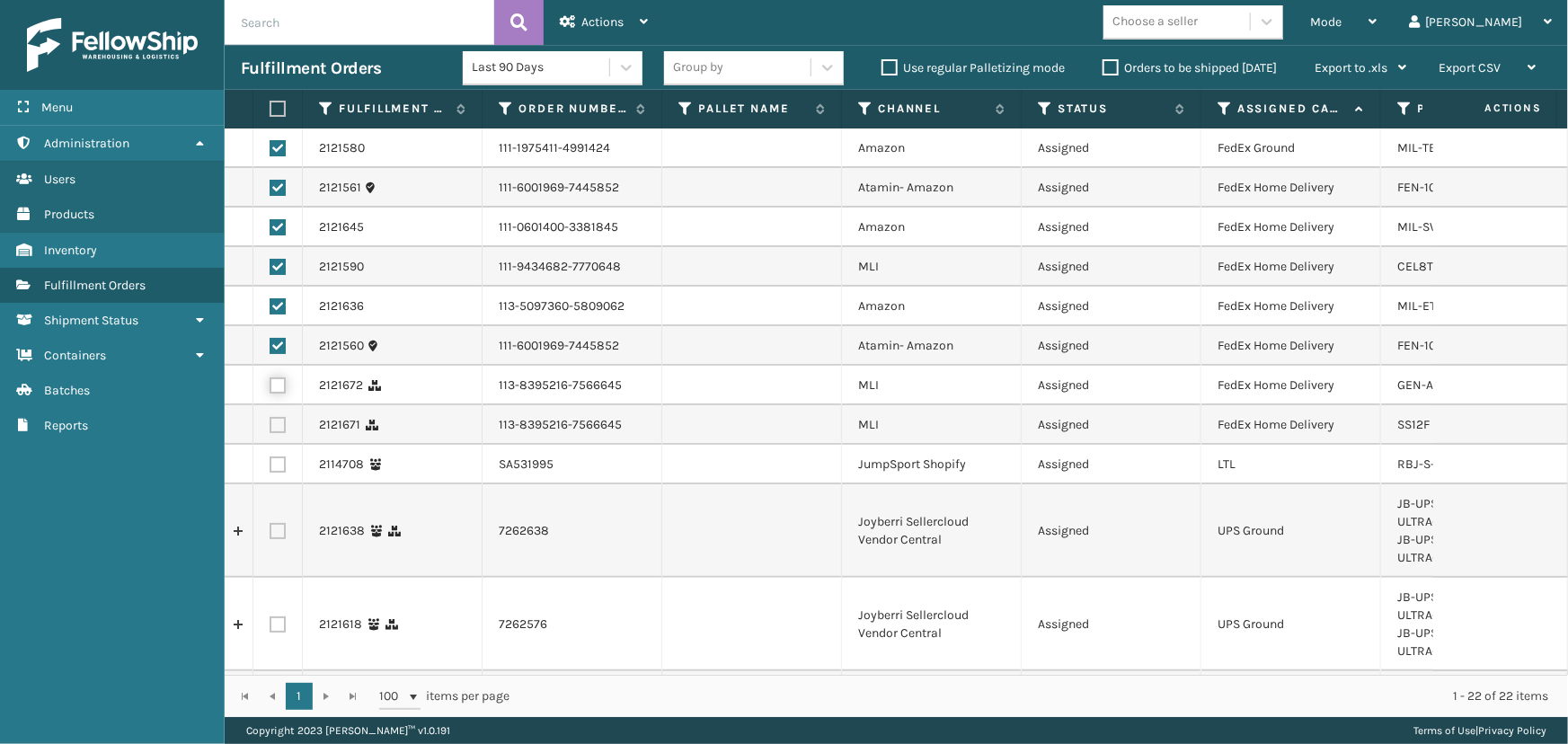
checkbox input "true"
click at [278, 423] on label at bounding box center [277, 424] width 16 height 16
click at [271, 423] on input "checkbox" at bounding box center [270, 423] width 1 height 11
checkbox input "true"
click at [576, 12] on div "Actions" at bounding box center [604, 22] width 88 height 45
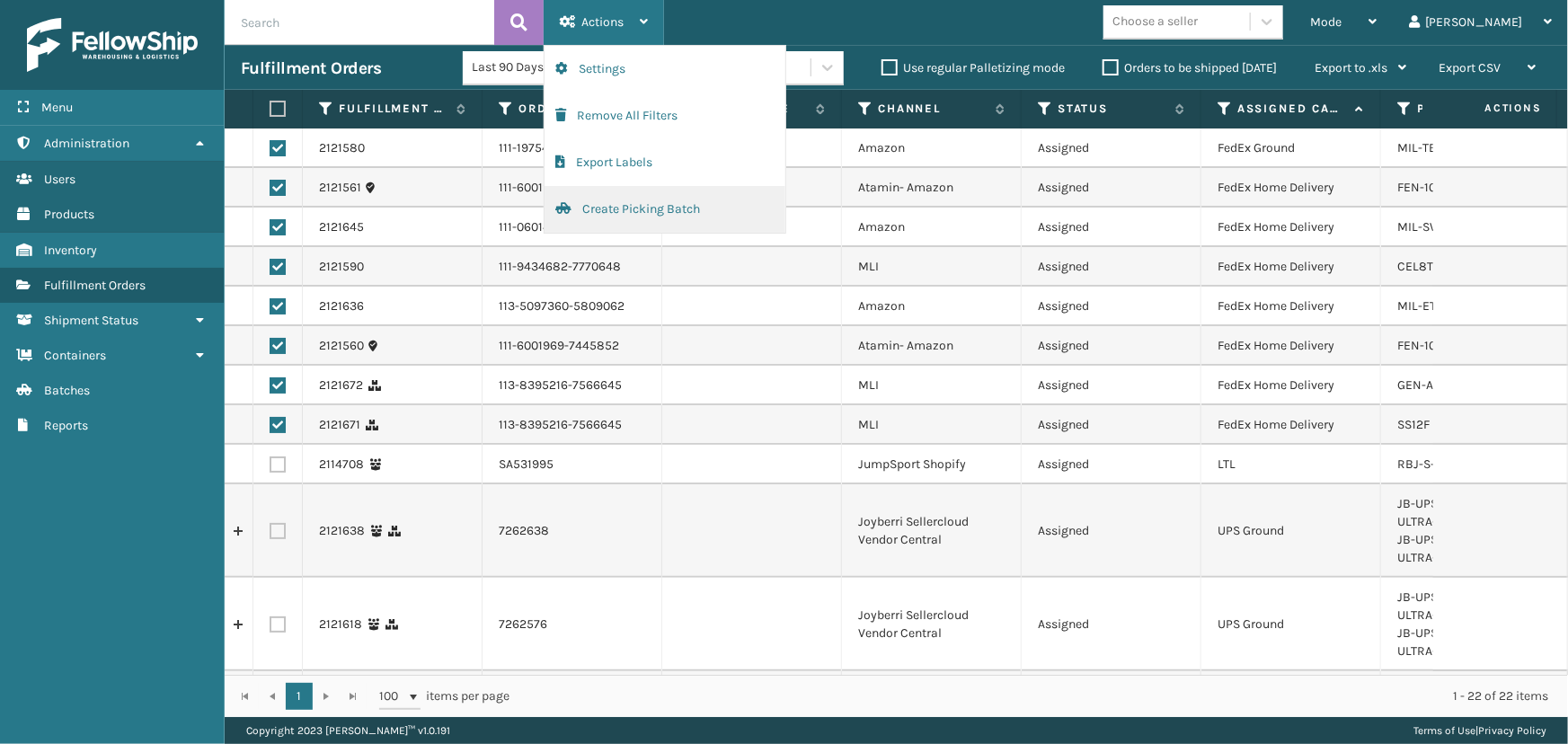
click at [646, 204] on button "Create Picking Batch" at bounding box center [664, 210] width 241 height 47
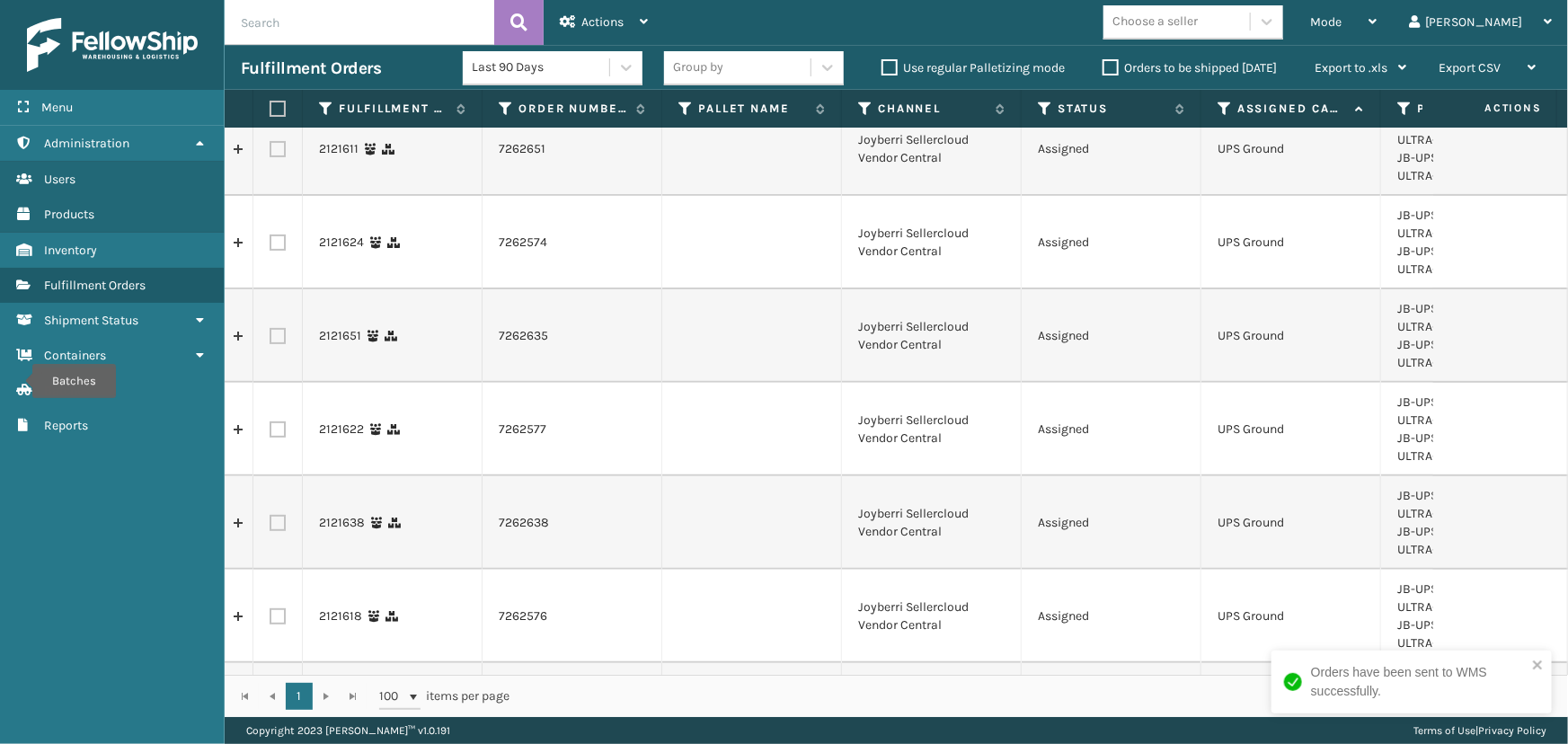
scroll to position [105, 0]
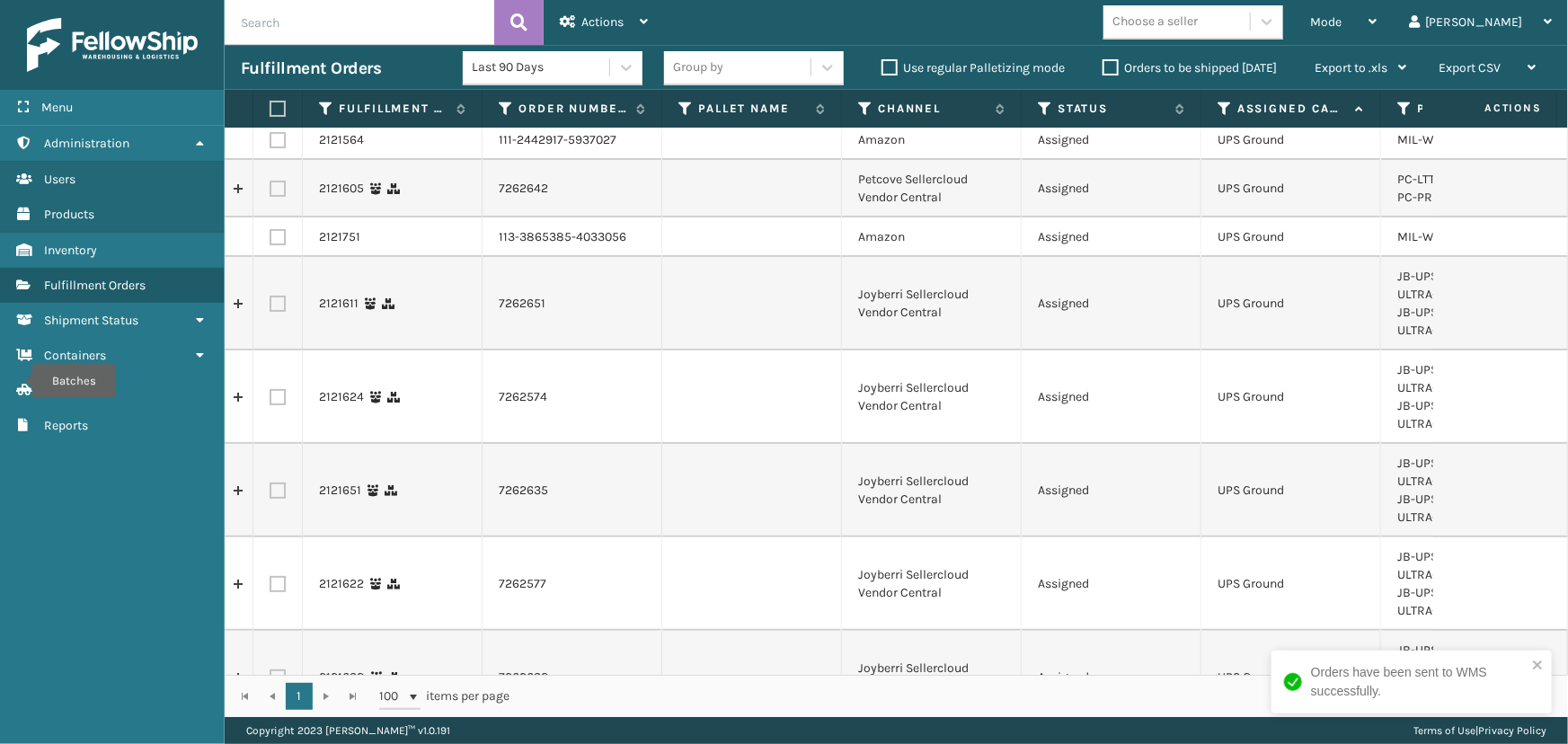
click at [280, 106] on label at bounding box center [275, 108] width 11 height 16
click at [271, 106] on input "checkbox" at bounding box center [270, 109] width 1 height 11
checkbox input "true"
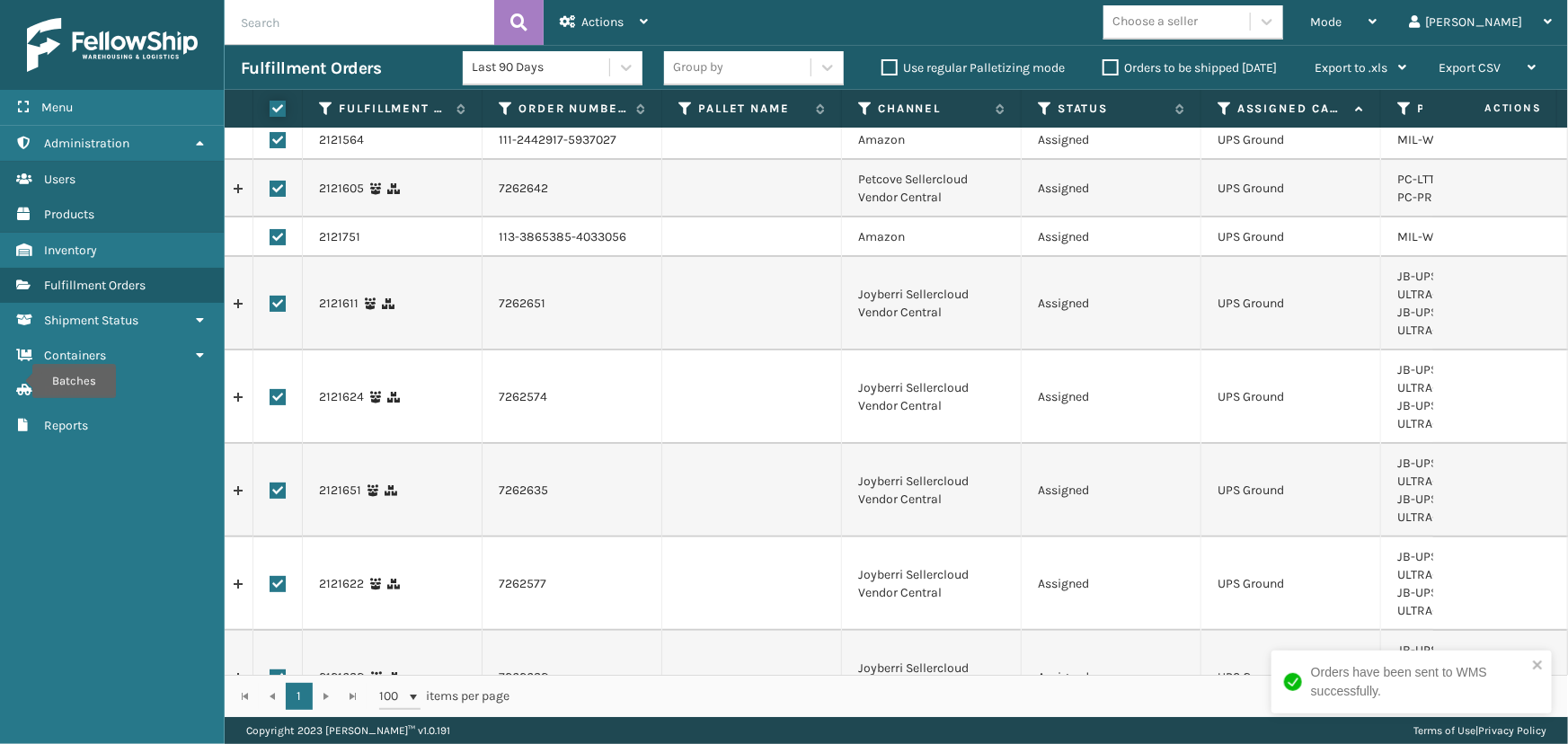
checkbox input "true"
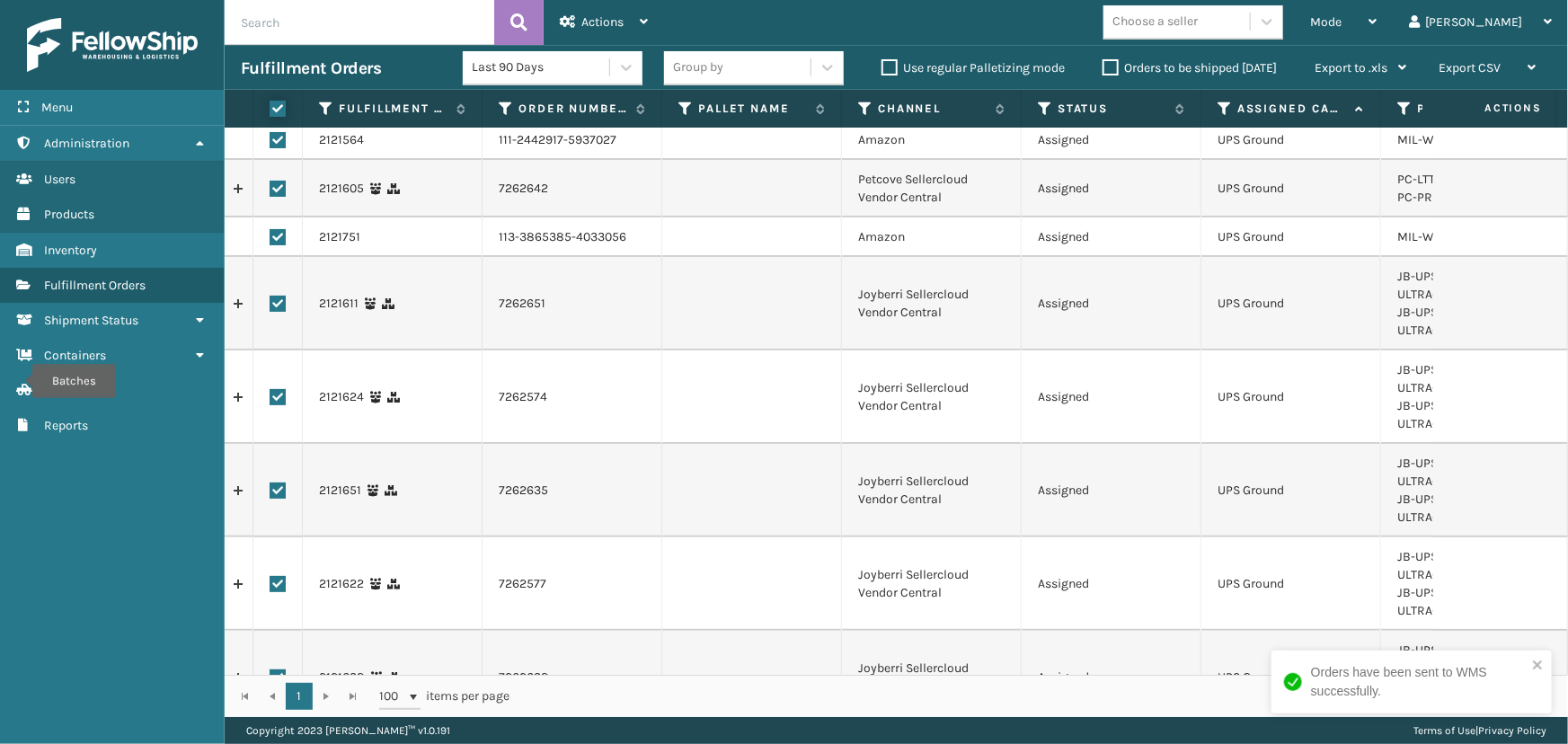
checkbox input "true"
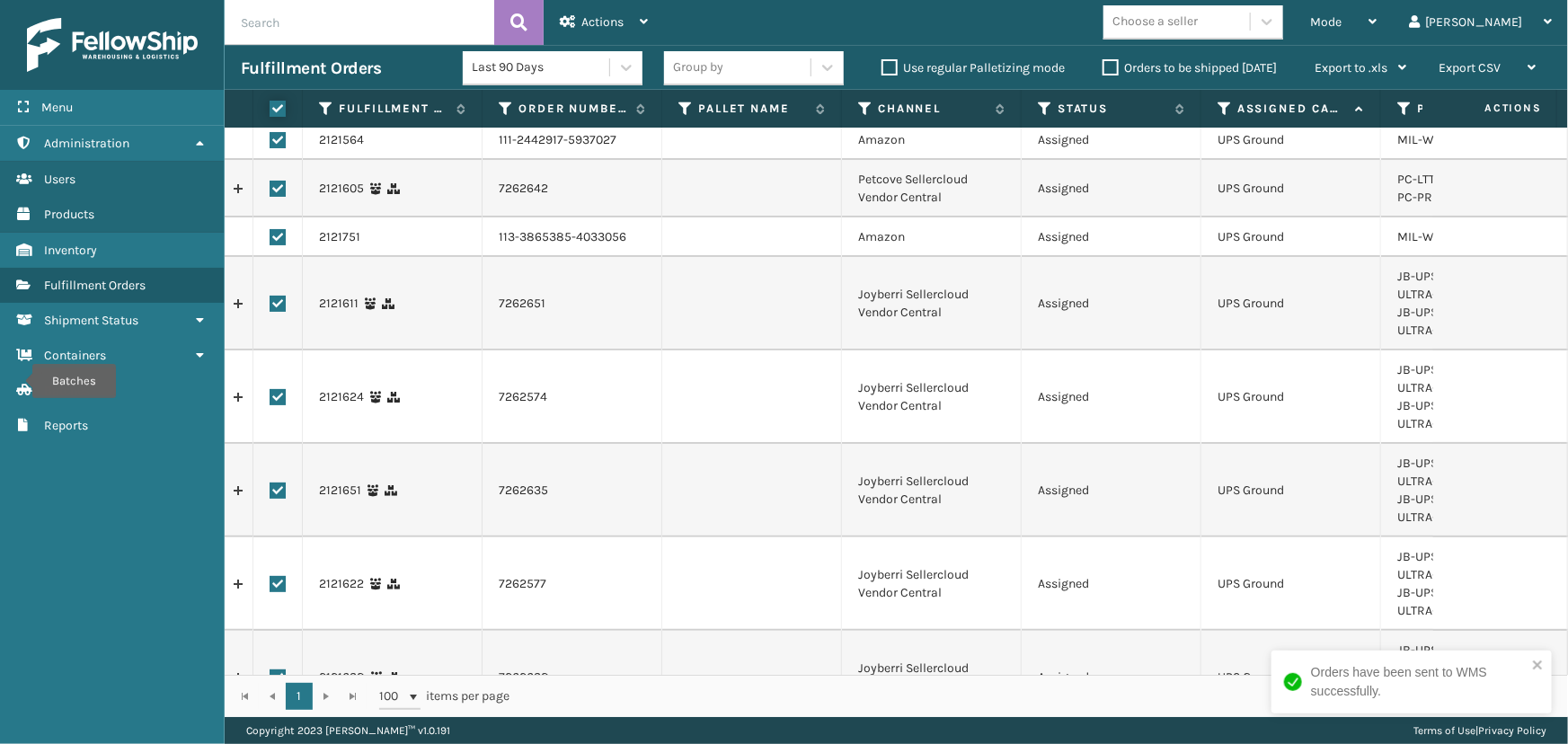
checkbox input "true"
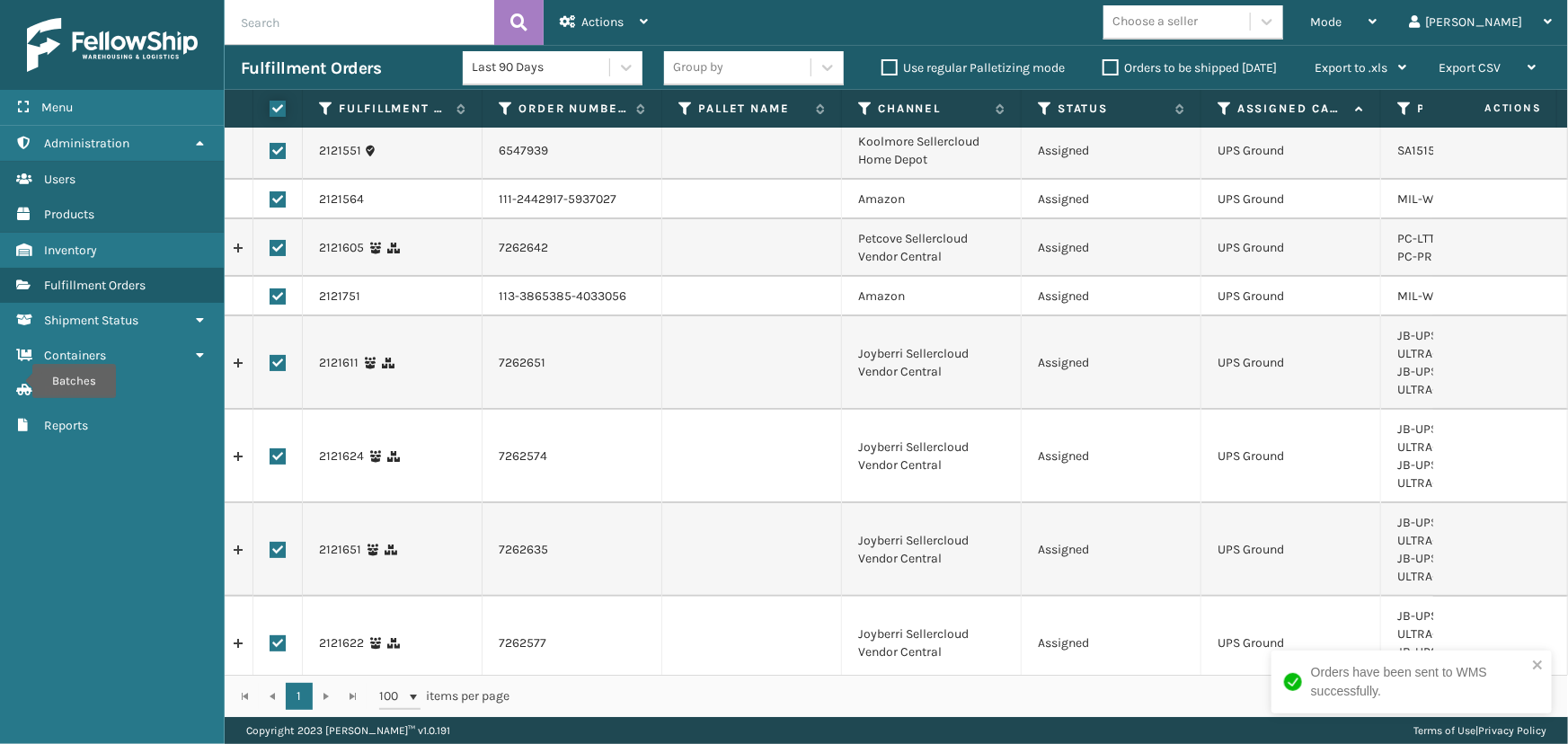
scroll to position [0, 0]
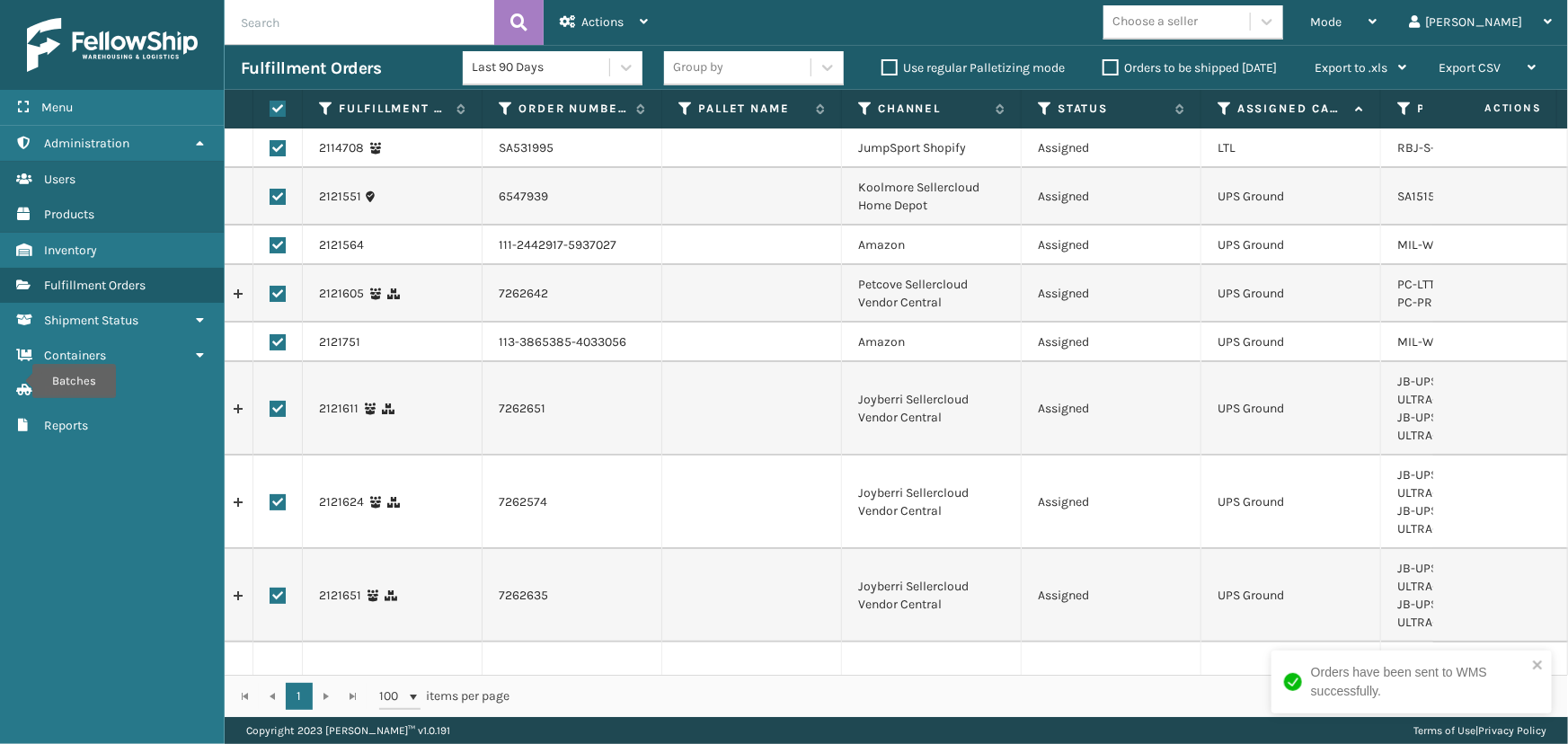
click at [275, 142] on label at bounding box center [277, 148] width 16 height 16
click at [271, 142] on input "checkbox" at bounding box center [270, 146] width 1 height 11
checkbox input "false"
click at [590, 24] on span "Actions" at bounding box center [602, 22] width 42 height 15
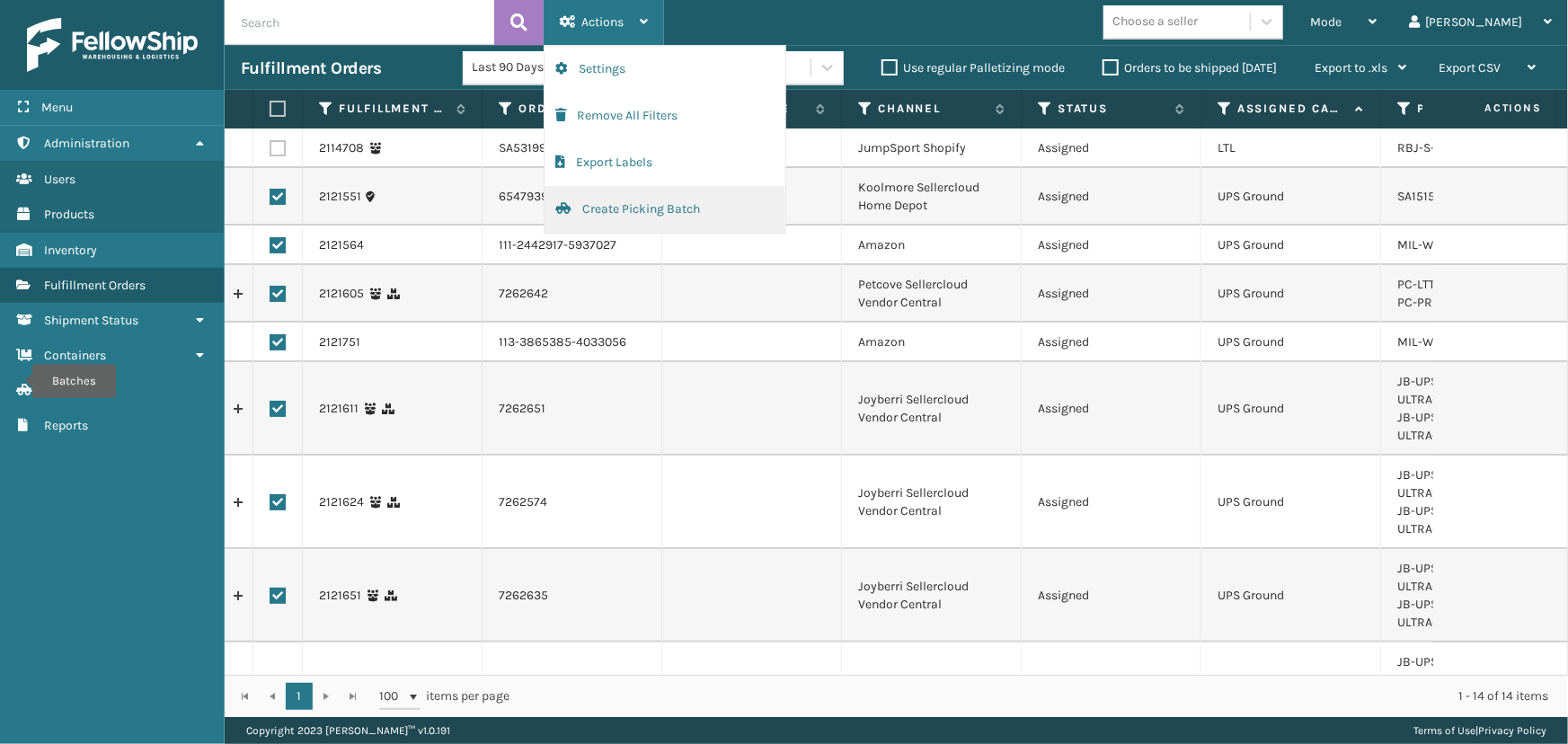
click at [586, 210] on button "Create Picking Batch" at bounding box center [664, 210] width 241 height 47
